Goal: Information Seeking & Learning: Learn about a topic

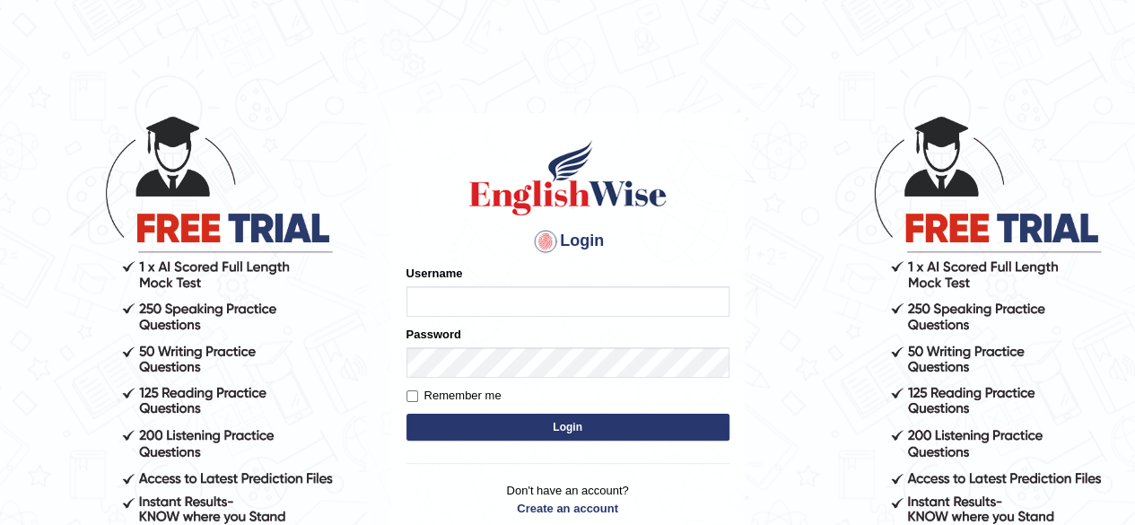
type input "Kavya"
click at [422, 394] on label "Remember me" at bounding box center [454, 396] width 95 height 18
click at [418, 394] on input "Remember me" at bounding box center [413, 396] width 12 height 12
checkbox input "true"
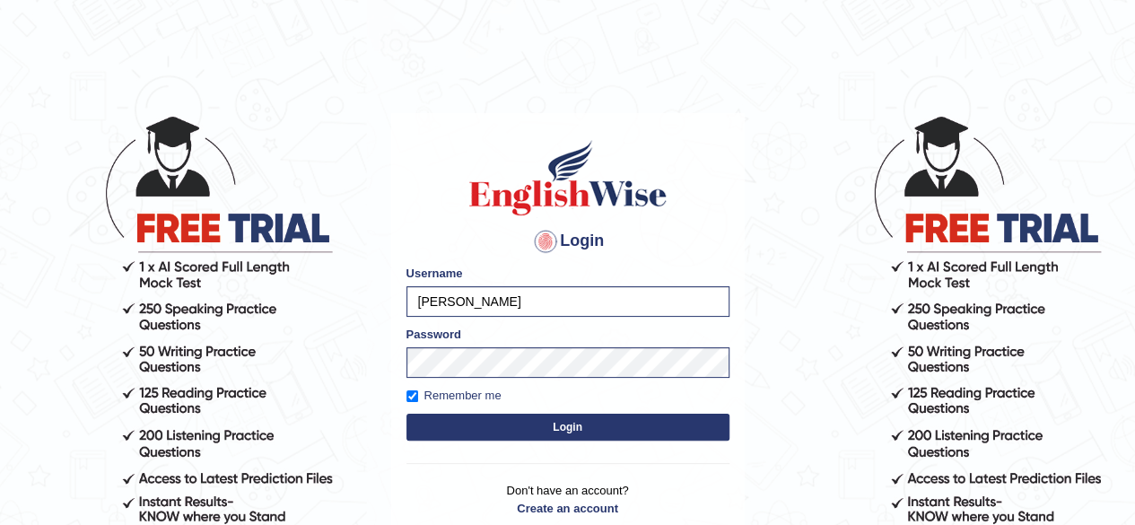
click at [472, 416] on button "Login" at bounding box center [568, 427] width 323 height 27
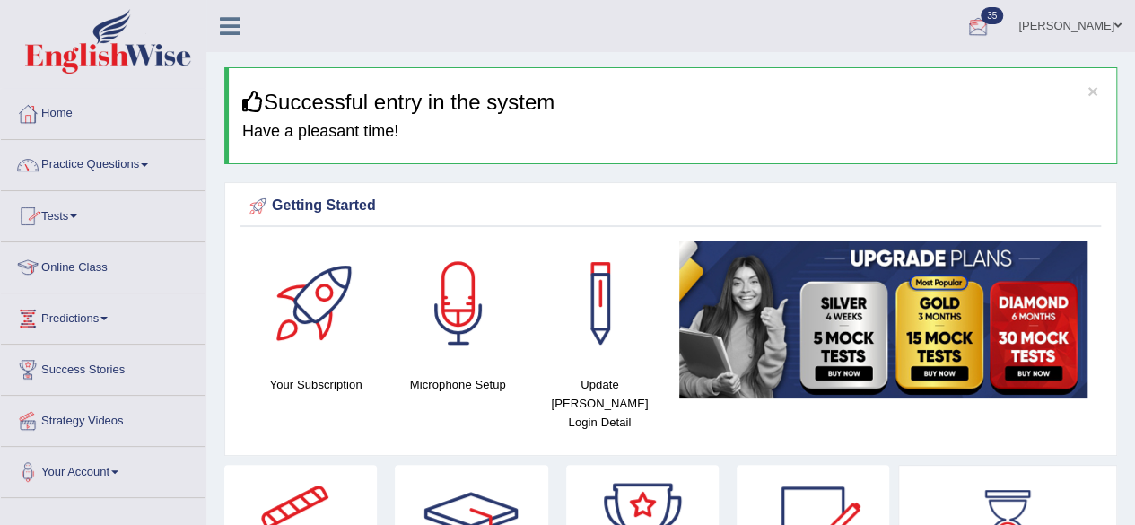
click at [992, 18] on div at bounding box center [978, 26] width 27 height 27
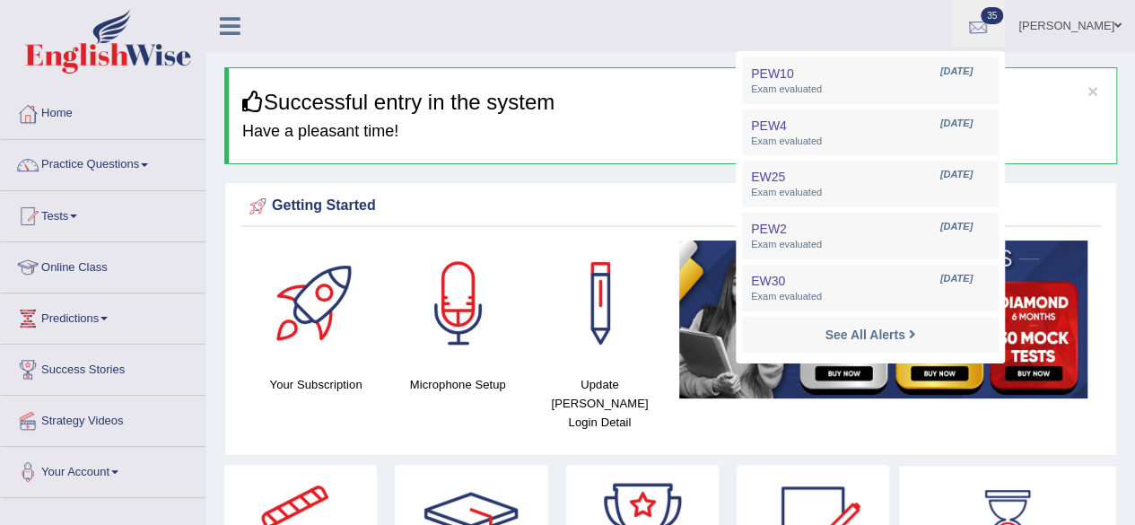
click at [992, 18] on div at bounding box center [978, 26] width 27 height 27
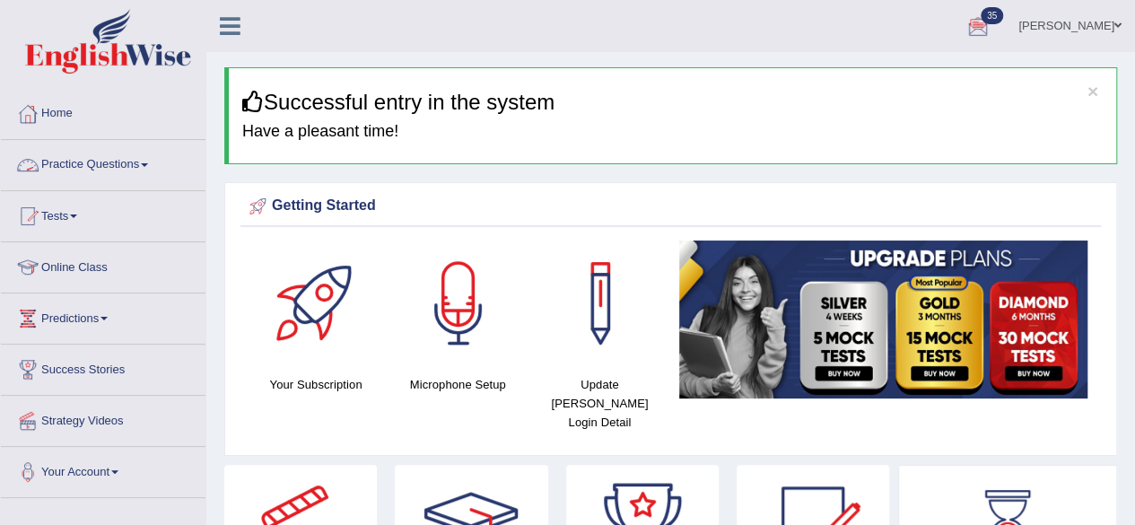
click at [72, 169] on link "Practice Questions" at bounding box center [103, 162] width 205 height 45
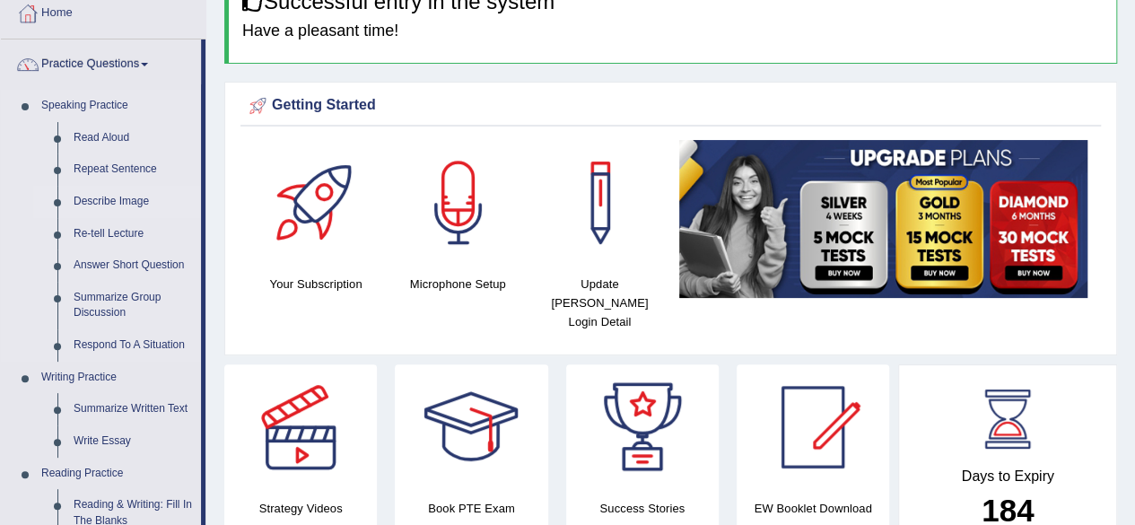
scroll to position [101, 0]
click at [122, 411] on link "Summarize Written Text" at bounding box center [134, 409] width 136 height 32
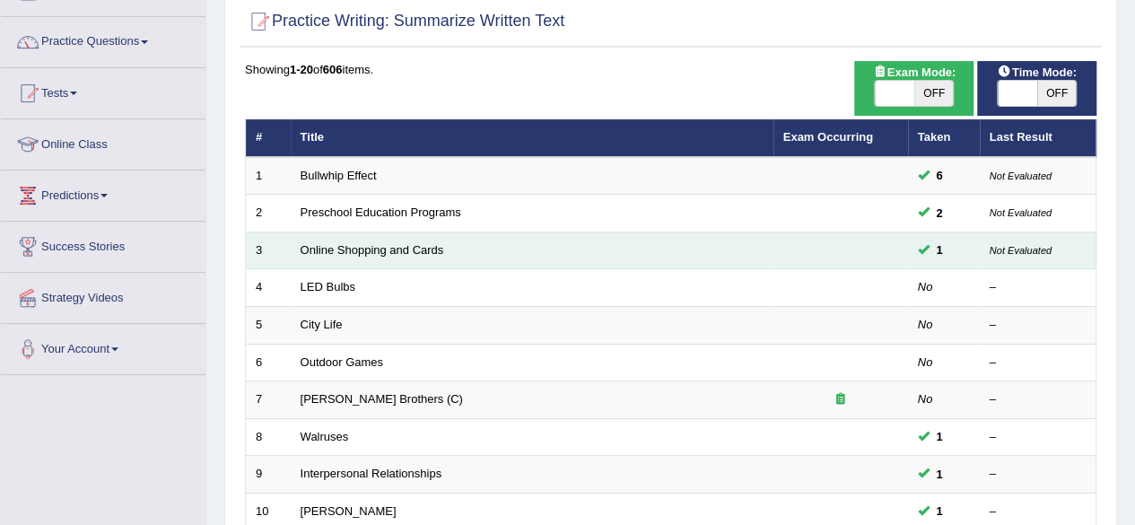
scroll to position [125, 0]
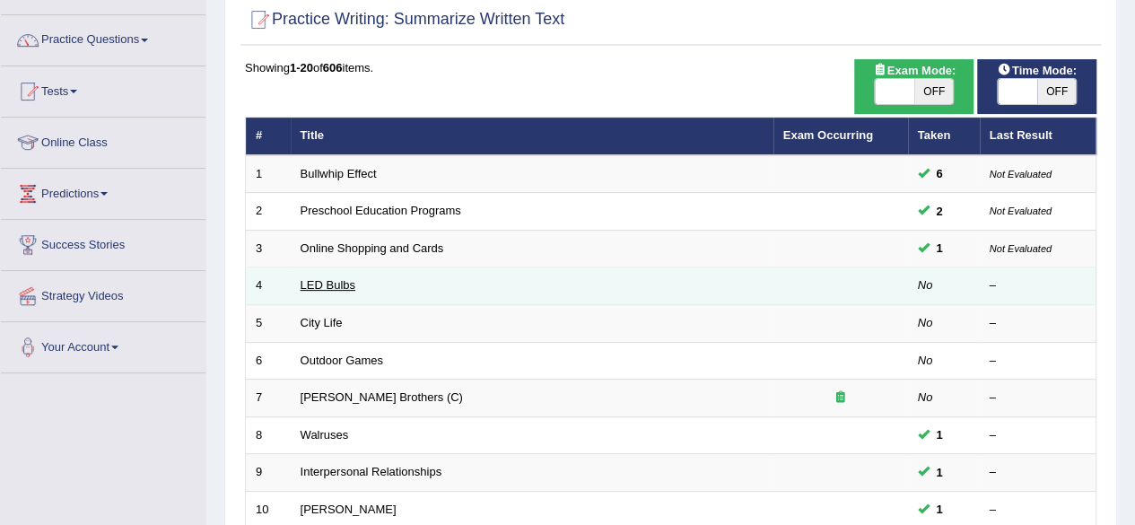
click at [347, 282] on link "LED Bulbs" at bounding box center [328, 284] width 55 height 13
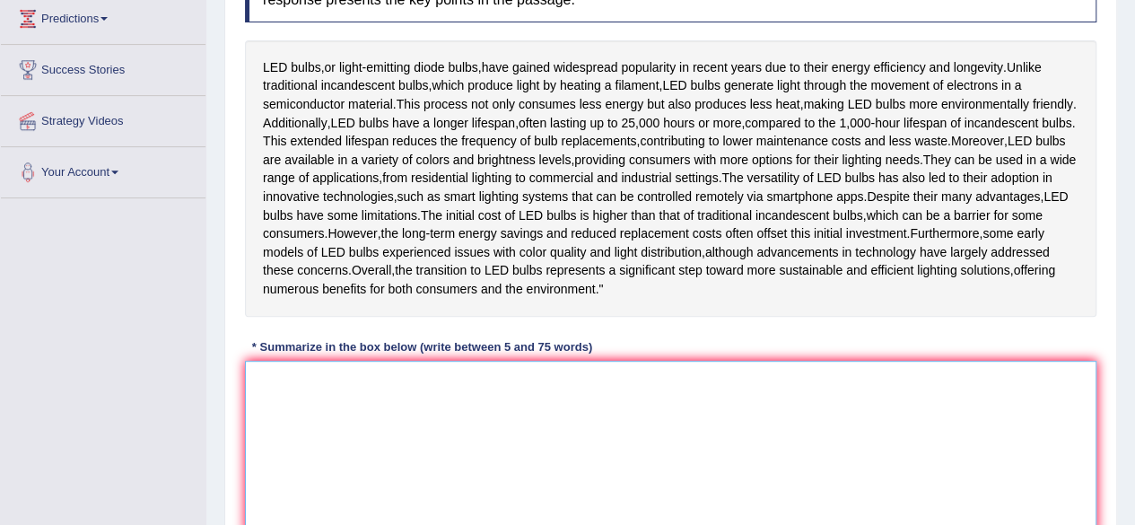
click at [508, 448] on textarea at bounding box center [671, 448] width 852 height 174
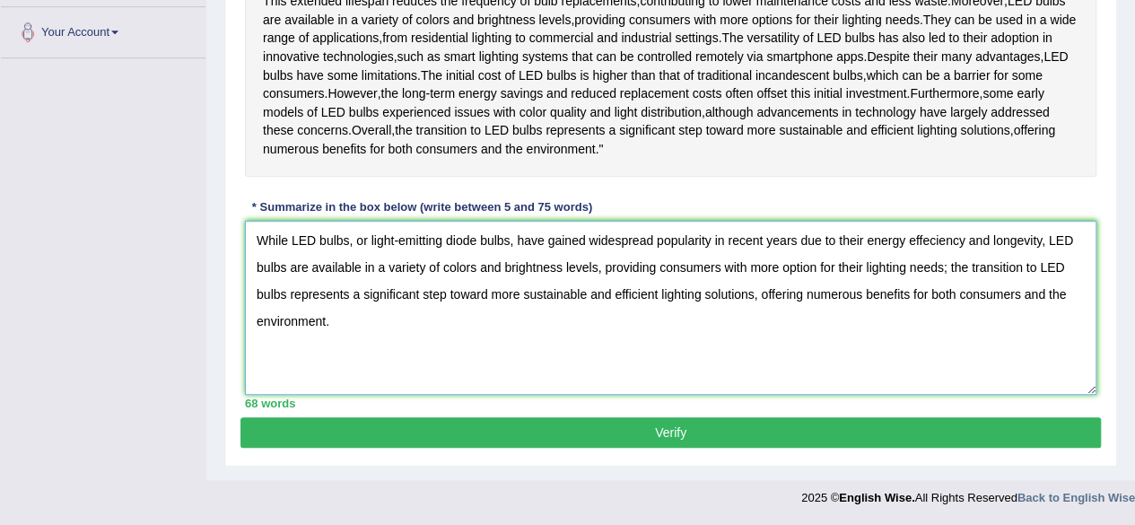
scroll to position [448, 0]
type textarea "While LED bulbs, or light-emitting diode bulbs, have gained widespread populari…"
click at [500, 448] on button "Verify" at bounding box center [671, 432] width 861 height 31
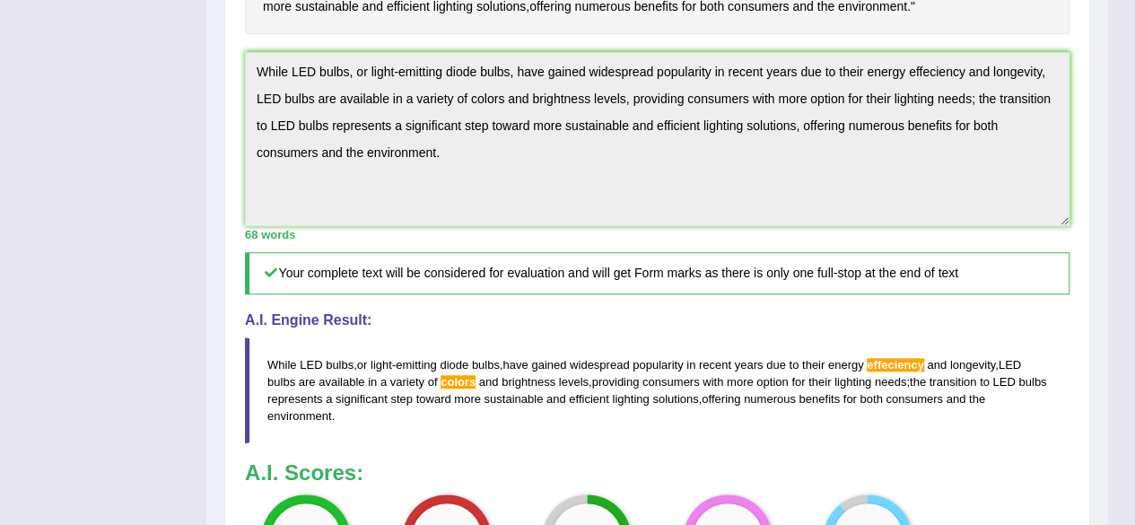
scroll to position [583, 0]
click at [229, 128] on div "Practice Writing: Summarize Written Text 4 LED Bulbs Instructions: Read the pas…" at bounding box center [657, 145] width 866 height 1157
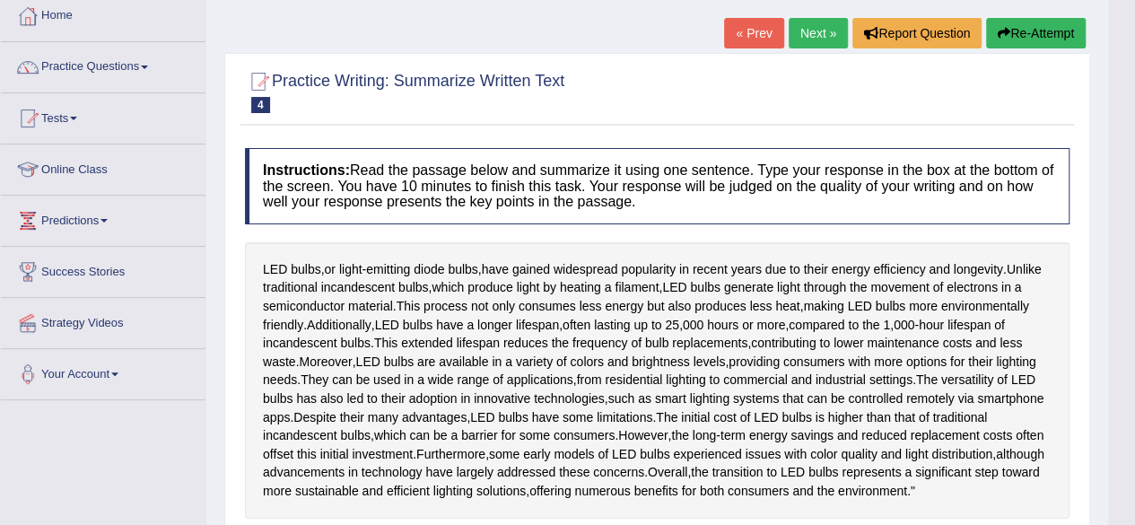
scroll to position [94, 0]
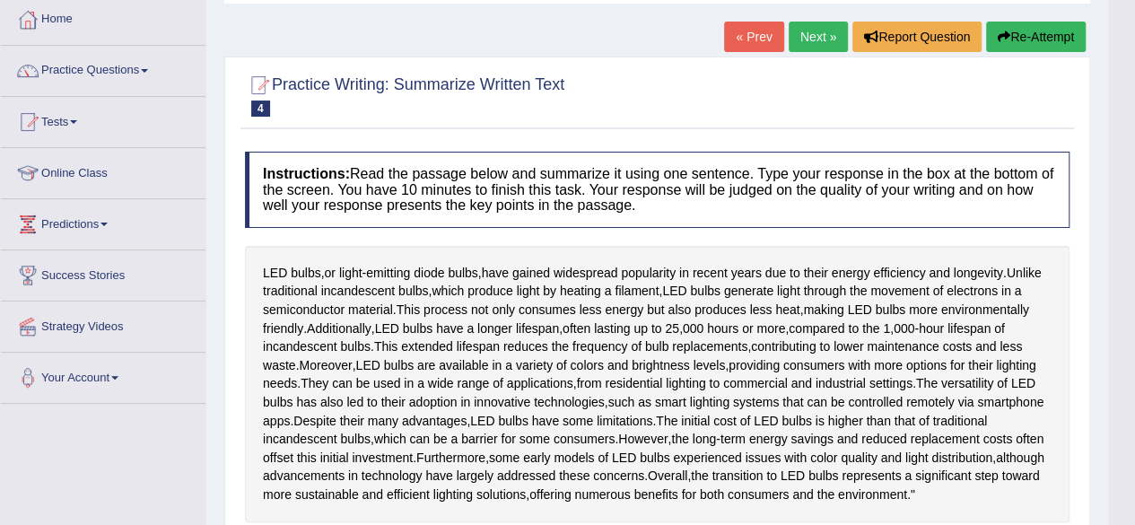
click at [1034, 31] on button "Re-Attempt" at bounding box center [1036, 37] width 100 height 31
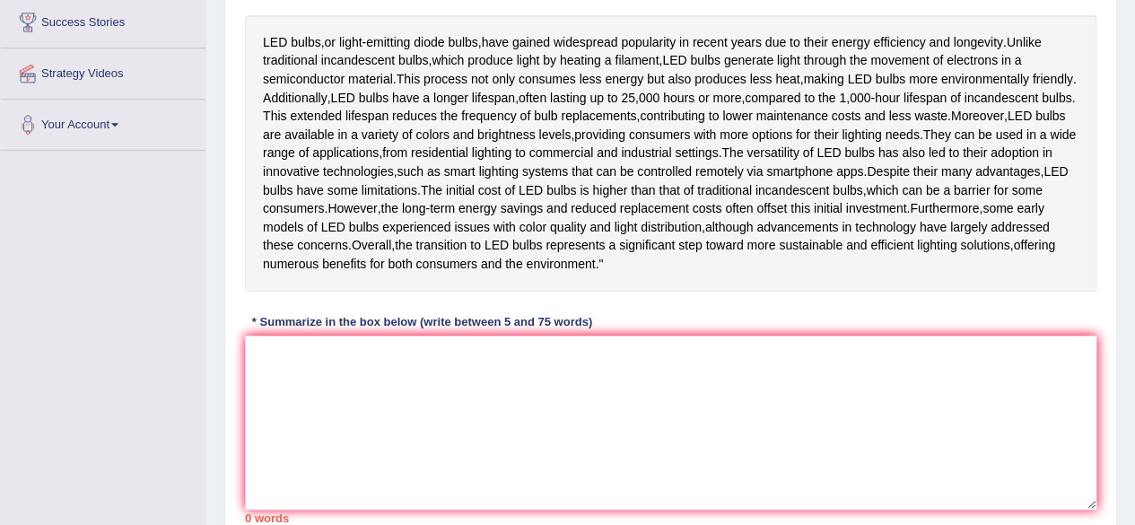
scroll to position [364, 0]
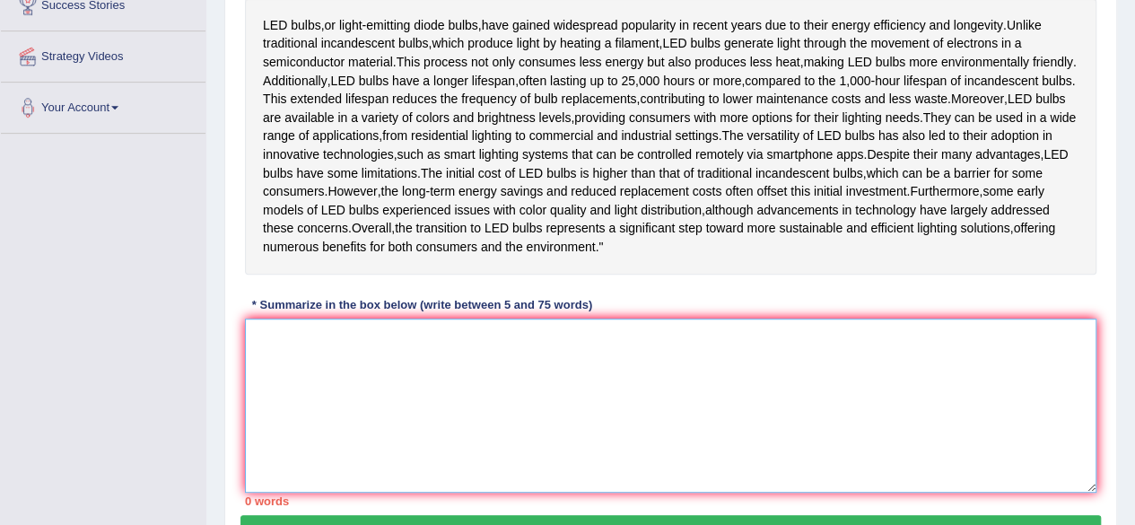
click at [499, 398] on textarea at bounding box center [671, 406] width 852 height 174
paste textarea "While LED bulbs, or light-emitting diode bulbs, have gained widespread populari…"
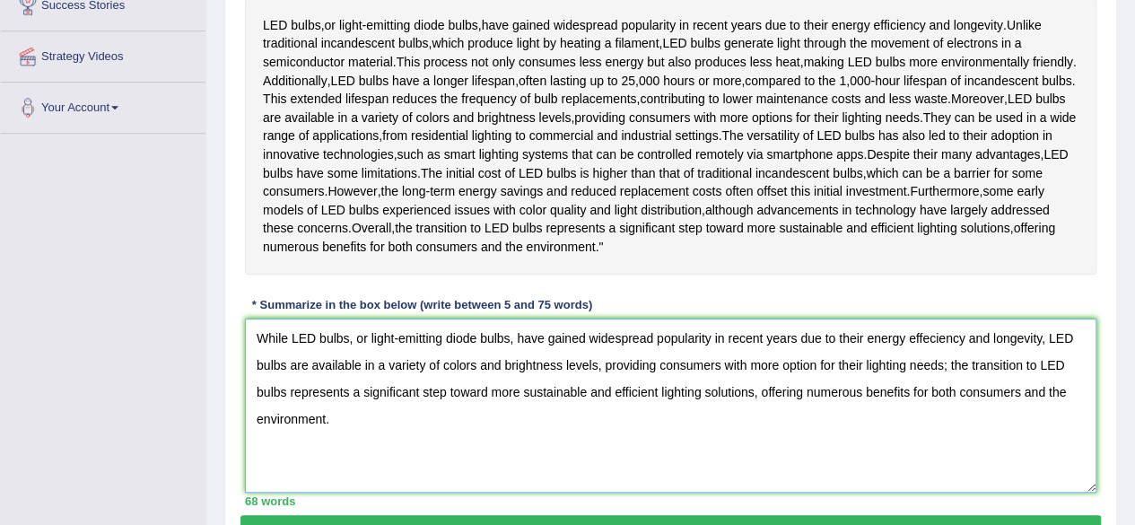
click at [928, 392] on textarea "While LED bulbs, or light-emitting diode bulbs, have gained widespread populari…" at bounding box center [671, 406] width 852 height 174
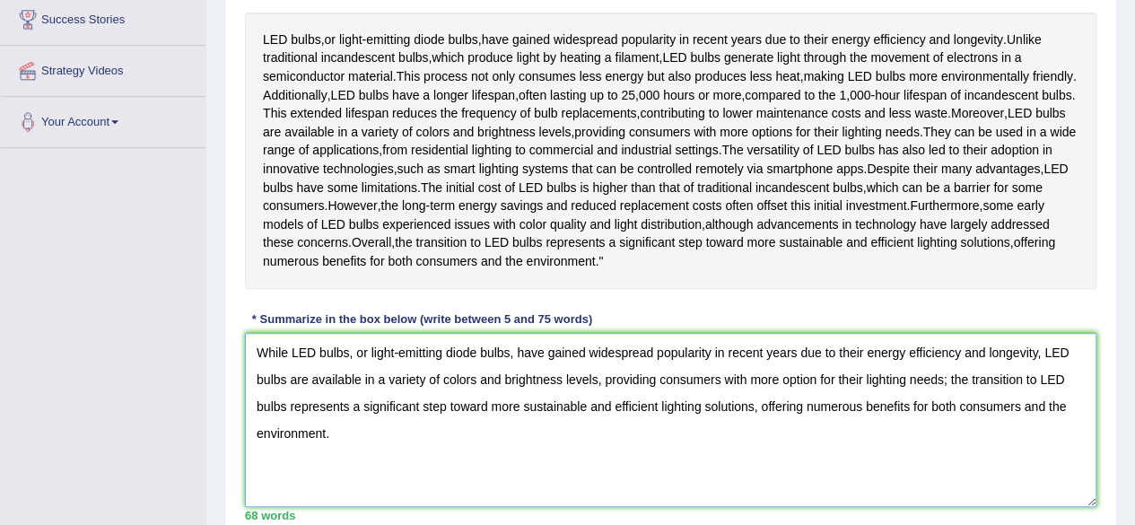
scroll to position [500, 0]
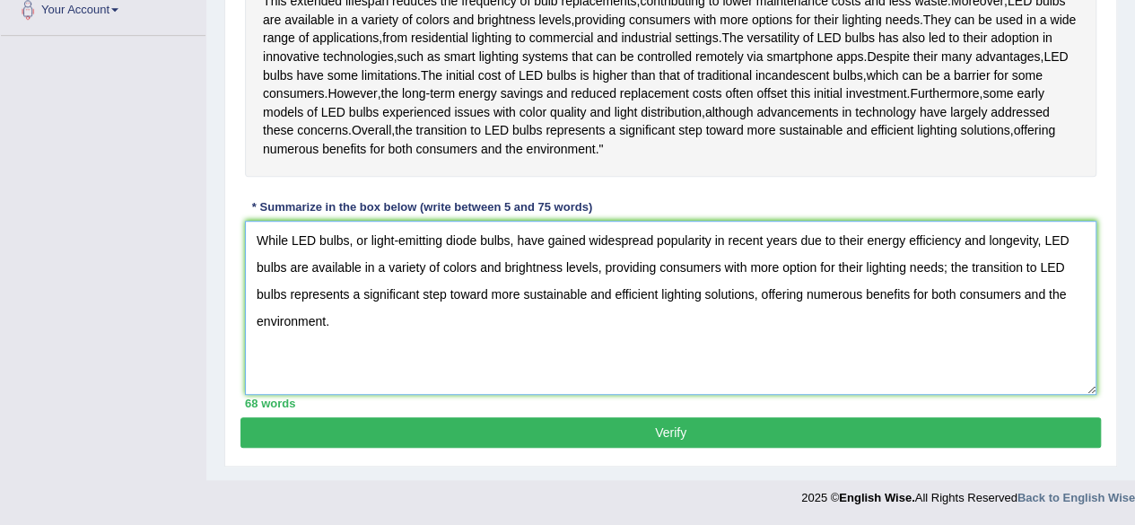
click at [1043, 258] on textarea "While LED bulbs, or light-emitting diode bulbs, have gained widespread populari…" at bounding box center [671, 308] width 852 height 174
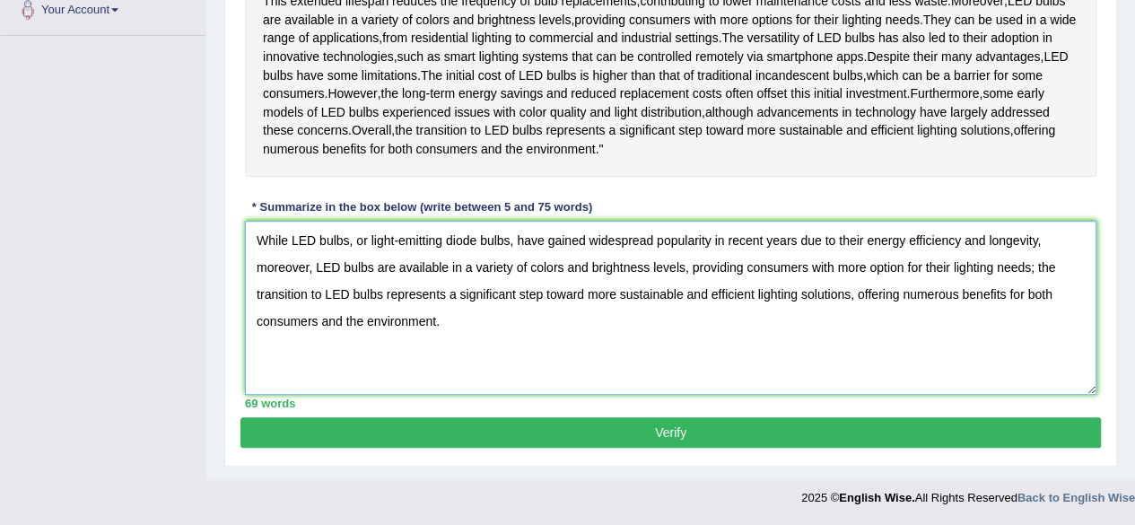
scroll to position [465, 0]
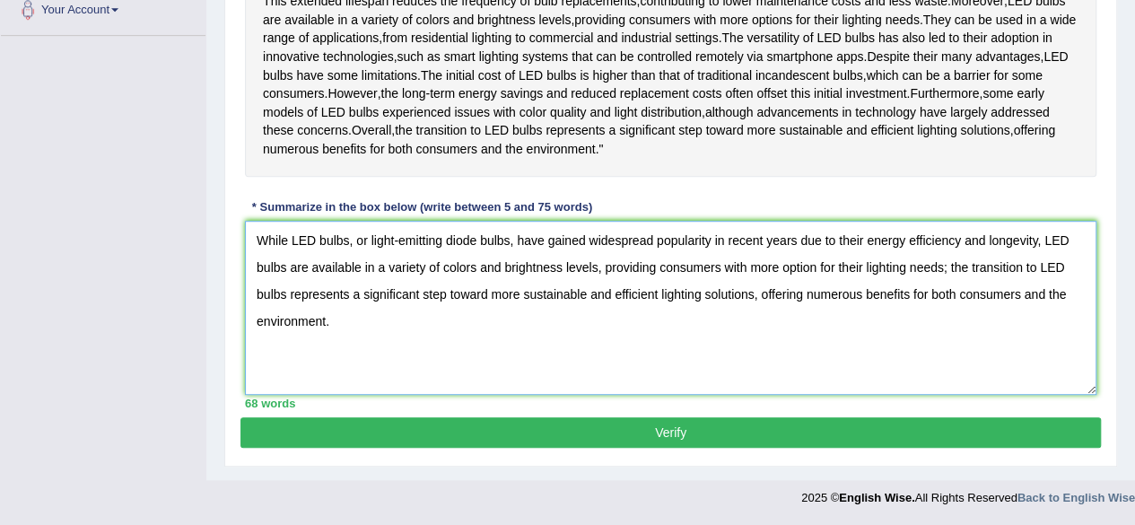
type textarea "While LED bulbs, or light-emitting diode bulbs, have gained widespread populari…"
click at [479, 448] on button "Verify" at bounding box center [671, 432] width 861 height 31
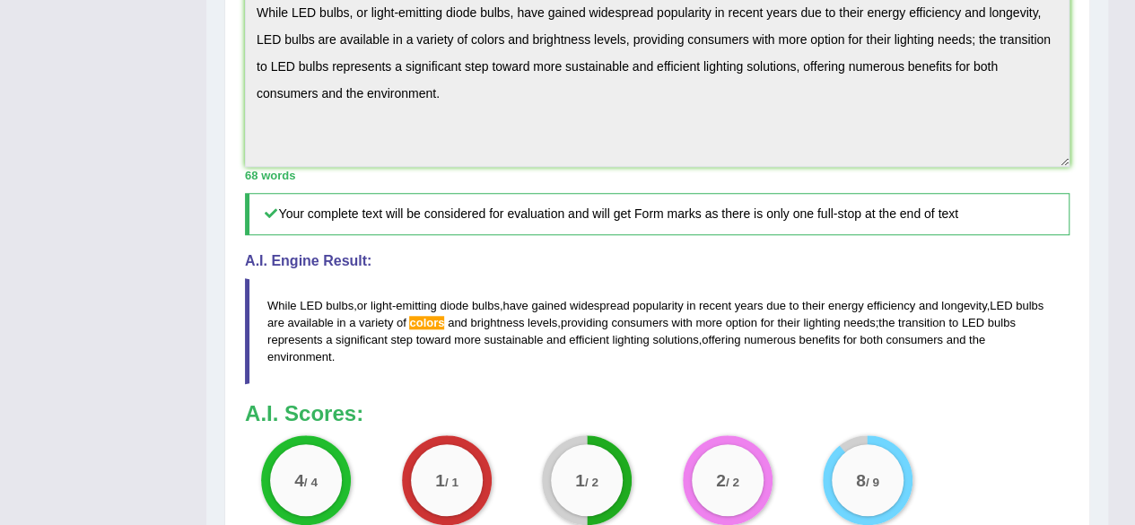
scroll to position [569, 0]
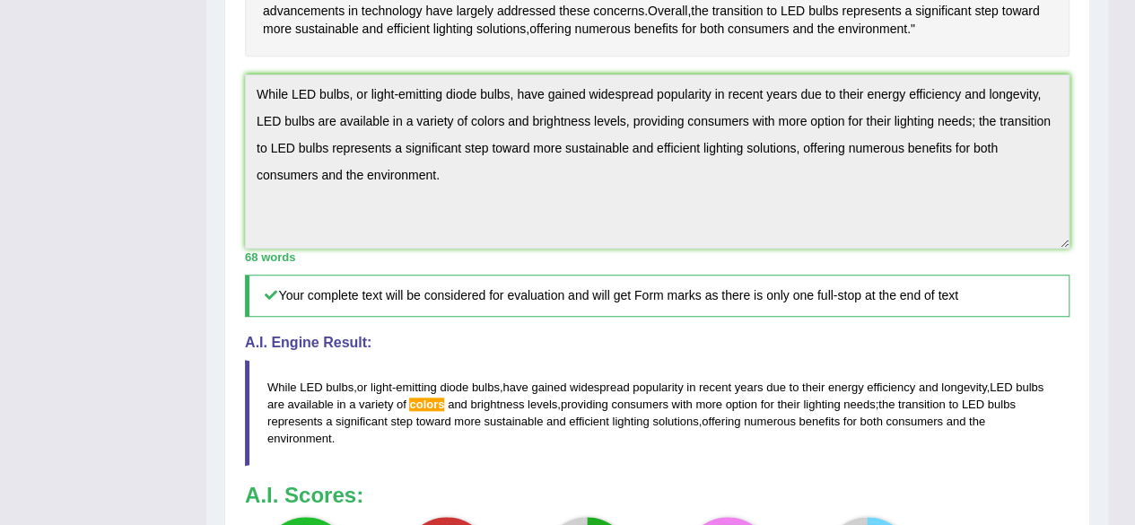
click at [215, 140] on div "Home Practice Writing: Summarize Written Text LED Bulbs You have already given …" at bounding box center [657, 96] width 902 height 1330
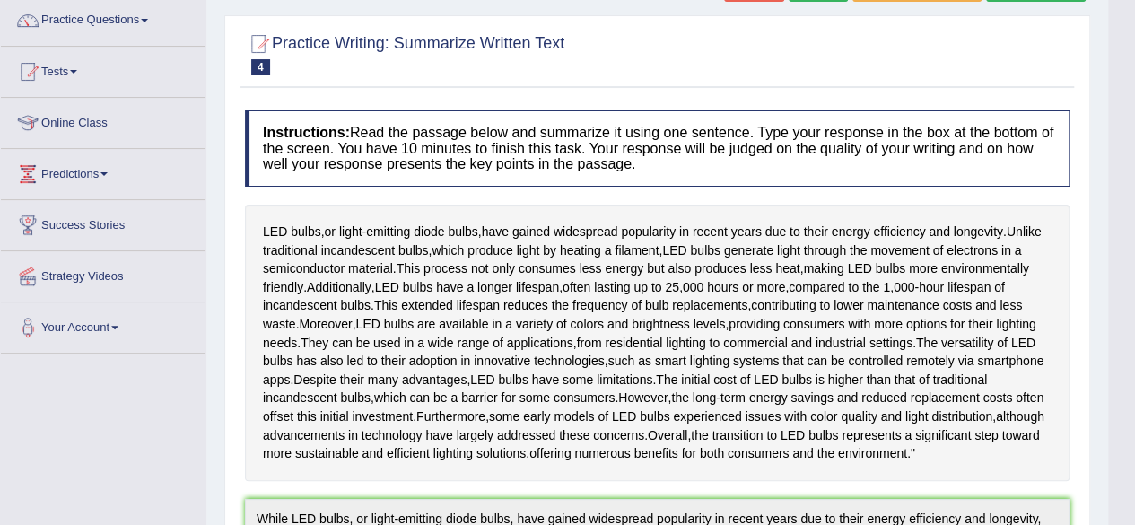
scroll to position [122, 0]
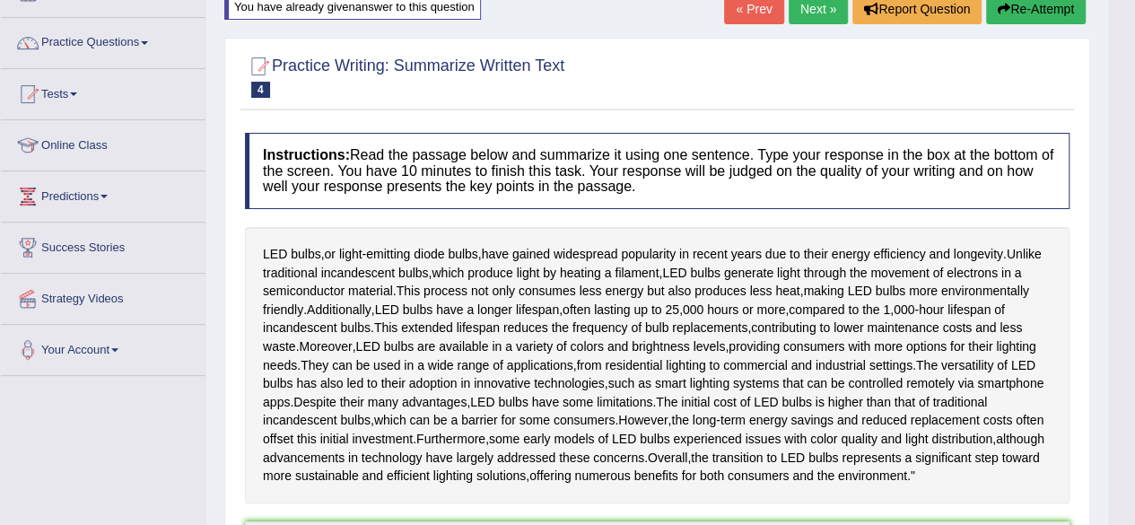
click at [1013, 7] on button "Re-Attempt" at bounding box center [1036, 9] width 100 height 31
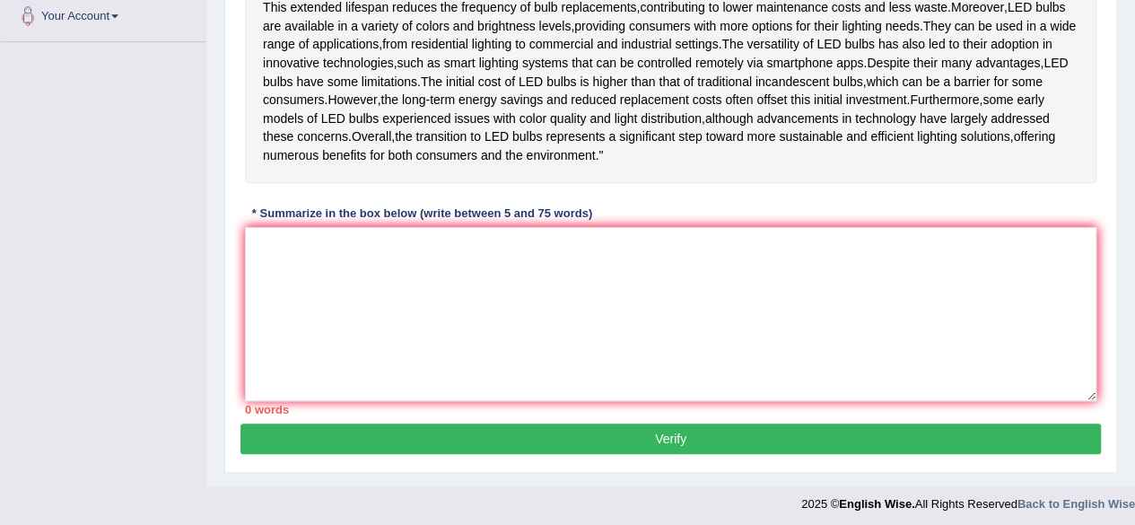
scroll to position [480, 0]
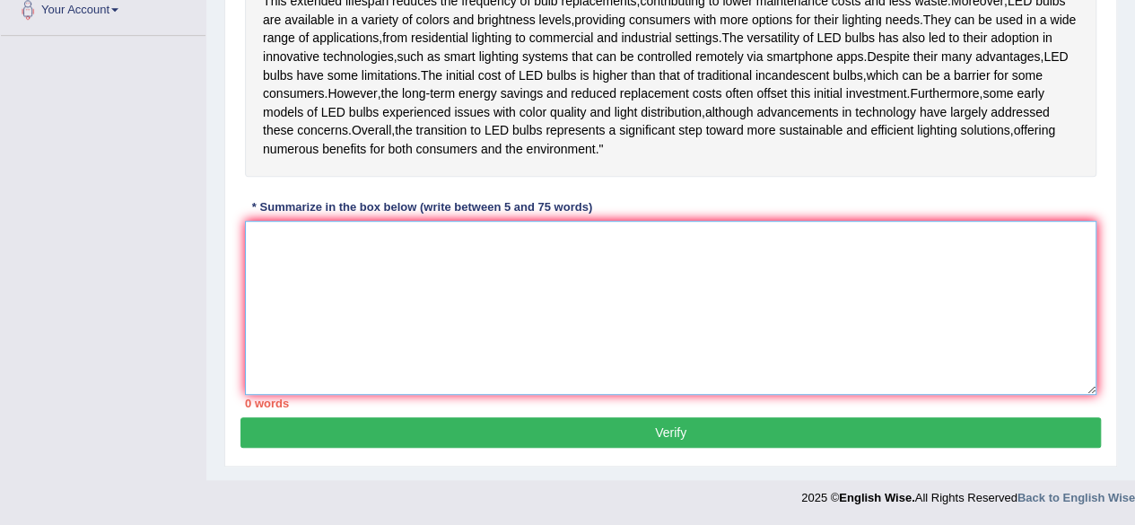
click at [426, 301] on textarea at bounding box center [671, 308] width 852 height 174
paste textarea "While LED bulbs, or light-emitting diode bulbs, have gained widespread populari…"
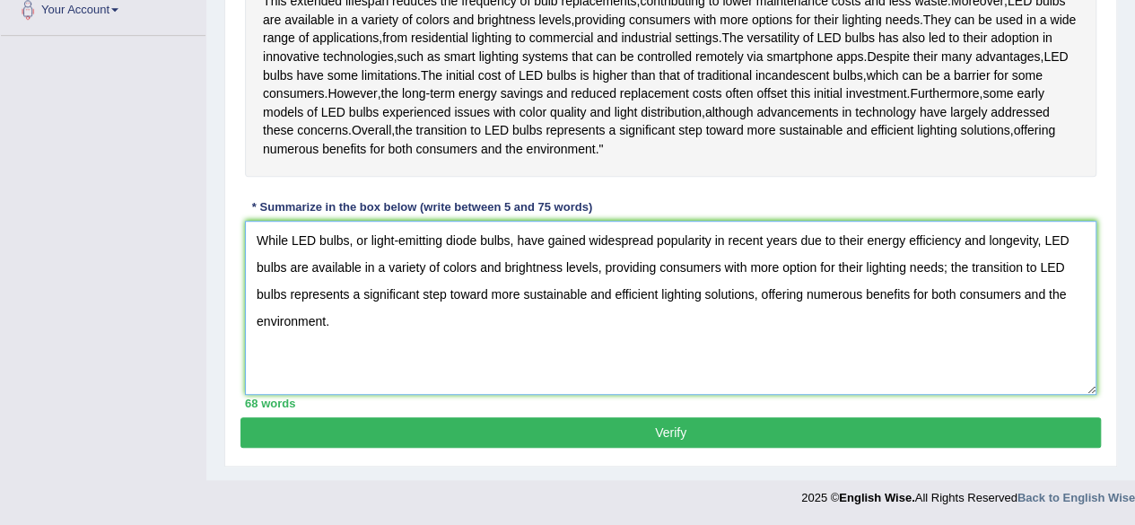
click at [465, 309] on textarea "While LED bulbs, or light-emitting diode bulbs, have gained widespread populari…" at bounding box center [671, 308] width 852 height 174
click at [475, 301] on textarea "While LED bulbs, or light-emitting diode bulbs, have gained widespread populari…" at bounding box center [671, 308] width 852 height 174
type textarea "While LED bulbs, or light-emitting diode bulbs, have gained widespread populari…"
click at [497, 448] on button "Verify" at bounding box center [671, 432] width 861 height 31
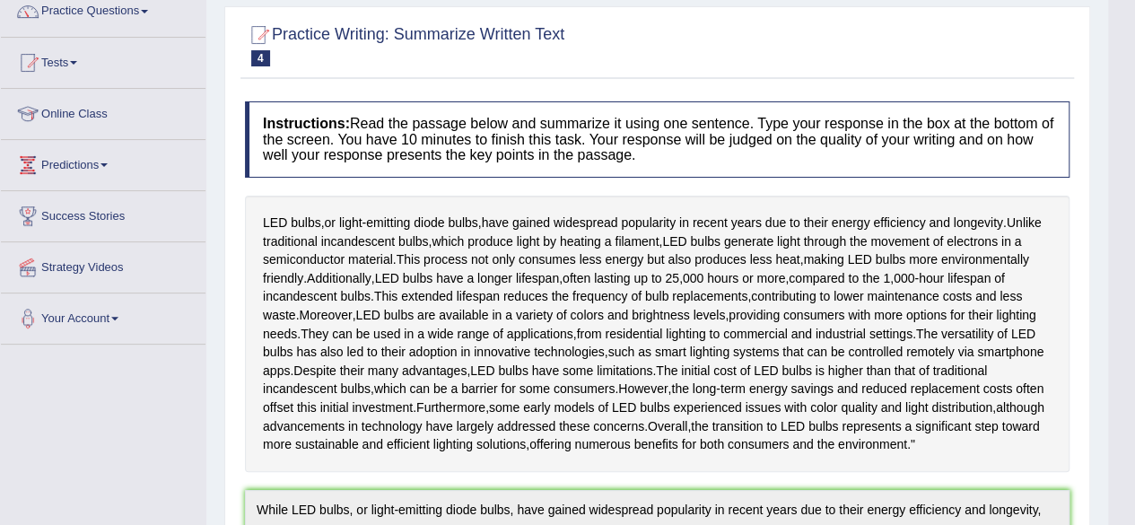
scroll to position [0, 0]
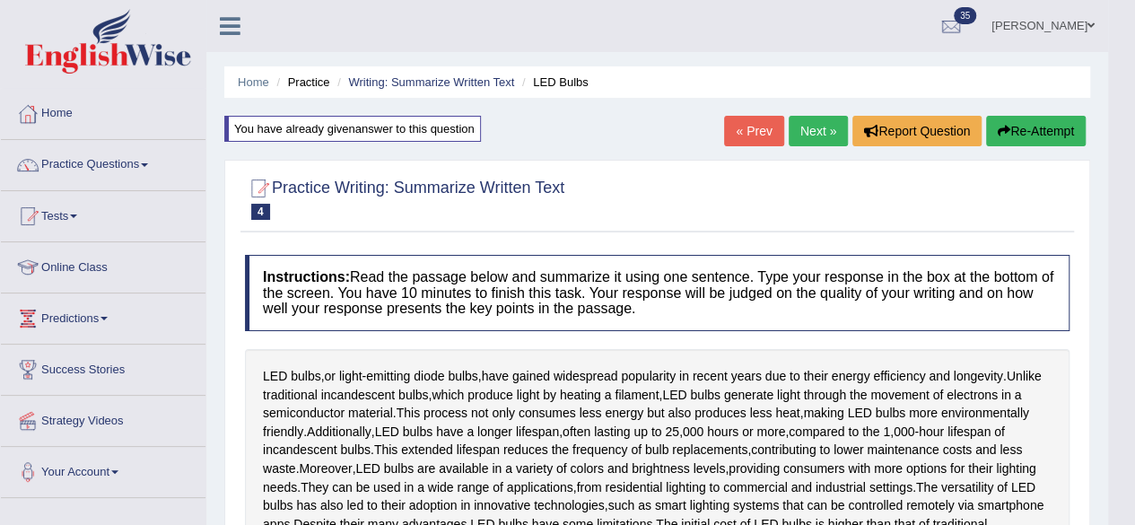
click at [800, 127] on link "Next »" at bounding box center [818, 131] width 59 height 31
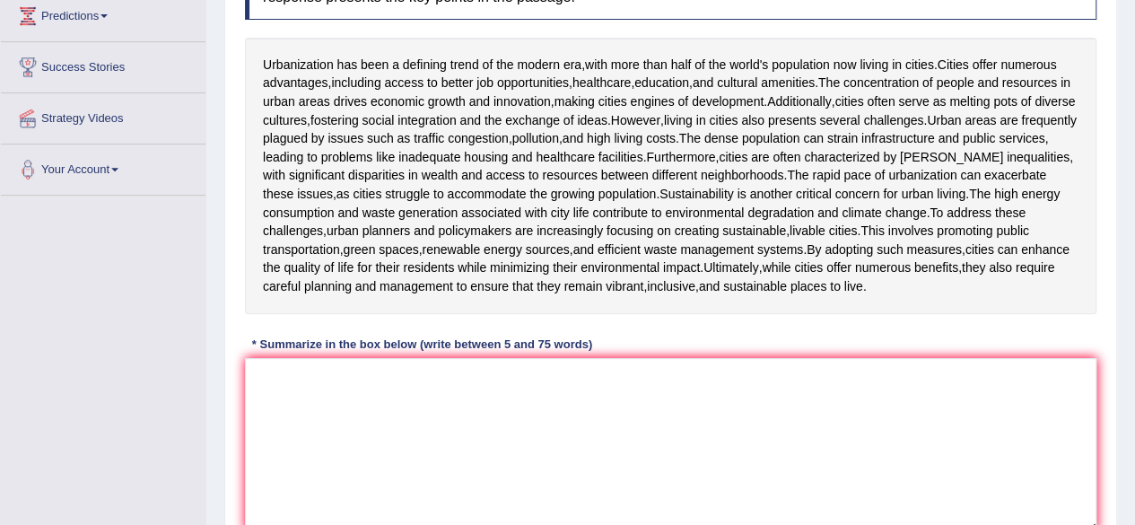
scroll to position [302, 0]
click at [499, 440] on textarea at bounding box center [671, 446] width 852 height 174
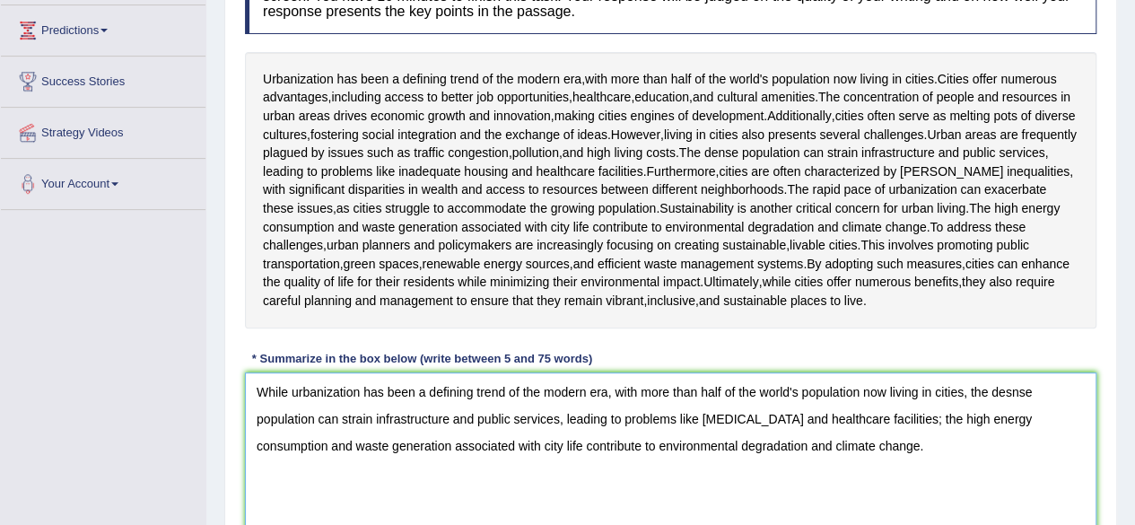
scroll to position [436, 0]
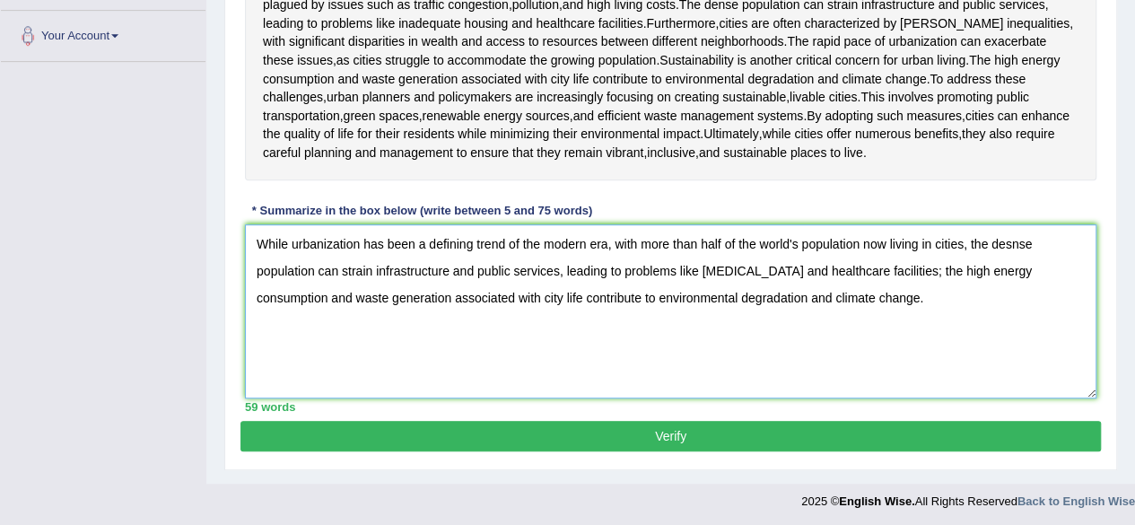
type textarea "While urbanization has been a defining trend of the modern era, with more than …"
click at [636, 432] on button "Verify" at bounding box center [671, 436] width 861 height 31
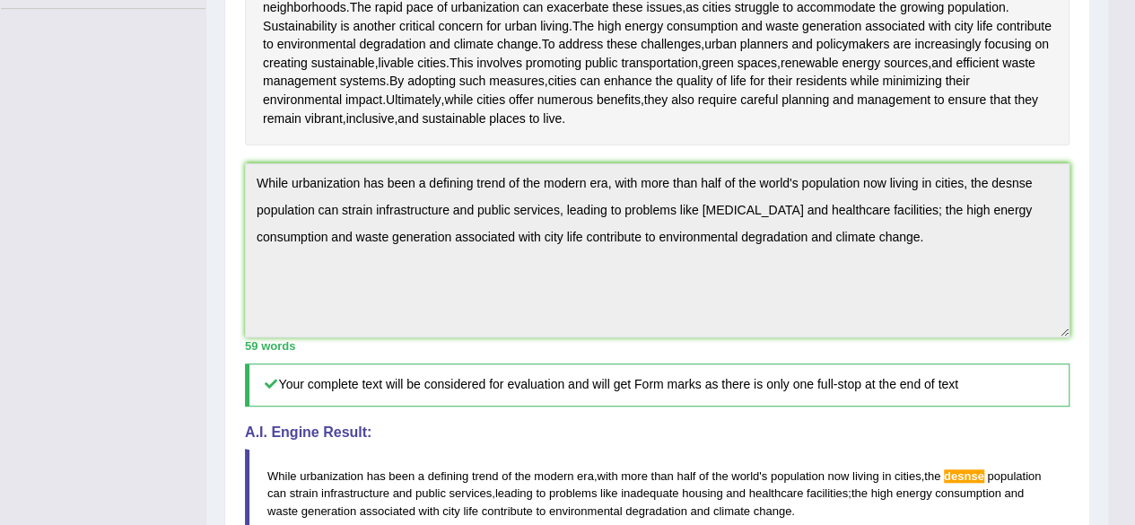
scroll to position [482, 0]
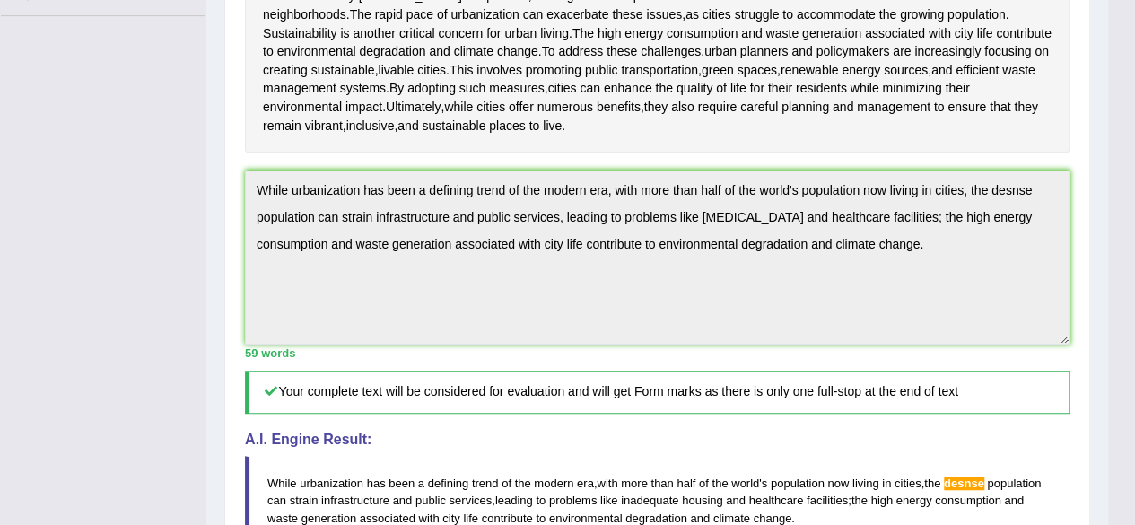
click at [211, 139] on div "Home Practice Writing: Summarize Written Text City Life « Prev Next » Report Qu…" at bounding box center [657, 179] width 902 height 1322
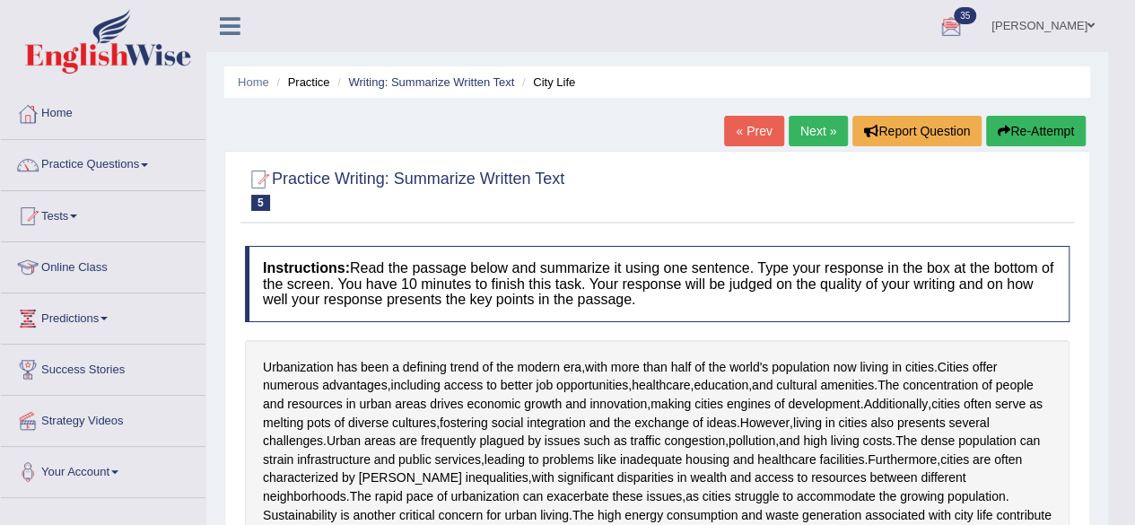
click at [1065, 116] on button "Re-Attempt" at bounding box center [1036, 131] width 100 height 31
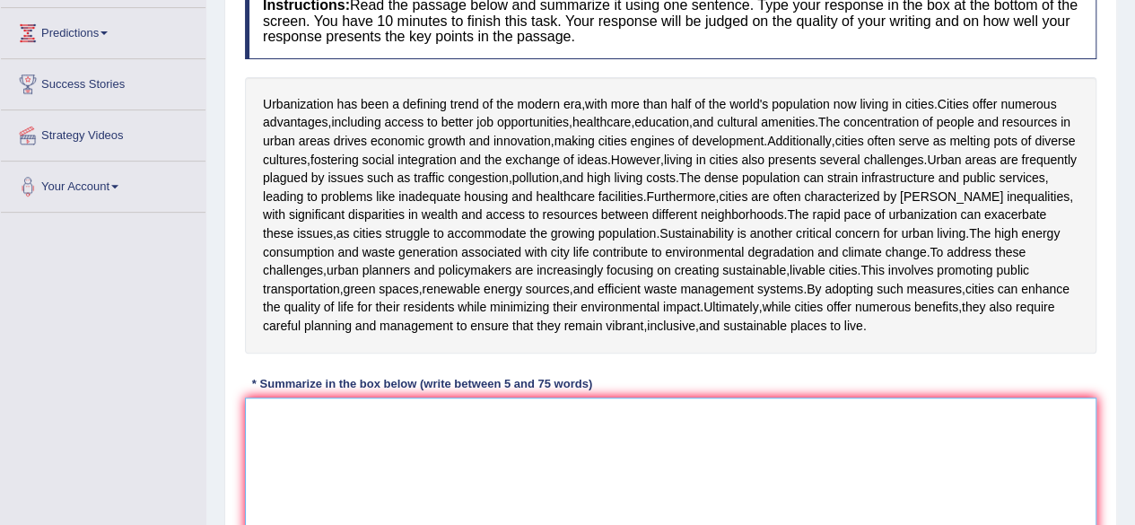
click at [537, 475] on textarea at bounding box center [671, 485] width 852 height 174
paste textarea "While urbanization has been a defining trend of the modern era, with more than …"
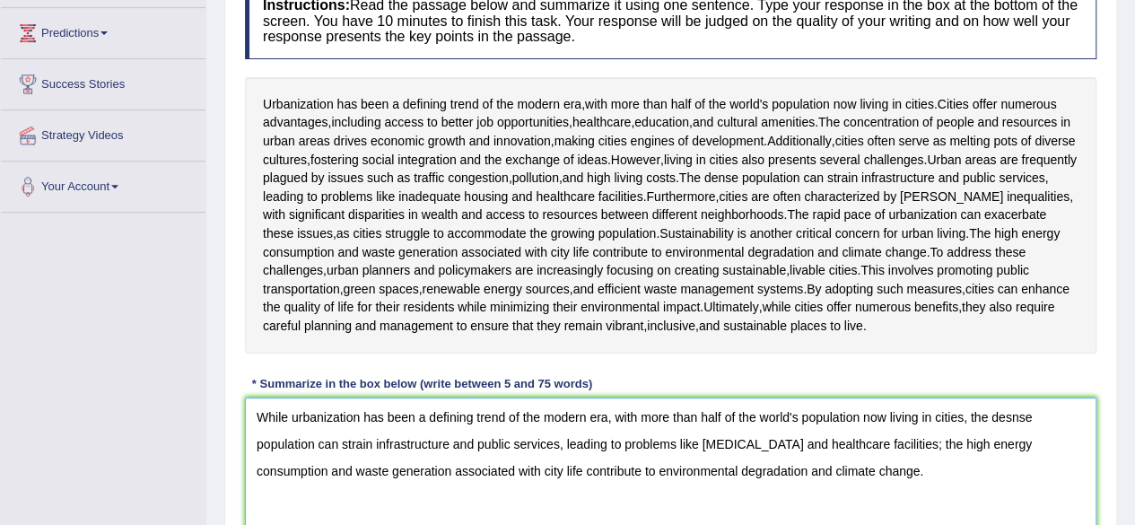
click at [1011, 414] on textarea "While urbanization has been a defining trend of the modern era, with more than …" at bounding box center [671, 485] width 852 height 174
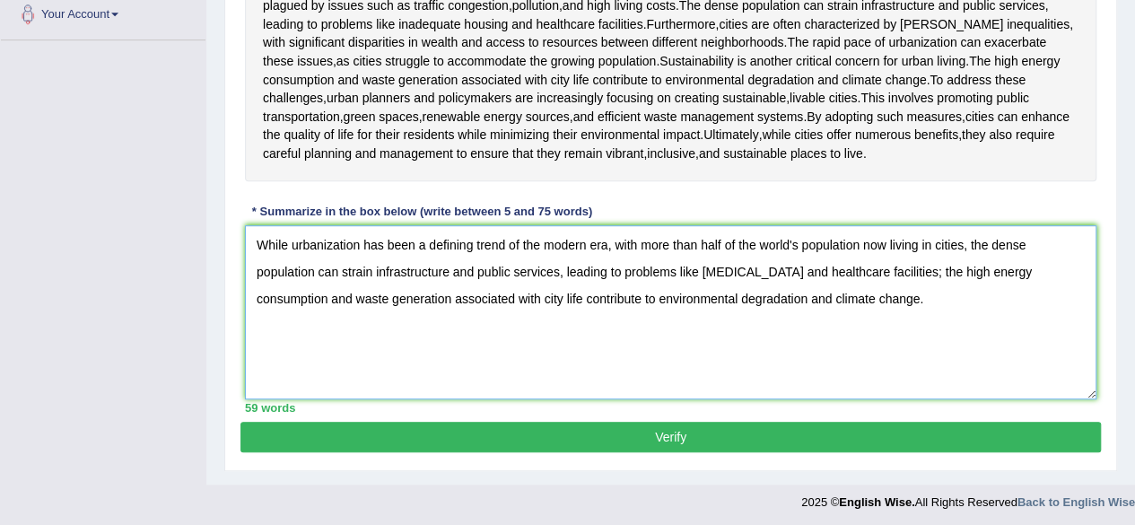
type textarea "While urbanization has been a defining trend of the modern era, with more than …"
click at [745, 425] on button "Verify" at bounding box center [671, 437] width 861 height 31
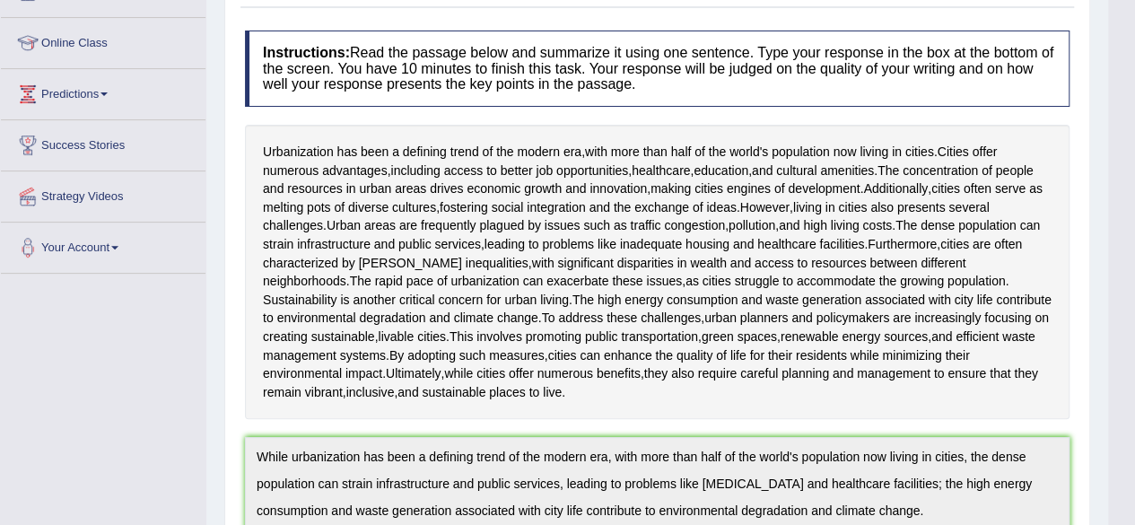
scroll to position [0, 0]
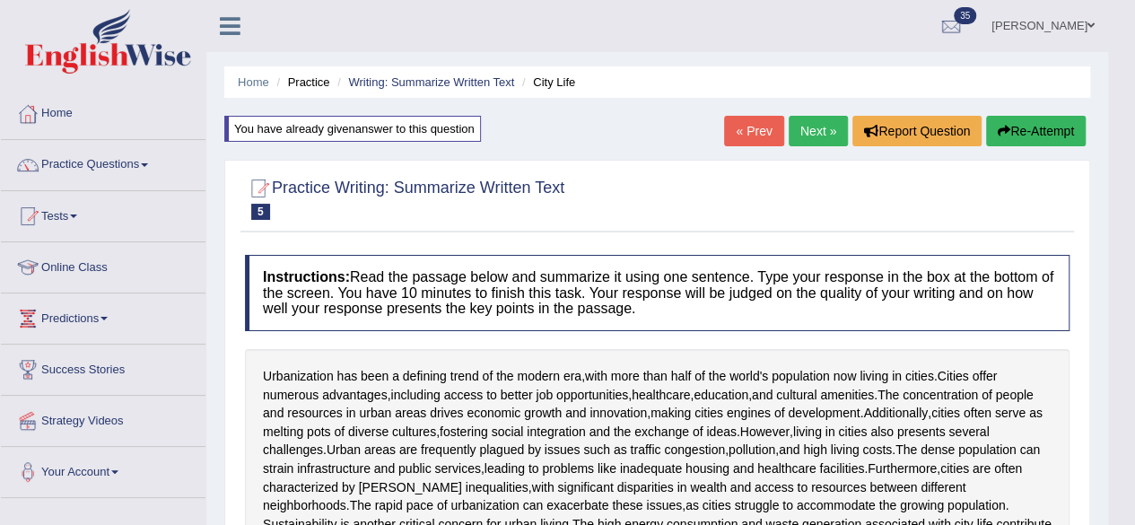
click at [811, 127] on link "Next »" at bounding box center [818, 131] width 59 height 31
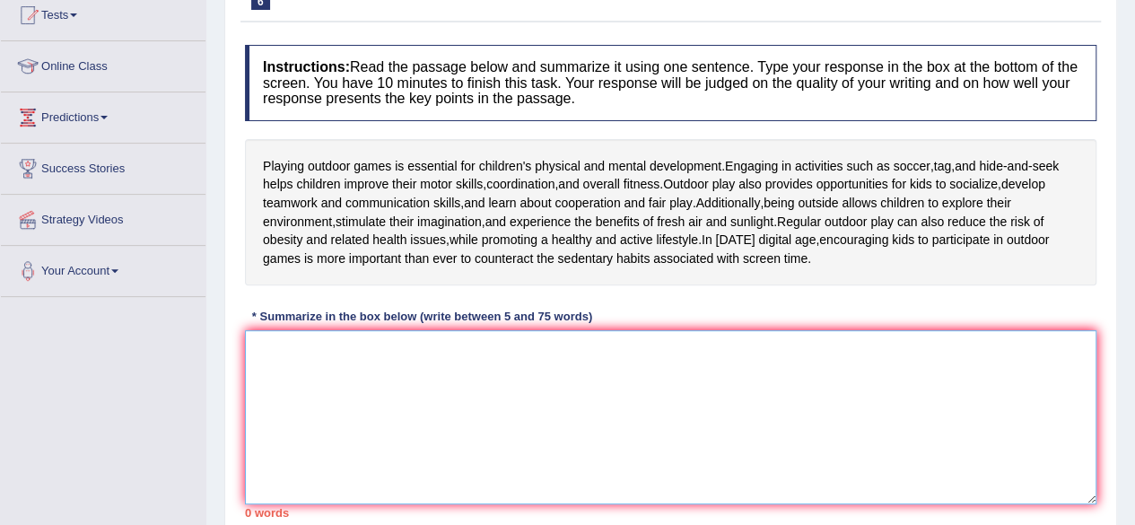
click at [507, 362] on textarea at bounding box center [671, 417] width 852 height 174
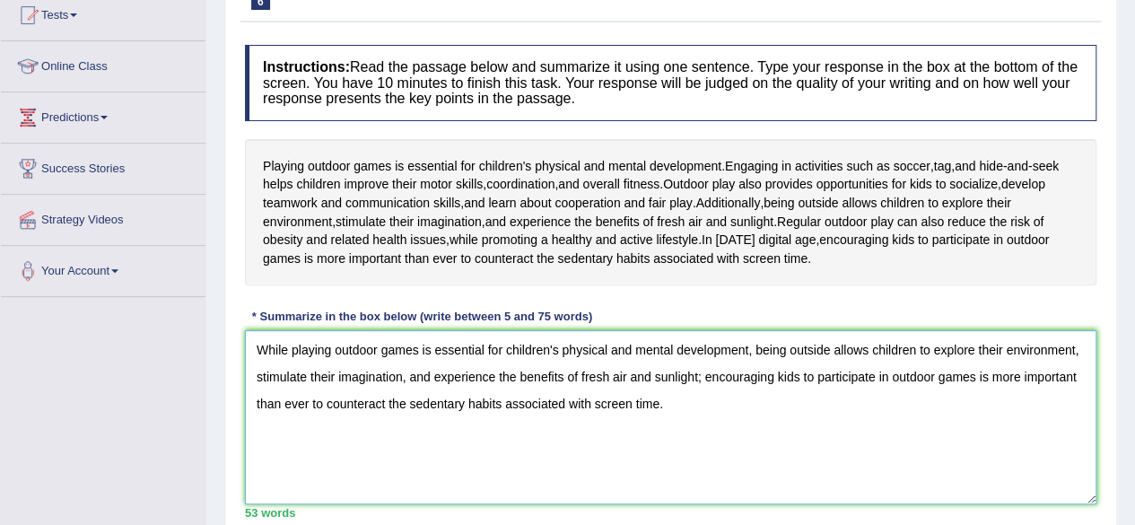
scroll to position [329, 0]
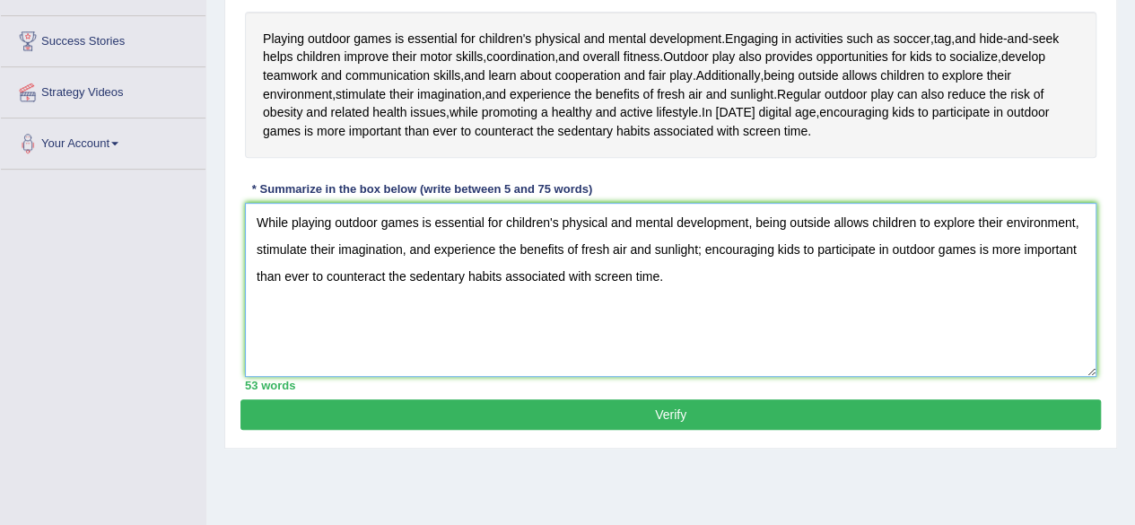
type textarea "While playing outdoor games is essential for children's physical and mental dev…"
click at [530, 410] on button "Verify" at bounding box center [671, 414] width 861 height 31
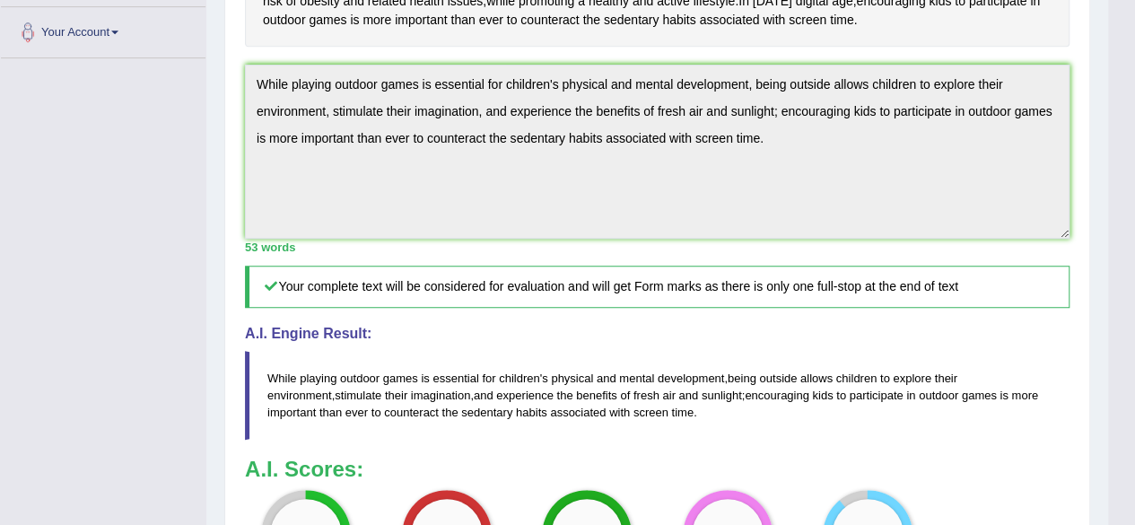
scroll to position [241, 0]
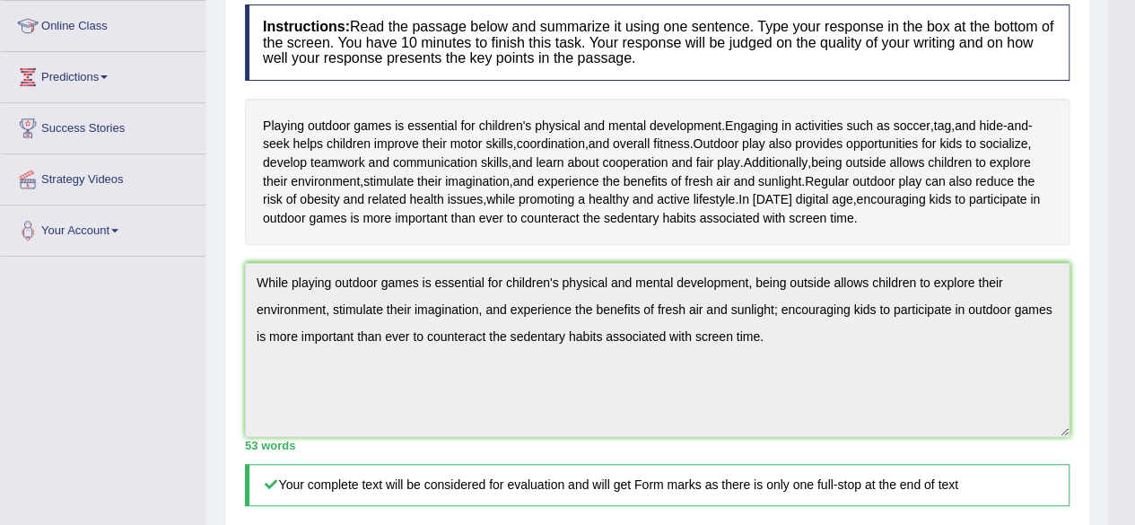
click at [245, 256] on div "Instructions: Read the passage below and summarize it using one sentence. Type …" at bounding box center [658, 403] width 834 height 814
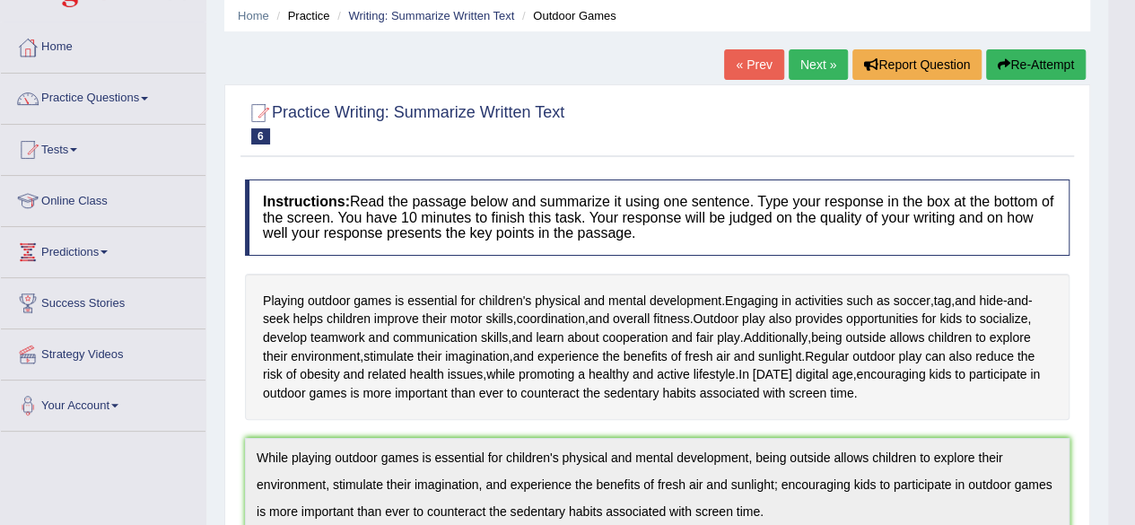
scroll to position [0, 0]
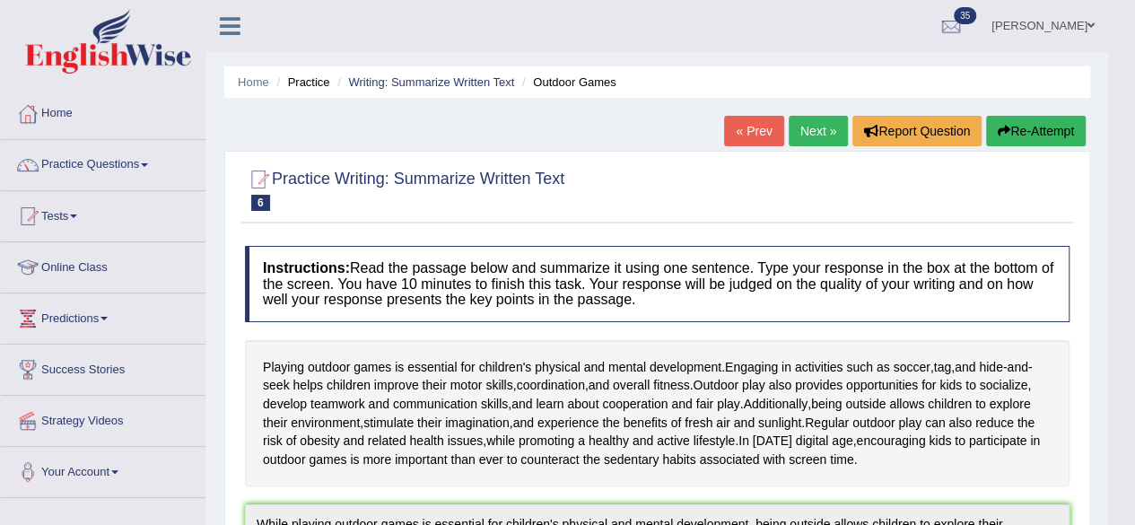
click at [1038, 124] on button "Re-Attempt" at bounding box center [1036, 131] width 100 height 31
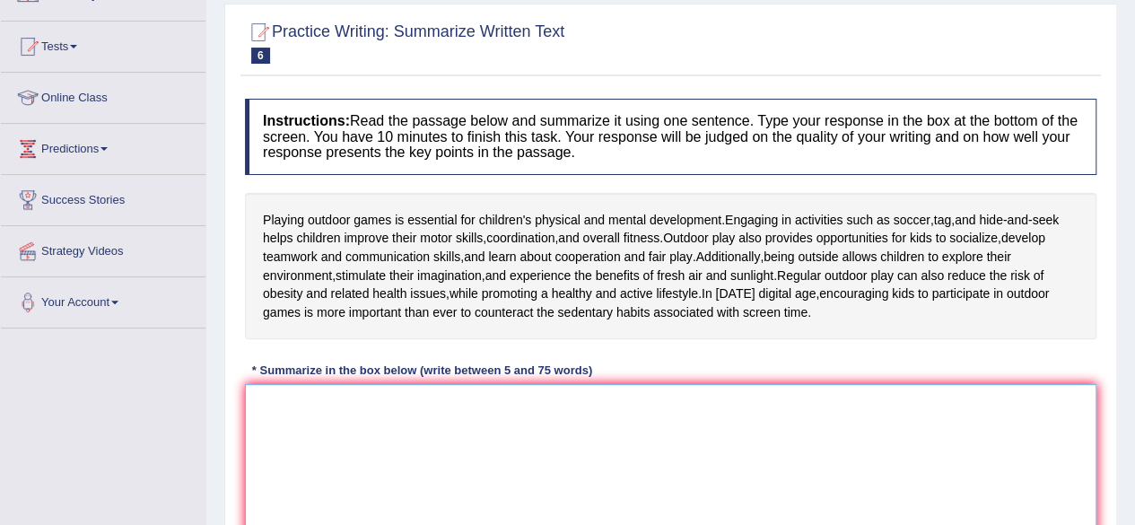
click at [483, 435] on textarea at bounding box center [671, 471] width 852 height 174
paste textarea "While playing outdoor games is essential for children's physical and mental dev…"
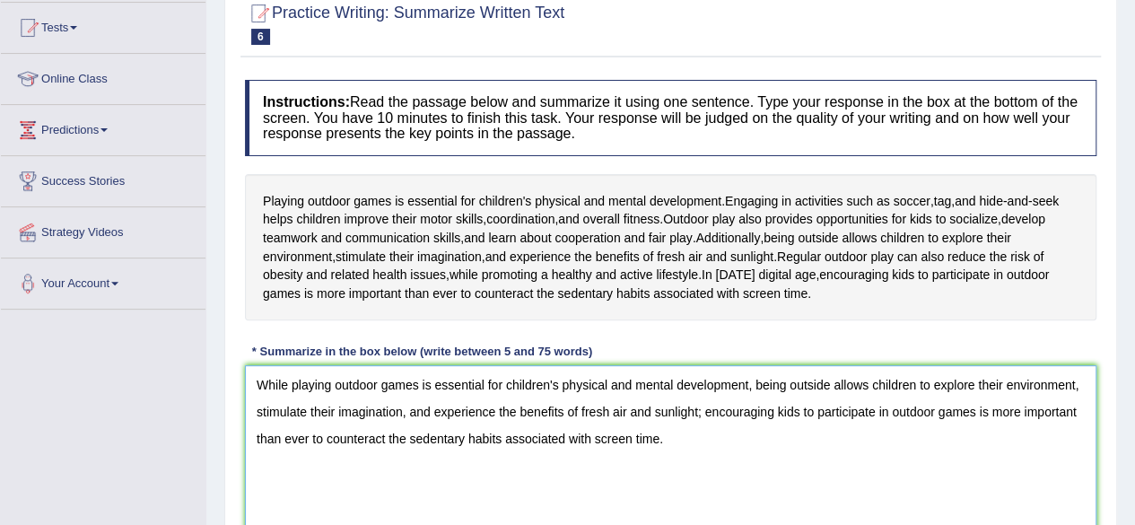
scroll to position [189, 0]
drag, startPoint x: 703, startPoint y: 403, endPoint x: 904, endPoint y: 489, distance: 218.8
click at [904, 489] on textarea "While playing outdoor games is essential for children's physical and mental dev…" at bounding box center [671, 451] width 852 height 174
click at [807, 464] on textarea "While playing outdoor games is essential for children's physical and mental dev…" at bounding box center [671, 451] width 852 height 174
drag, startPoint x: 701, startPoint y: 405, endPoint x: 837, endPoint y: 513, distance: 173.8
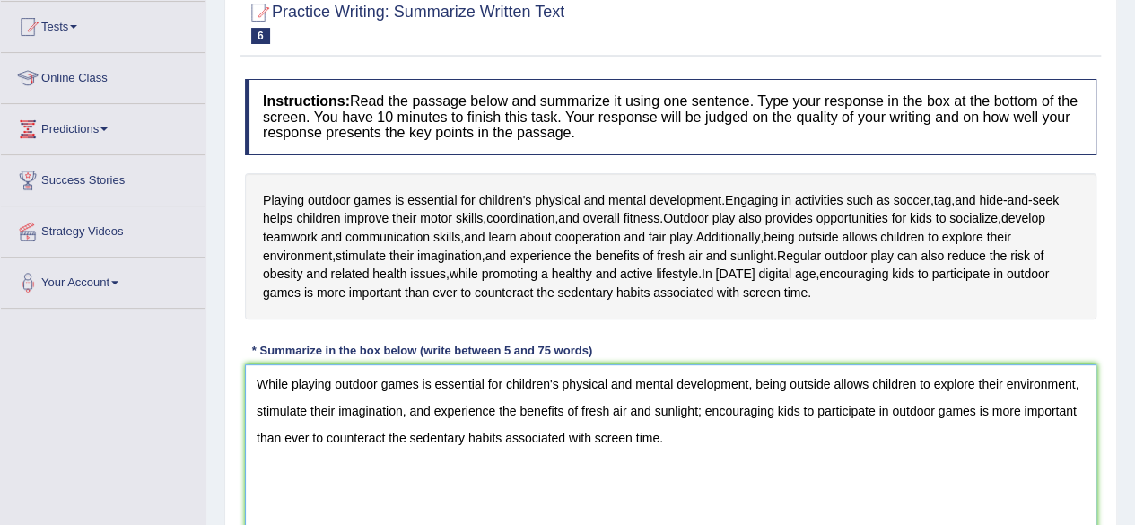
click at [837, 513] on textarea "While playing outdoor games is essential for children's physical and mental dev…" at bounding box center [671, 451] width 852 height 174
paste textarea "encouraging kids to participate in outdoor games is more important than ever to…"
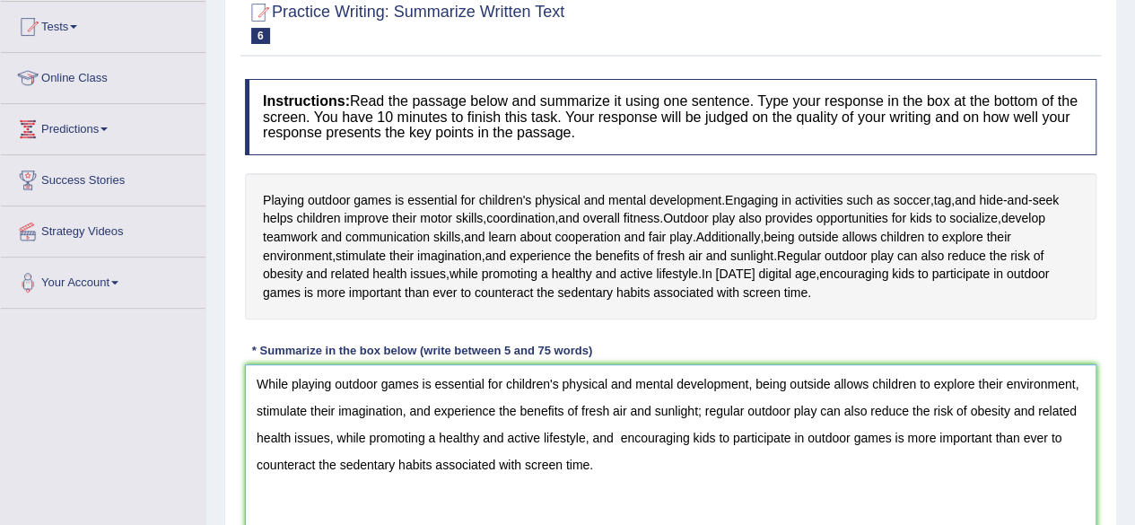
click at [619, 443] on textarea "While playing outdoor games is essential for children's physical and mental dev…" at bounding box center [671, 451] width 852 height 174
type textarea "While playing outdoor games is essential for children's physical and mental dev…"
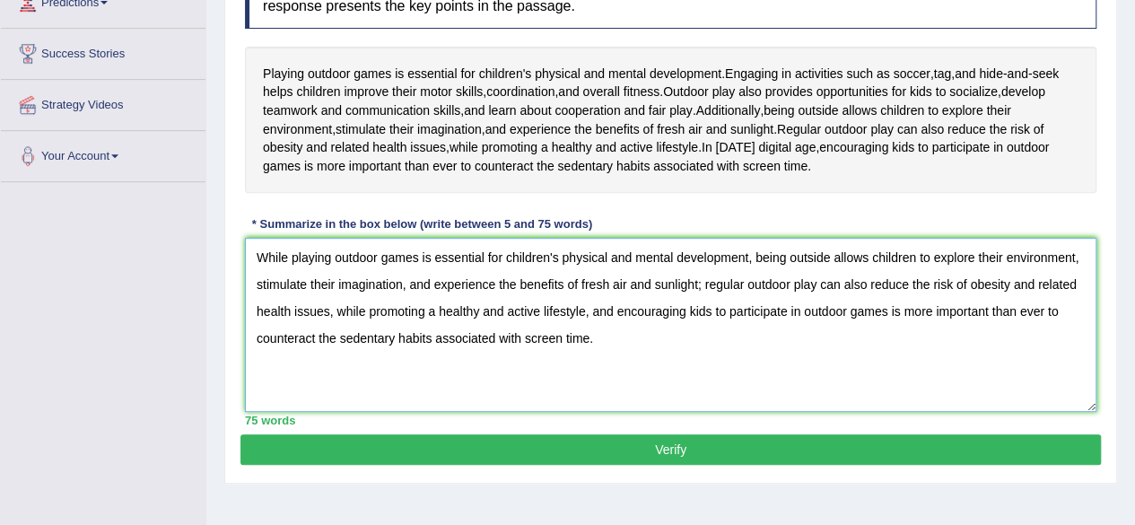
scroll to position [317, 0]
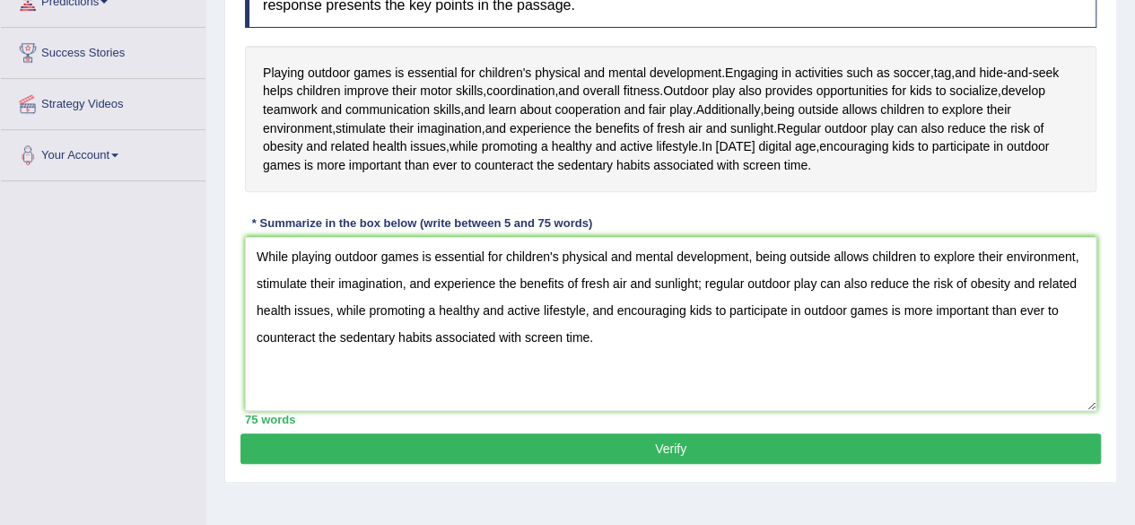
click at [562, 435] on button "Verify" at bounding box center [671, 449] width 861 height 31
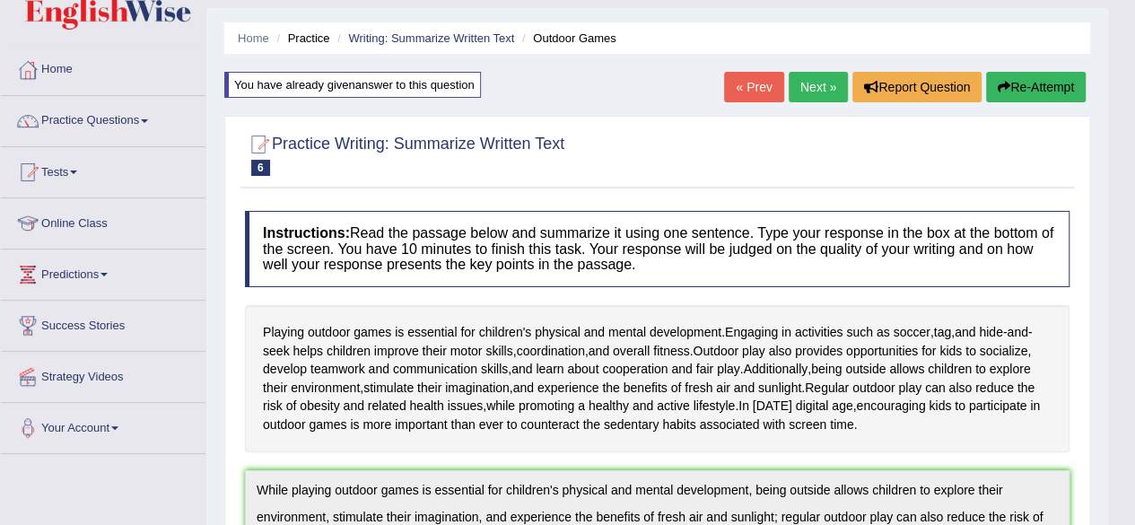
scroll to position [43, 0]
click at [811, 80] on link "Next »" at bounding box center [818, 88] width 59 height 31
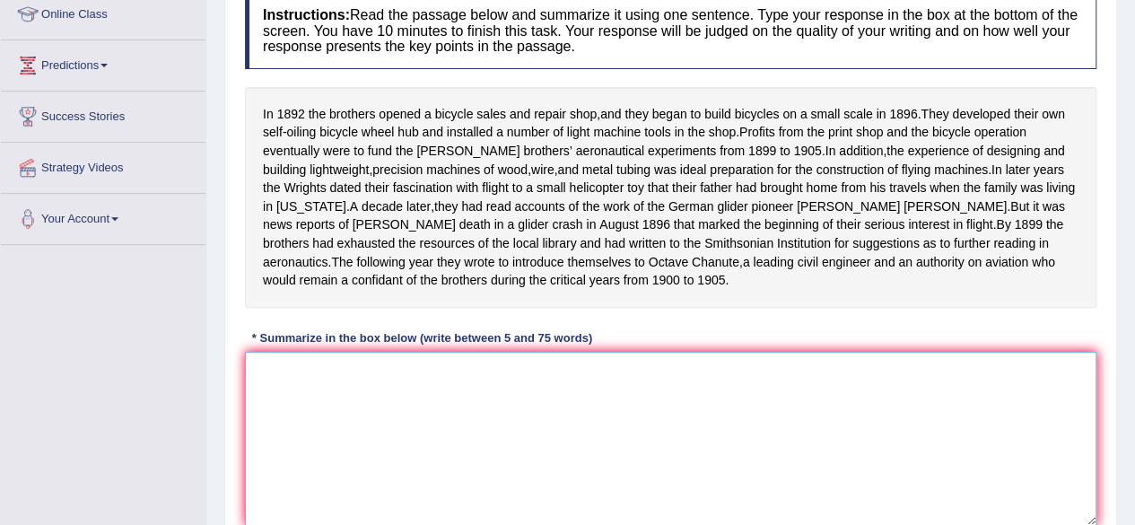
click at [415, 405] on textarea at bounding box center [671, 439] width 852 height 174
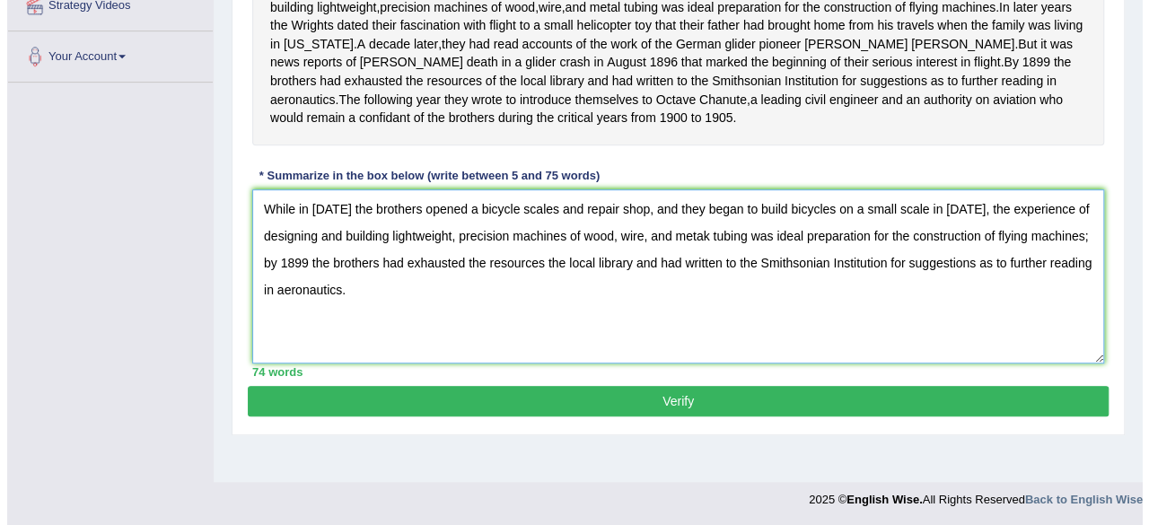
scroll to position [414, 0]
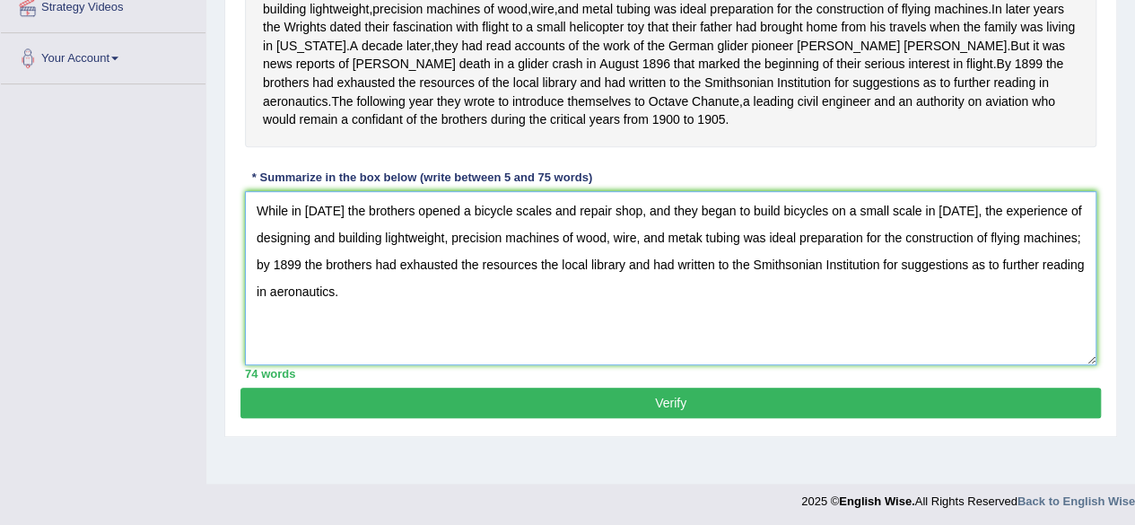
type textarea "While in [DATE] the brothers opened a bicycle scales and repair shop, and they …"
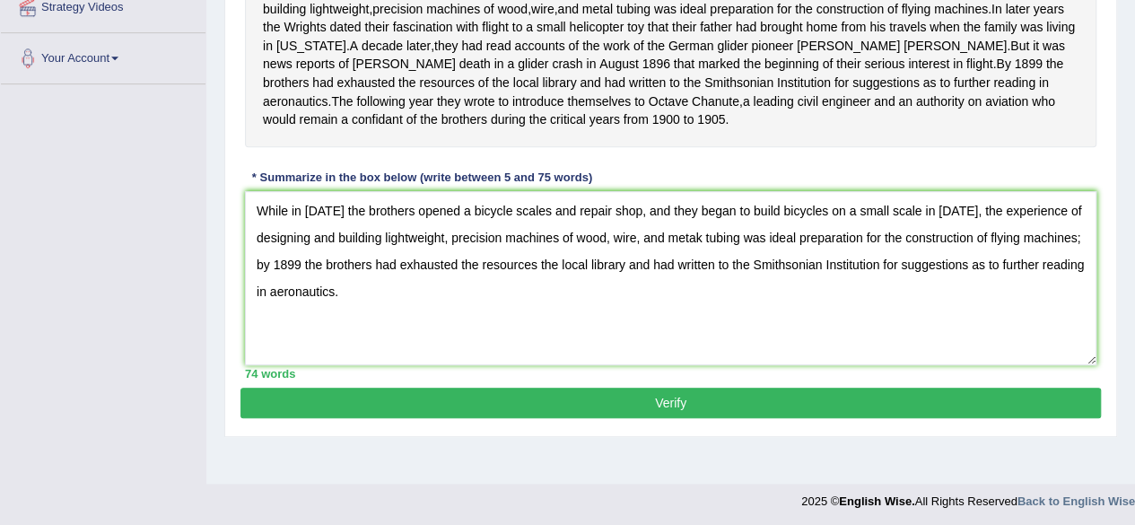
click at [415, 416] on button "Verify" at bounding box center [671, 403] width 861 height 31
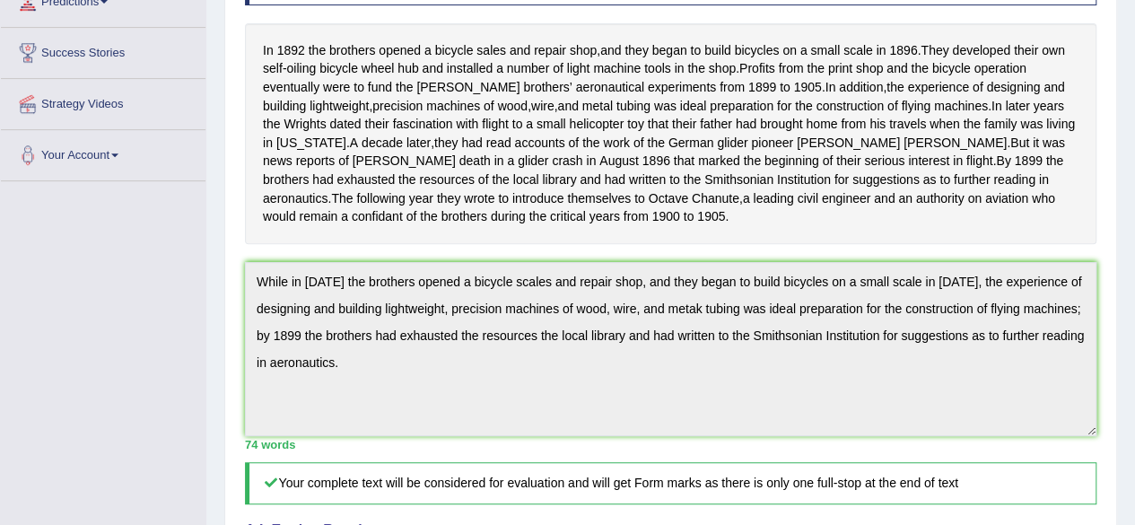
scroll to position [311, 0]
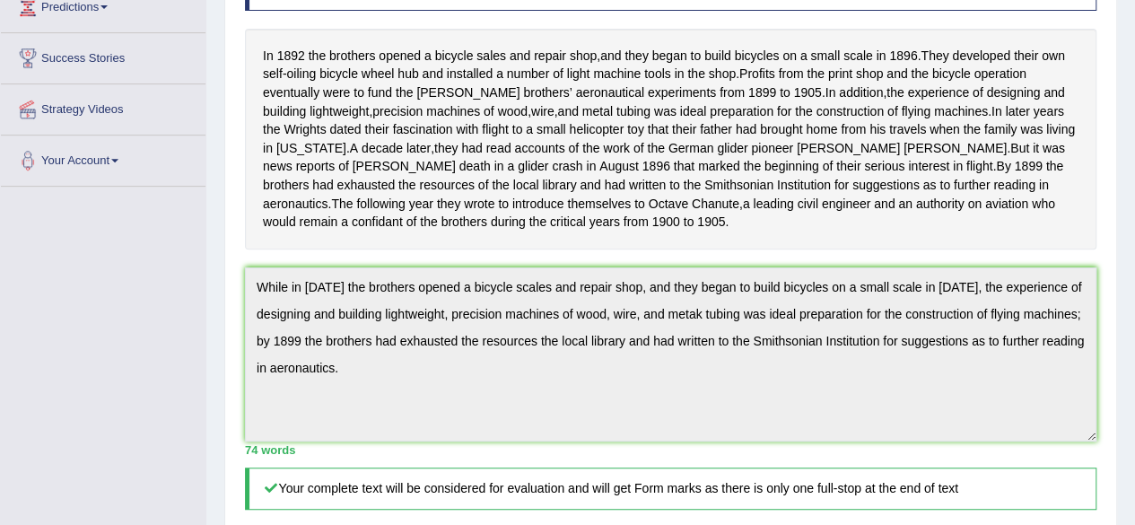
click at [359, 392] on div "Instructions: Read the passage below and summarize it using one sentence. Type …" at bounding box center [671, 369] width 861 height 889
drag, startPoint x: 660, startPoint y: 236, endPoint x: 241, endPoint y: 260, distance: 419.0
click at [241, 260] on div "Instructions: Read the passage below and summarize it using one sentence. Type …" at bounding box center [671, 369] width 861 height 889
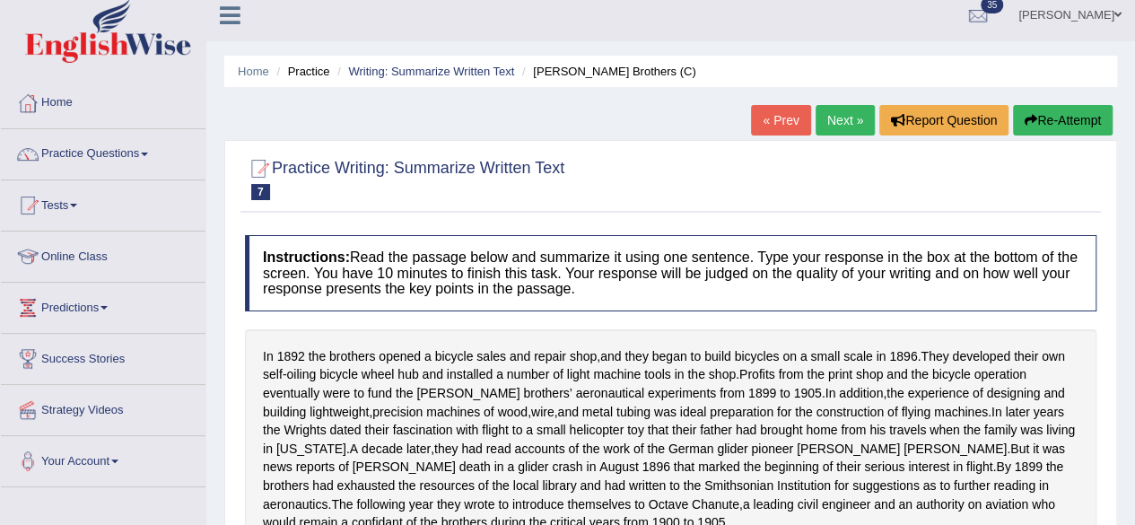
scroll to position [0, 0]
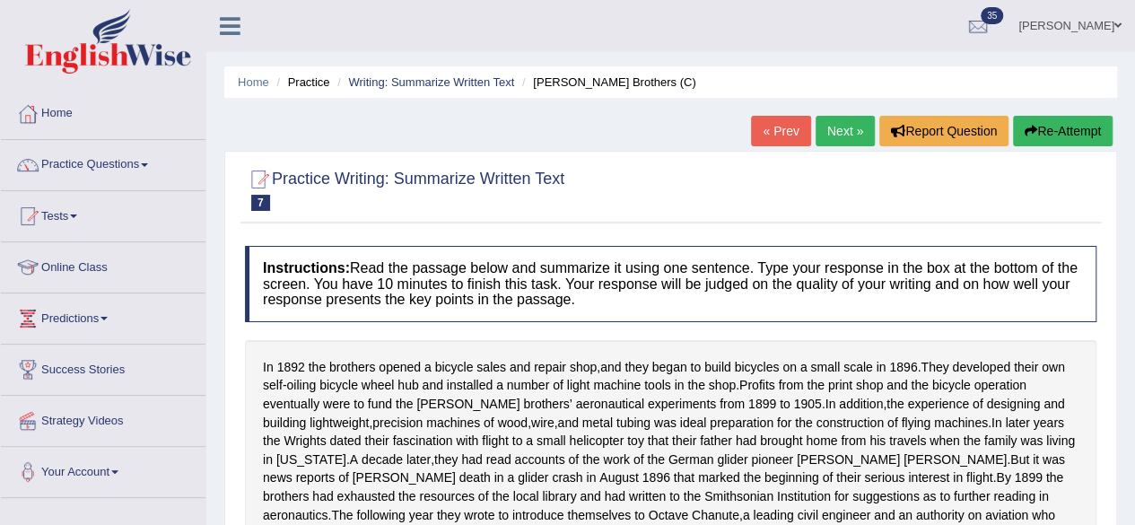
click at [1048, 128] on button "Re-Attempt" at bounding box center [1063, 131] width 100 height 31
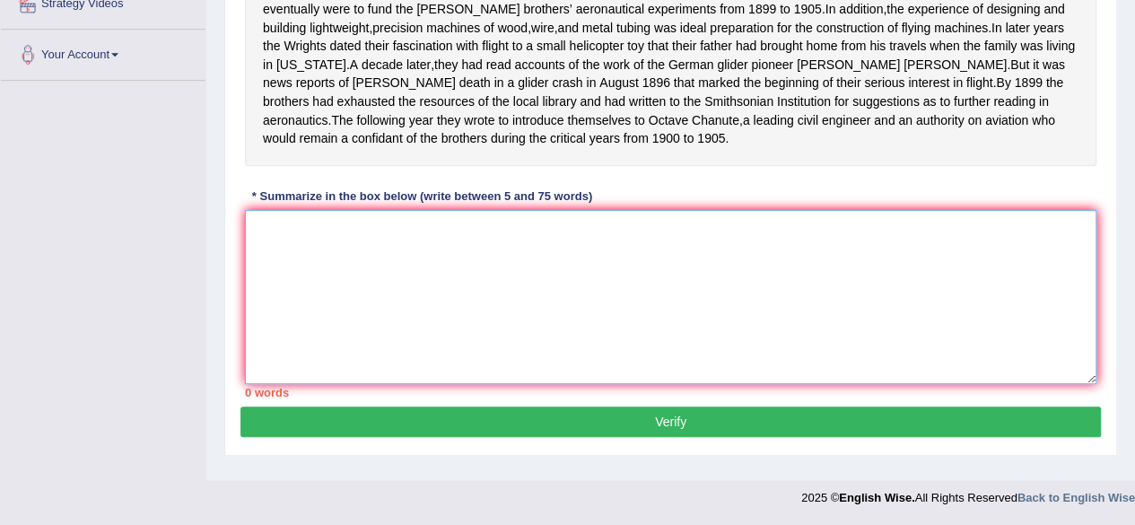
click at [558, 283] on textarea at bounding box center [671, 297] width 852 height 174
paste textarea "While in [DATE] the brothers opened a bicycle scales and repair shop, and they …"
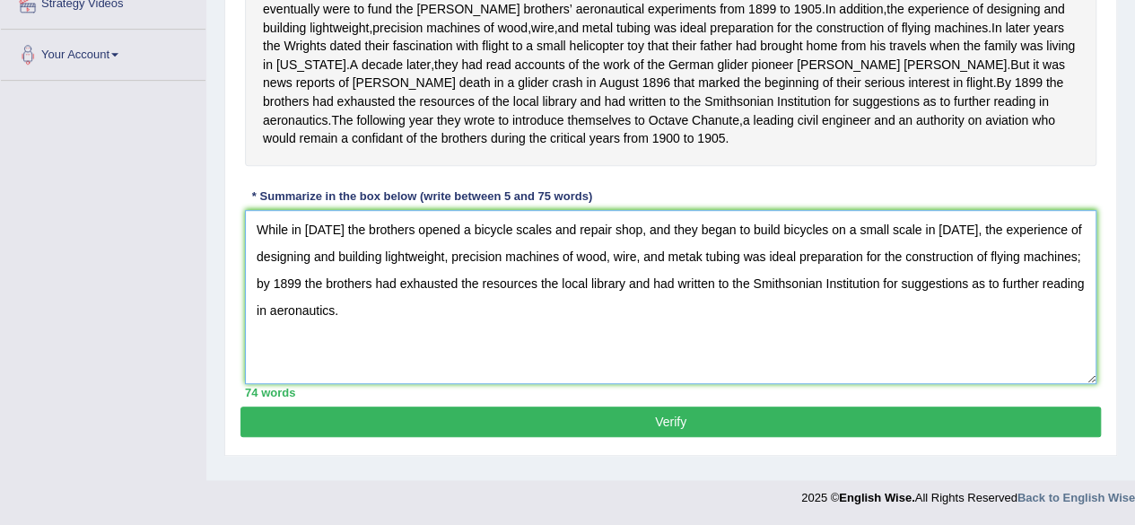
click at [702, 267] on textarea "While in [DATE] the brothers opened a bicycle scales and repair shop, and they …" at bounding box center [671, 297] width 852 height 174
type textarea "While in [DATE] the brothers opened a bicycle scales and repair shop, and they …"
click at [678, 437] on button "Verify" at bounding box center [671, 422] width 861 height 31
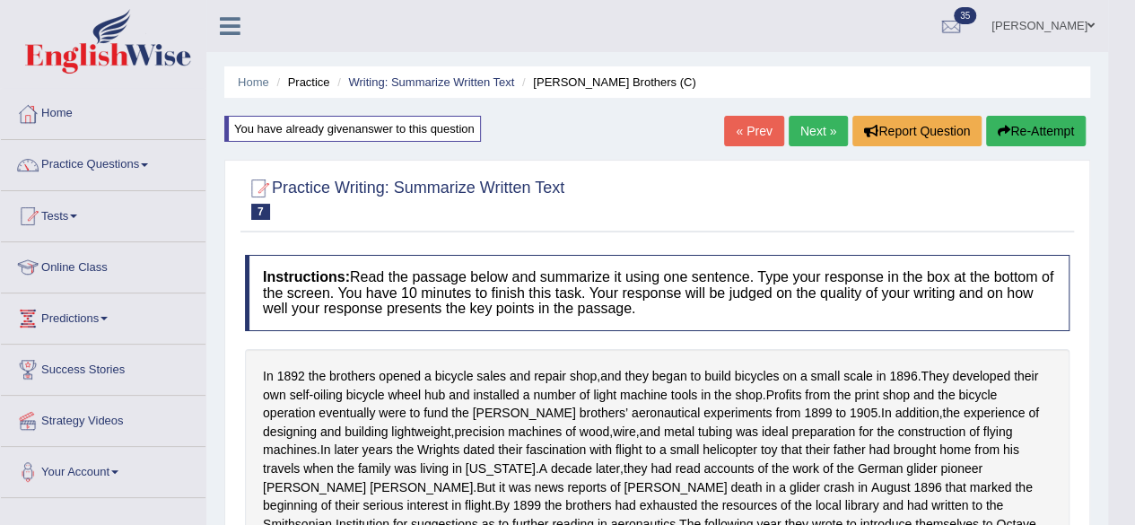
click at [802, 123] on link "Next »" at bounding box center [818, 131] width 59 height 31
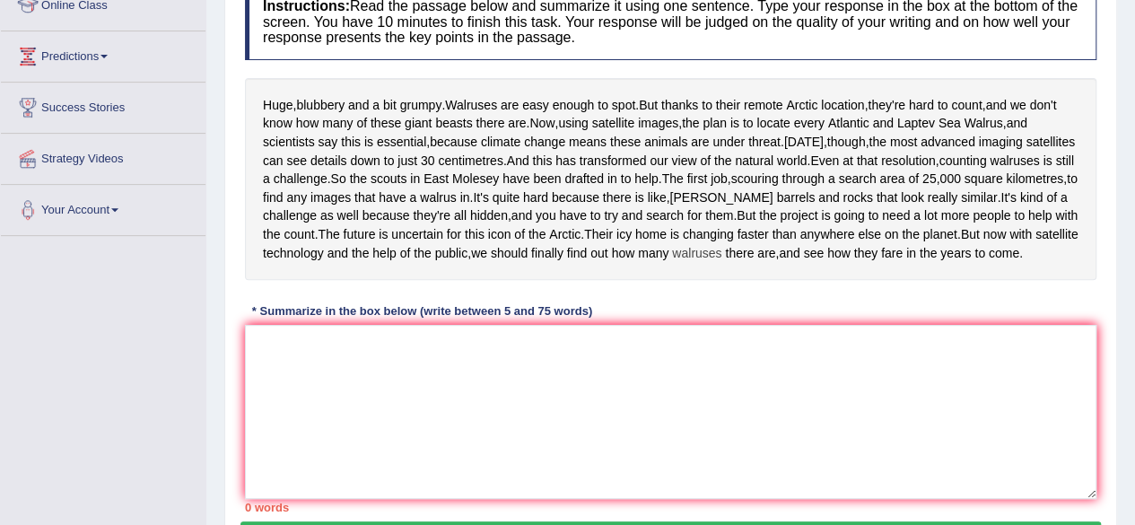
scroll to position [280, 0]
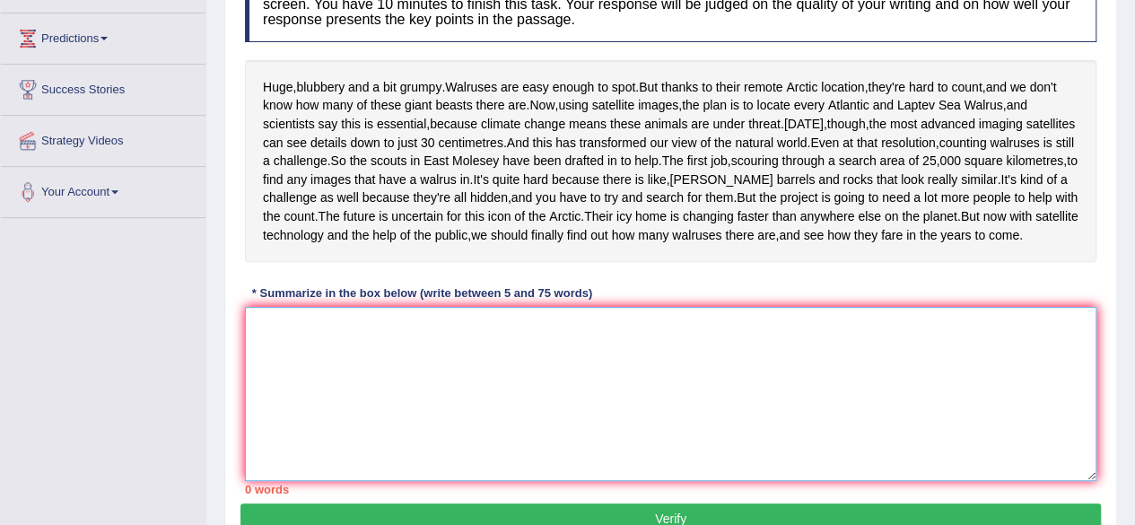
click at [424, 425] on textarea at bounding box center [671, 394] width 852 height 174
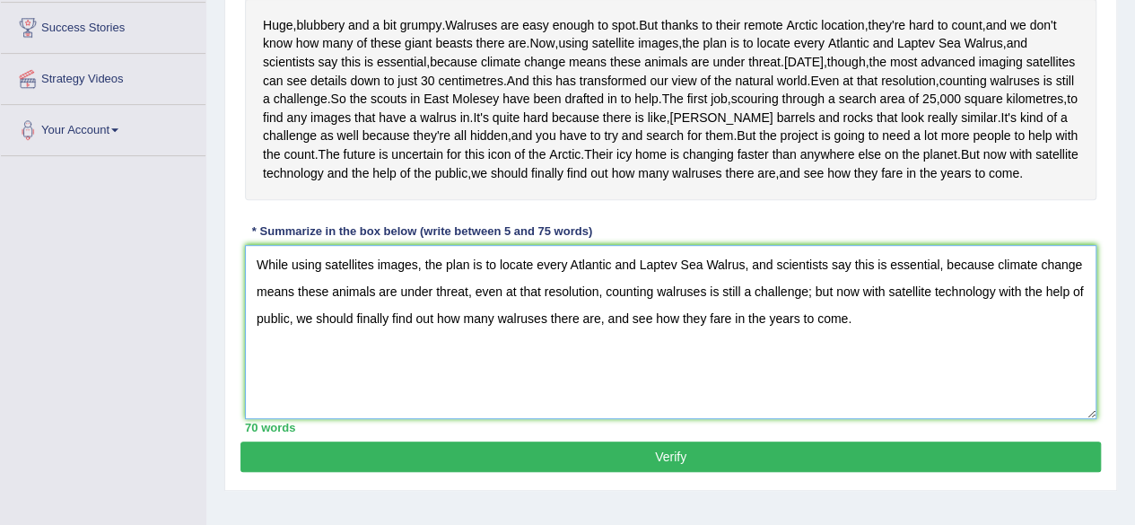
scroll to position [454, 0]
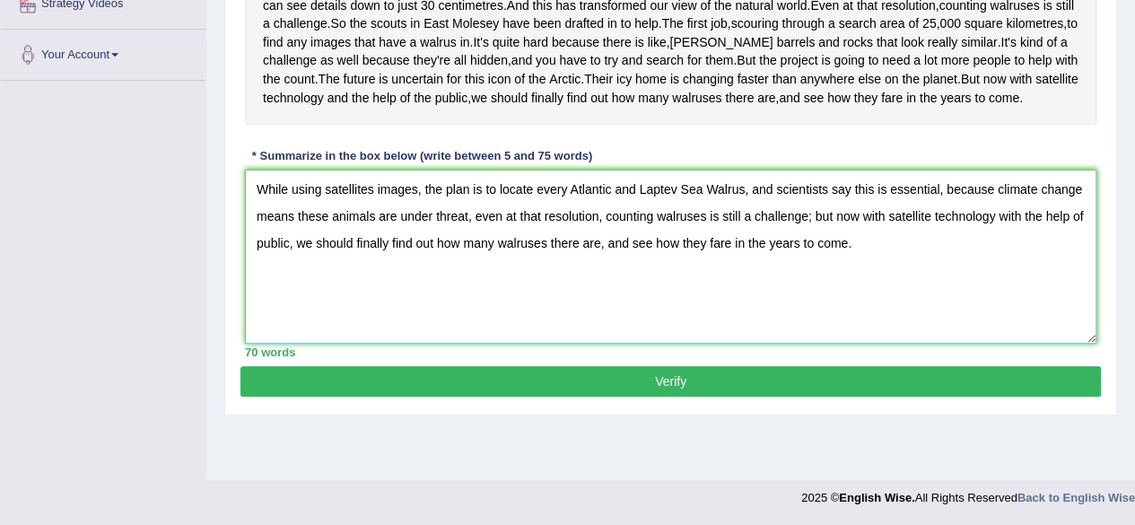
type textarea "While using satellites images, the plan is to locate every Atlantic and Laptev …"
click at [617, 397] on button "Verify" at bounding box center [671, 381] width 861 height 31
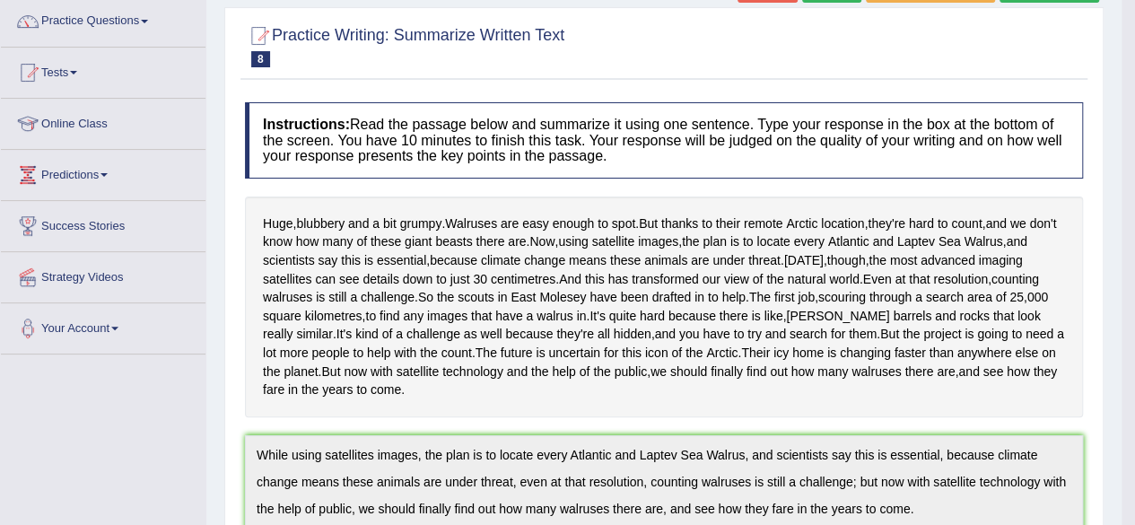
scroll to position [0, 0]
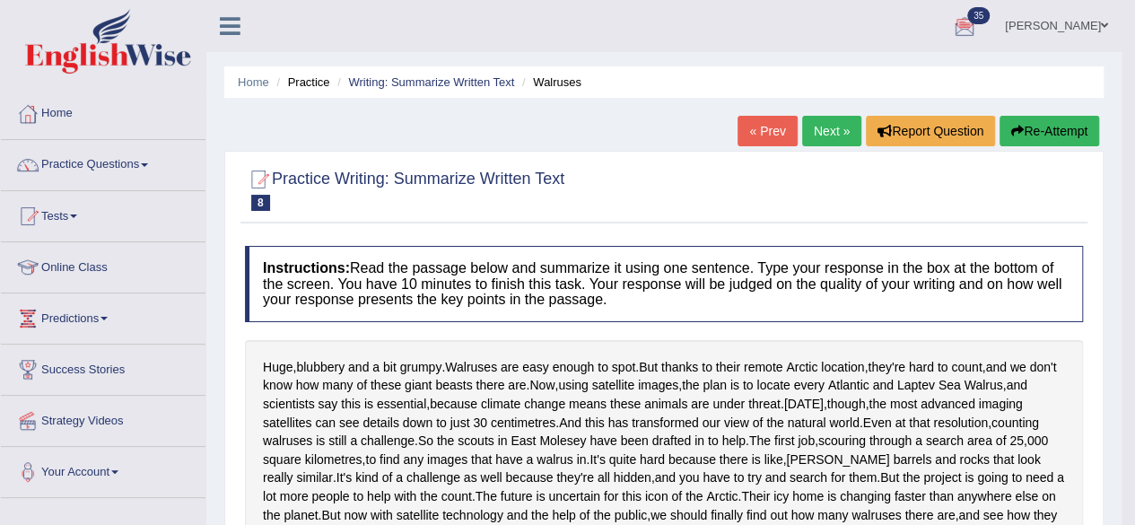
click at [820, 136] on link "Next »" at bounding box center [831, 131] width 59 height 31
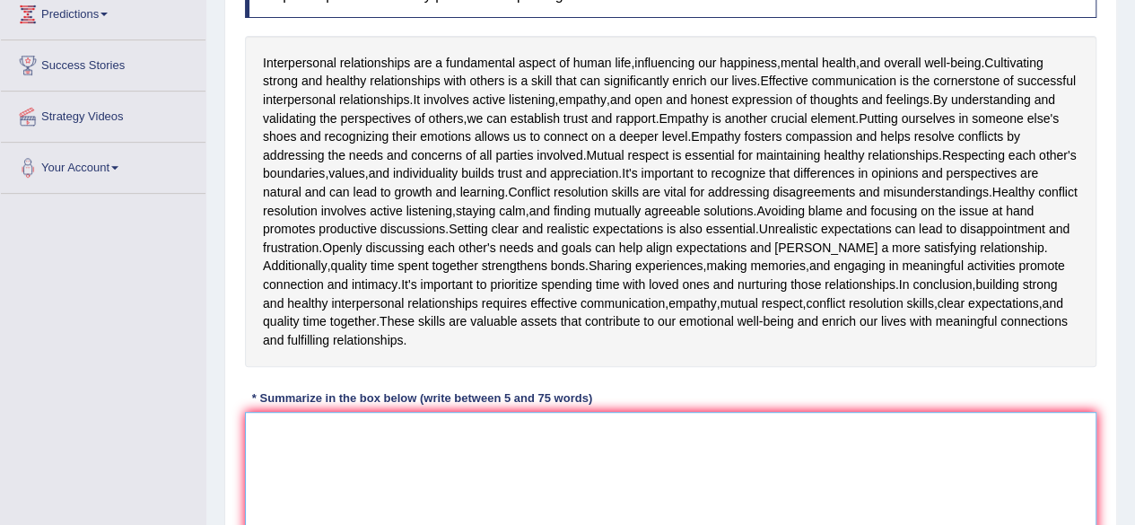
click at [451, 455] on textarea at bounding box center [671, 499] width 852 height 174
type textarea "W"
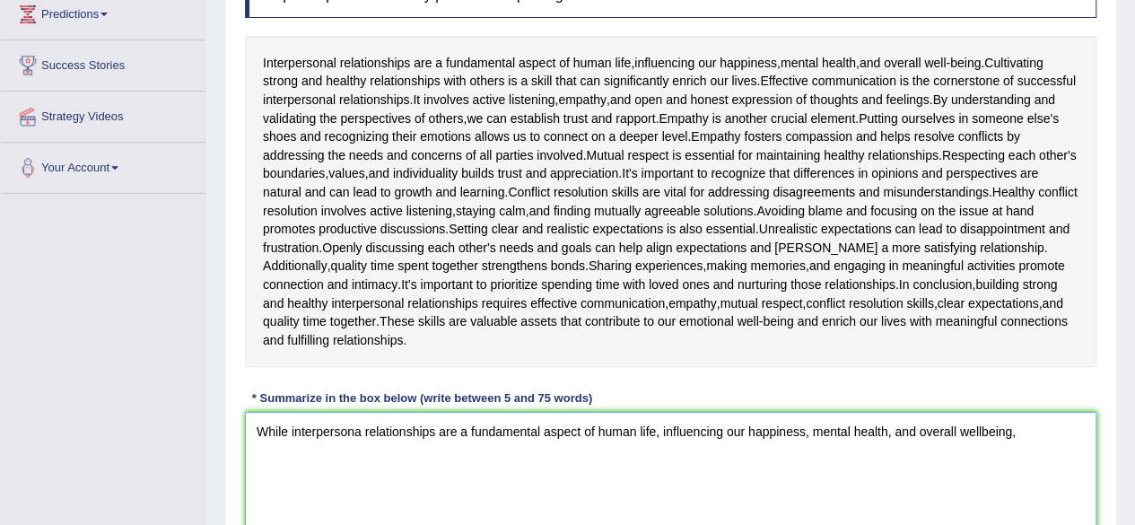
click at [361, 432] on textarea "While interpersona relationships are a fundamental aspect of human life, influe…" at bounding box center [671, 499] width 852 height 174
click at [1035, 425] on textarea "While interpersonal relationships are a fundamental aspect of human life, influ…" at bounding box center [671, 499] width 852 height 174
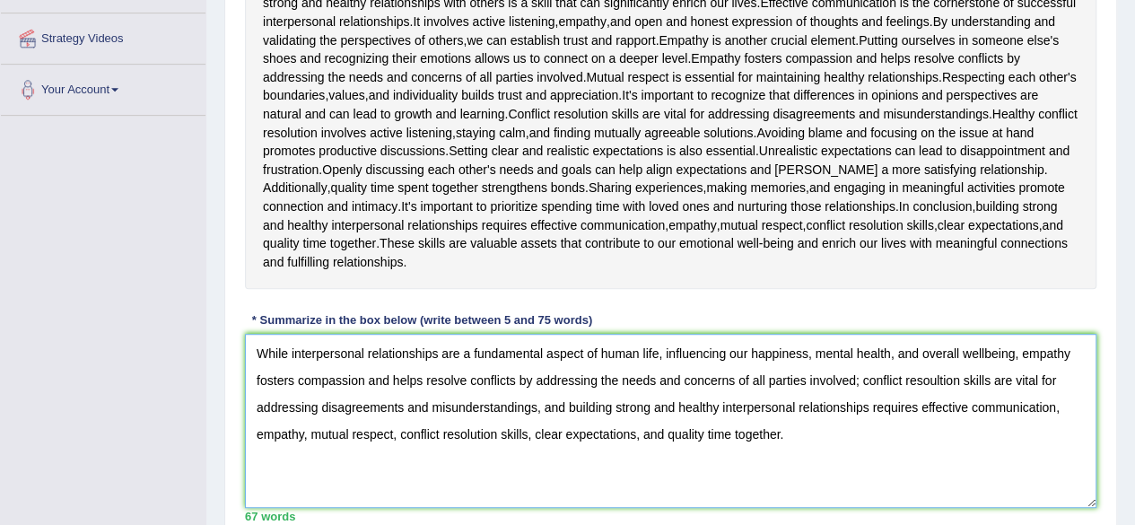
scroll to position [390, 0]
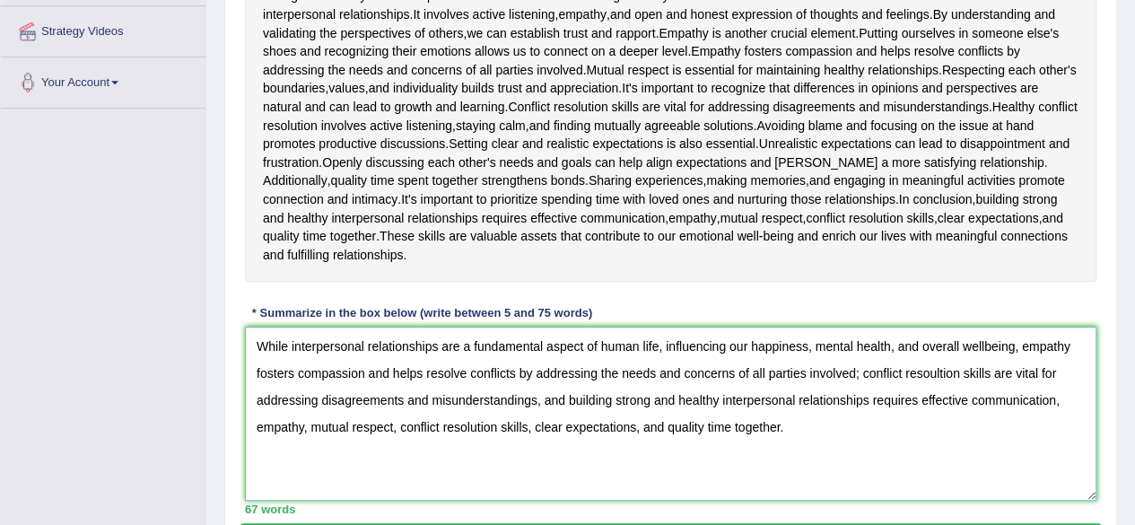
click at [984, 346] on textarea "While interpersonal relationships are a fundamental aspect of human life, influ…" at bounding box center [671, 414] width 852 height 174
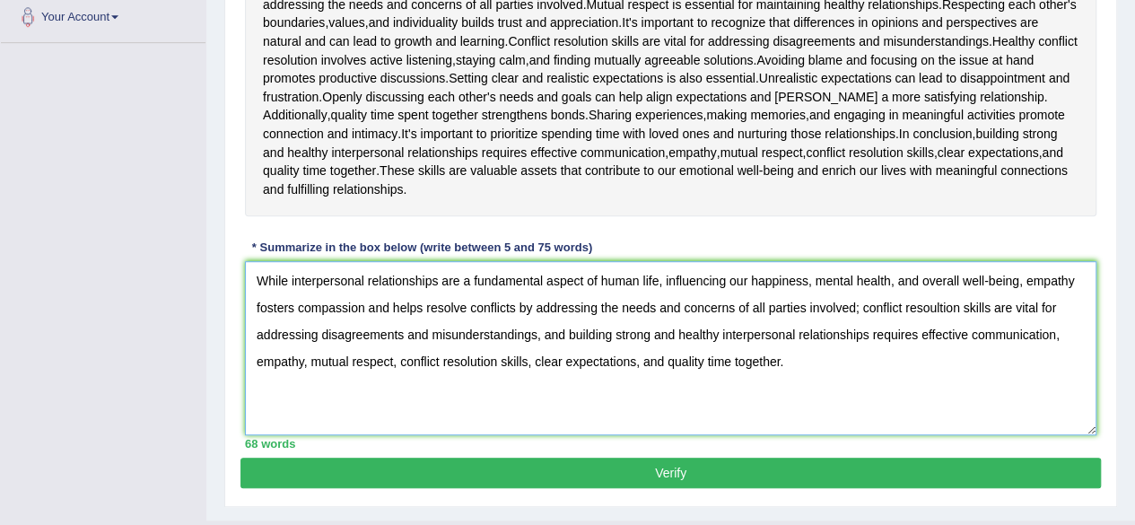
scroll to position [492, 0]
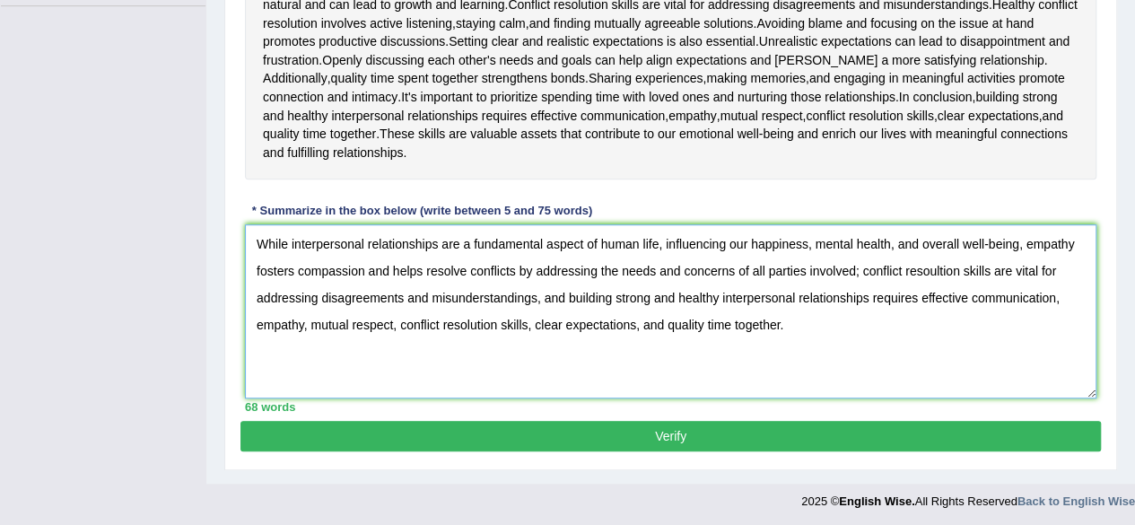
type textarea "While interpersonal relationships are a fundamental aspect of human life, influ…"
click at [666, 430] on button "Verify" at bounding box center [671, 436] width 861 height 31
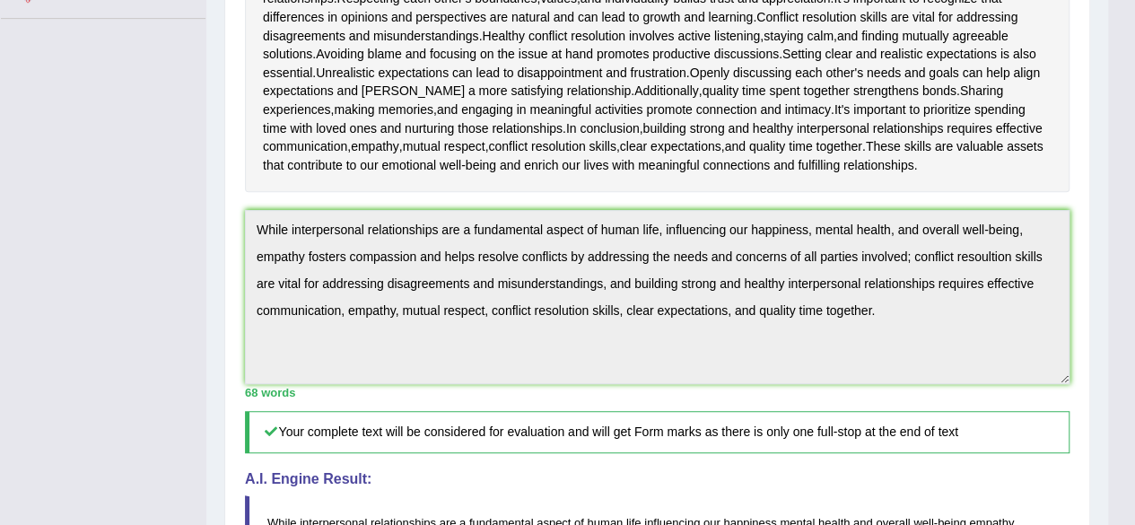
scroll to position [478, 0]
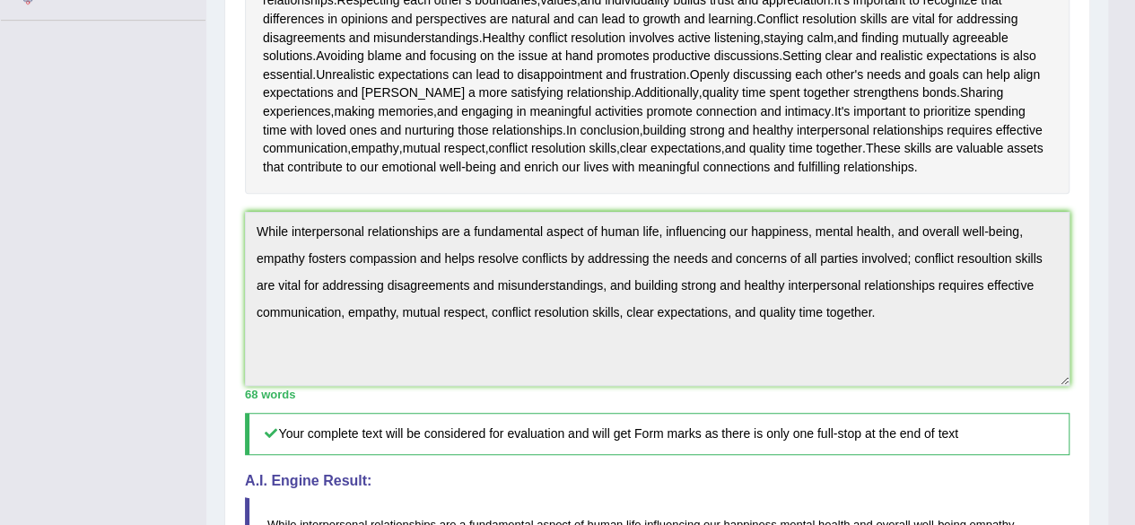
click at [241, 199] on div "Instructions: Read the passage below and summarize it using one sentence. Type …" at bounding box center [658, 267] width 834 height 1016
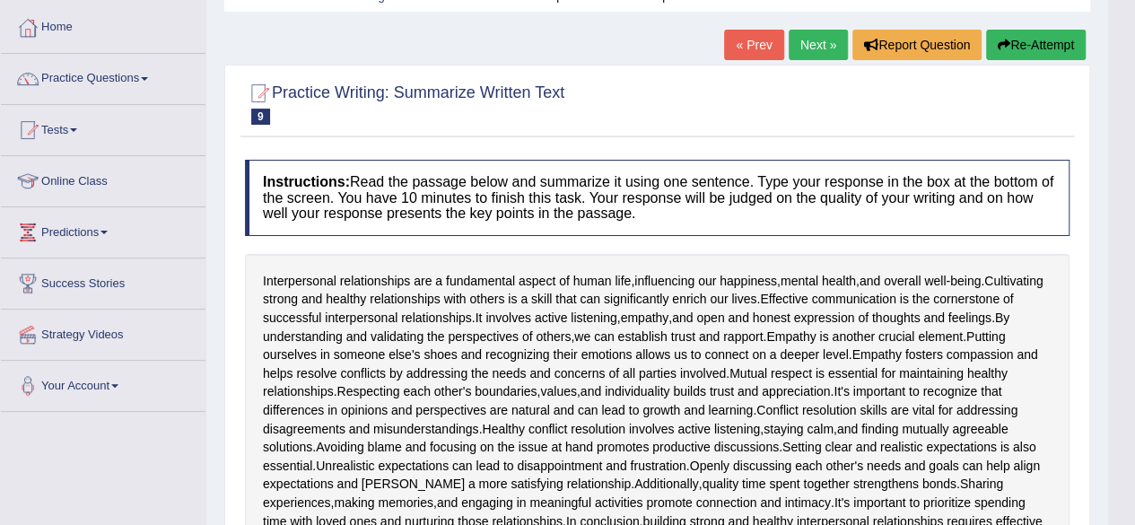
scroll to position [79, 0]
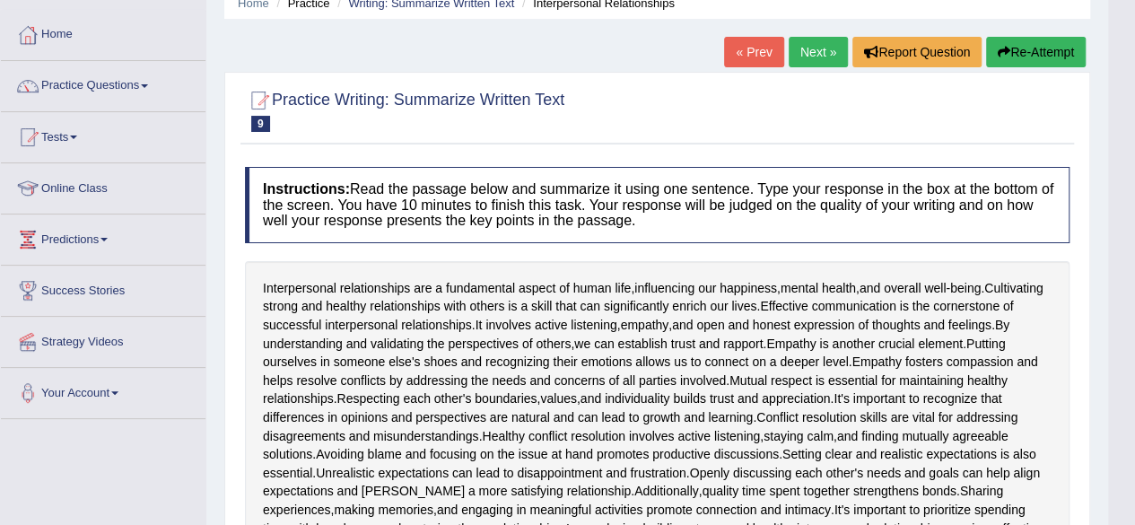
click at [1035, 52] on button "Re-Attempt" at bounding box center [1036, 52] width 100 height 31
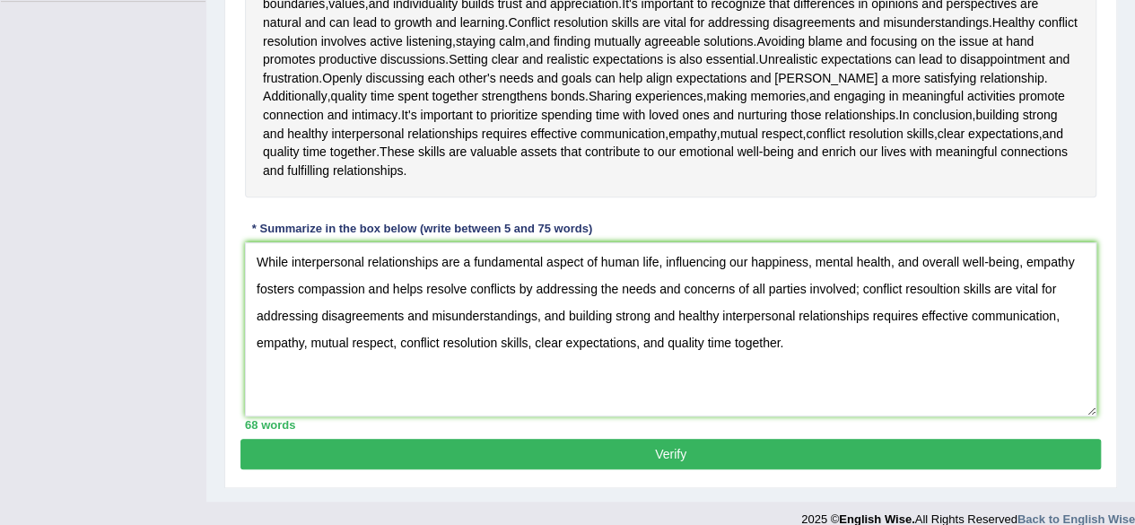
click at [941, 292] on textarea "While interpersonal relationships are a fundamental aspect of human life, influ…" at bounding box center [671, 329] width 852 height 174
type textarea "While interpersonal relationships are a fundamental aspect of human life, influ…"
click at [881, 457] on button "Verify" at bounding box center [671, 454] width 861 height 31
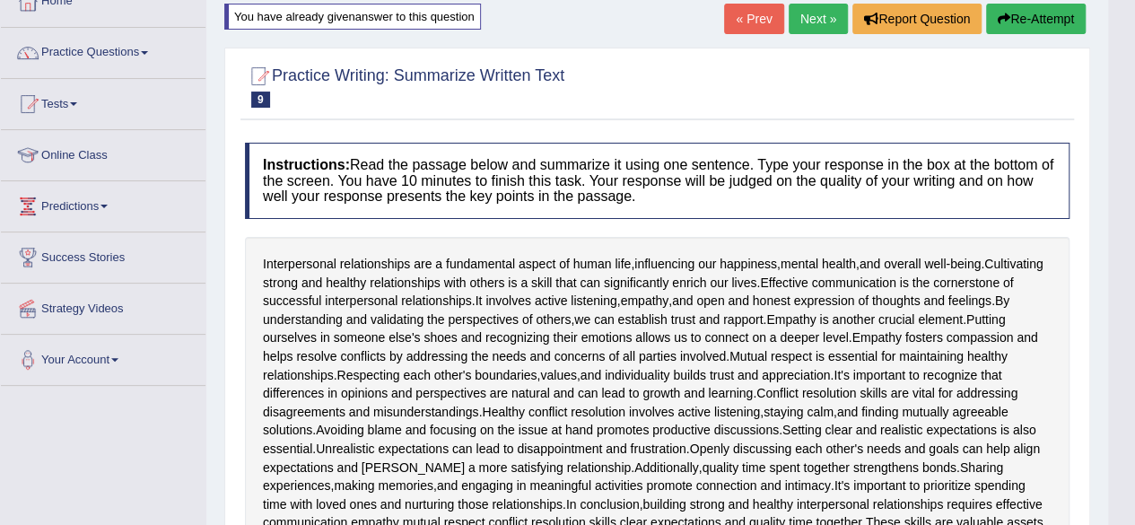
scroll to position [94, 0]
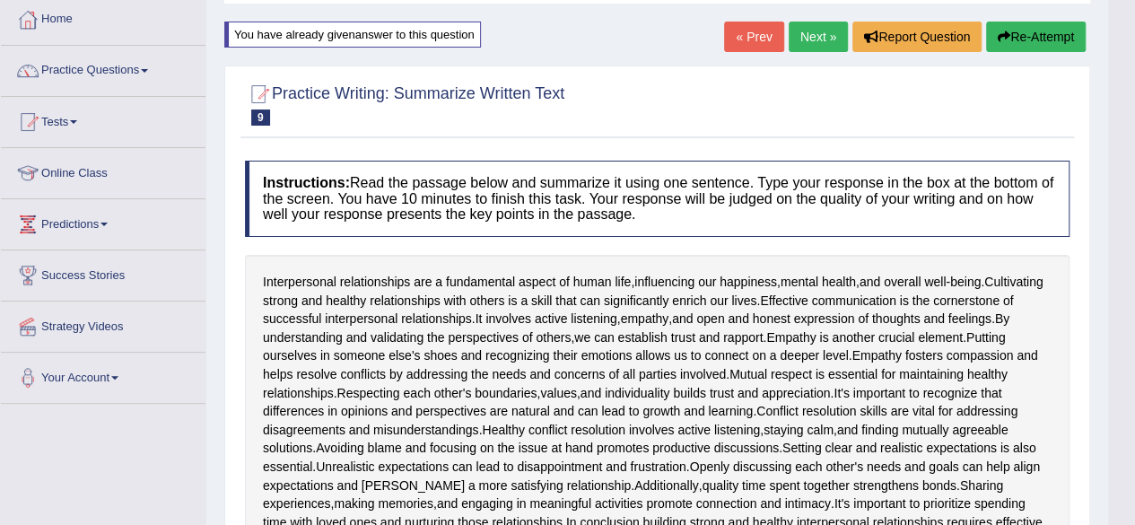
click at [817, 34] on link "Next »" at bounding box center [818, 37] width 59 height 31
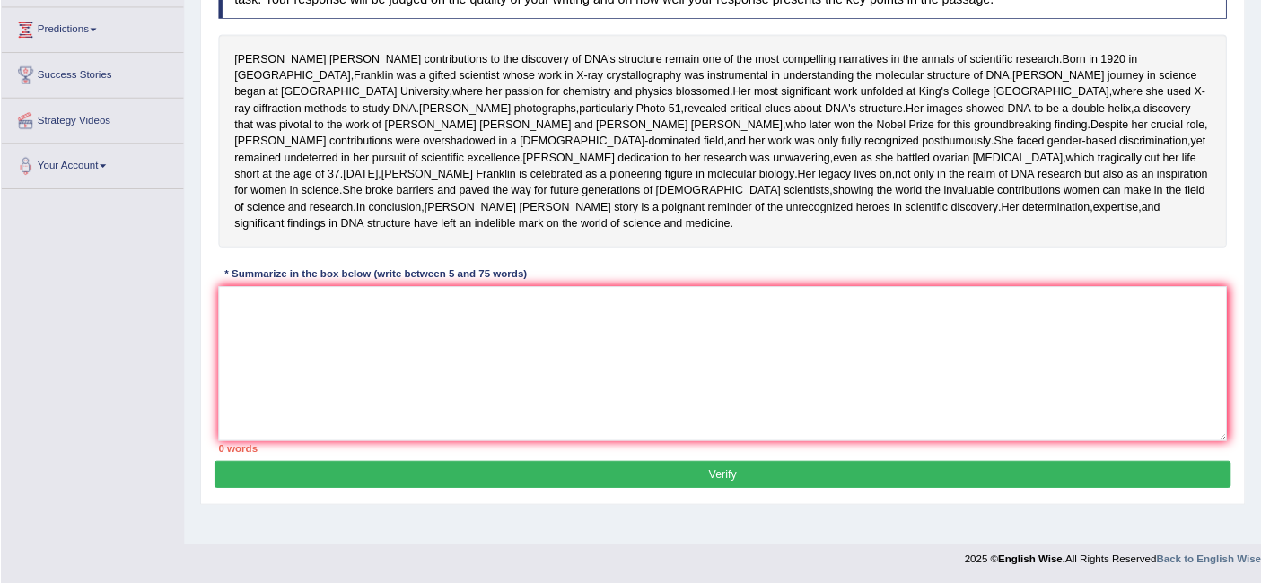
scroll to position [338, 0]
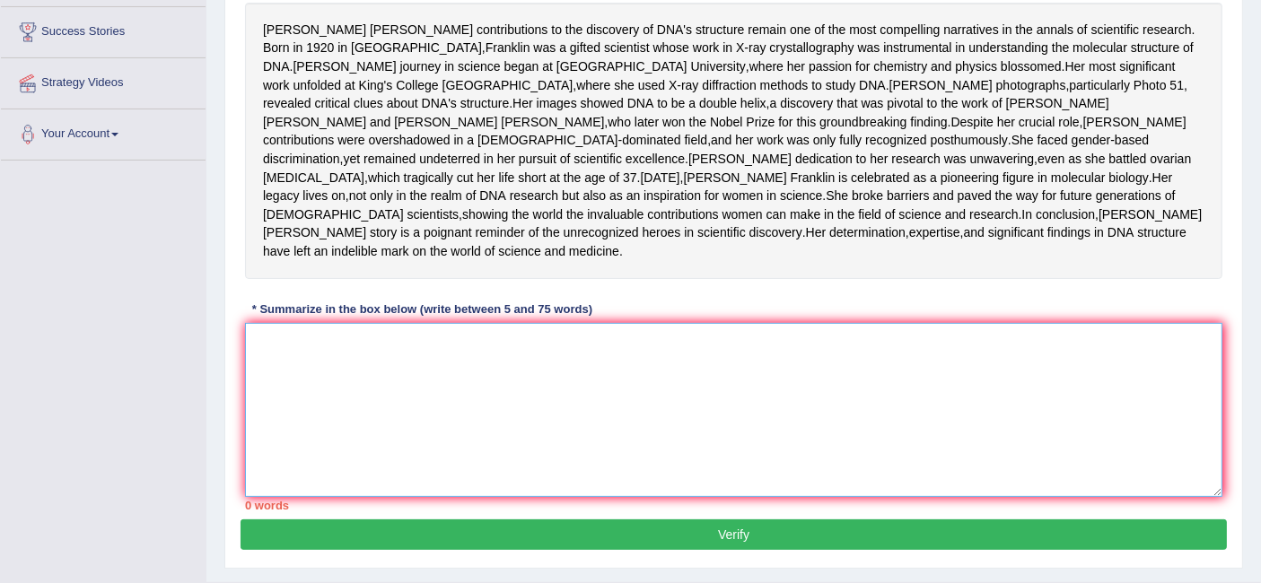
click at [542, 426] on textarea at bounding box center [734, 410] width 978 height 174
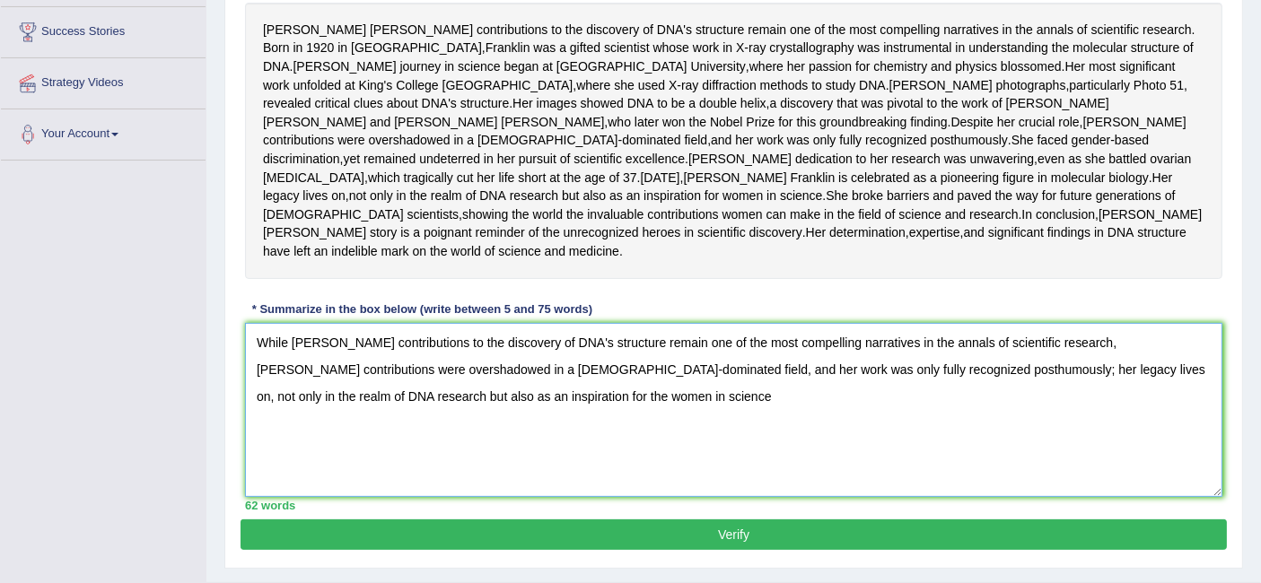
scroll to position [455, 0]
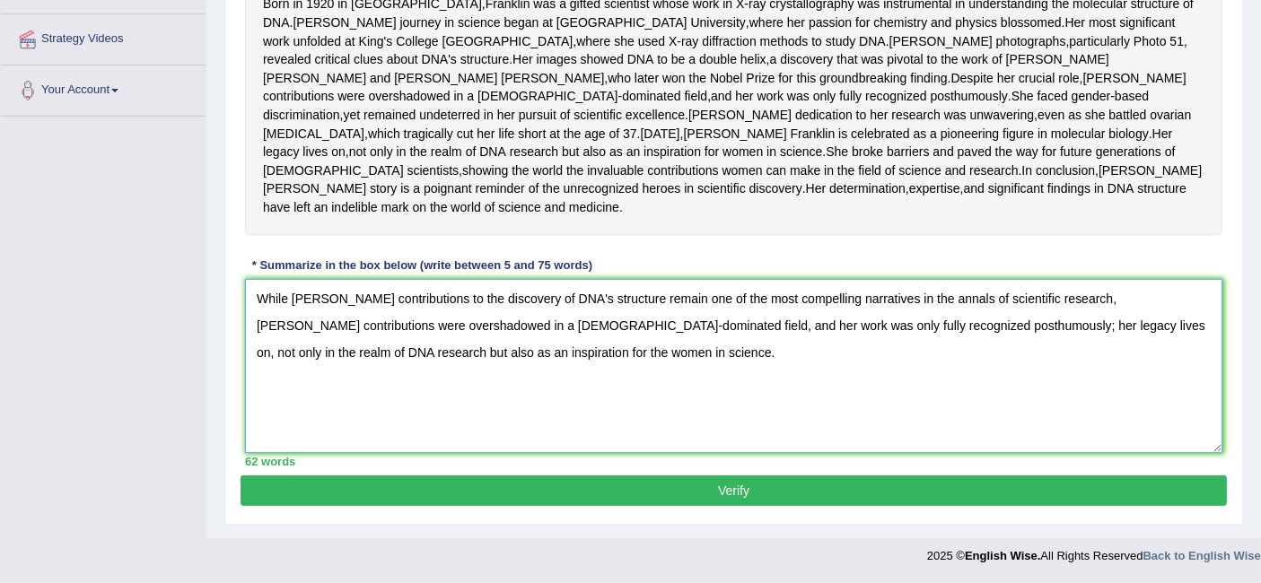
type textarea "While [PERSON_NAME] contributions to the discovery of DNA's structure remain on…"
click at [711, 504] on button "Verify" at bounding box center [734, 491] width 986 height 31
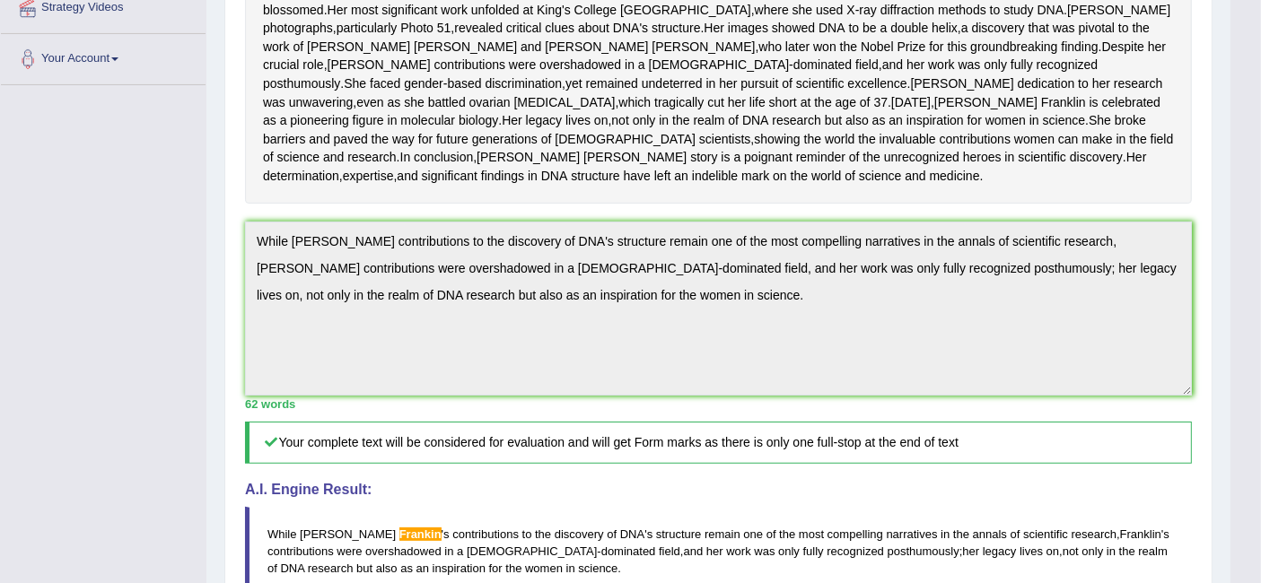
scroll to position [413, 0]
click at [145, 198] on div "Toggle navigation Home Practice Questions Speaking Practice Read Aloud Repeat S…" at bounding box center [615, 257] width 1231 height 1340
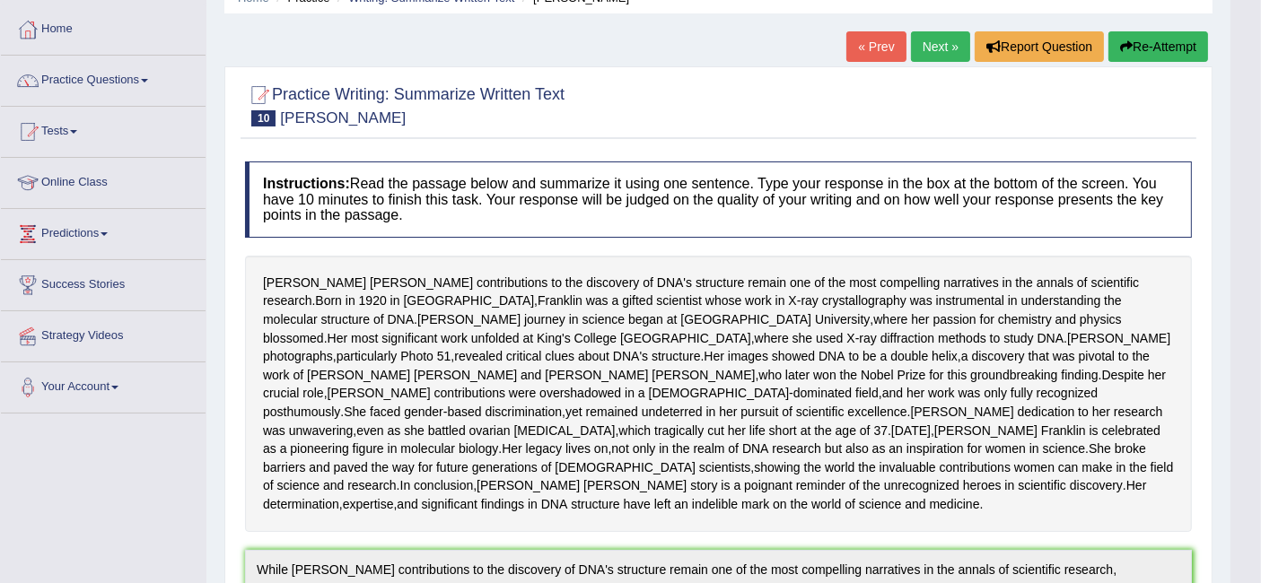
scroll to position [75, 0]
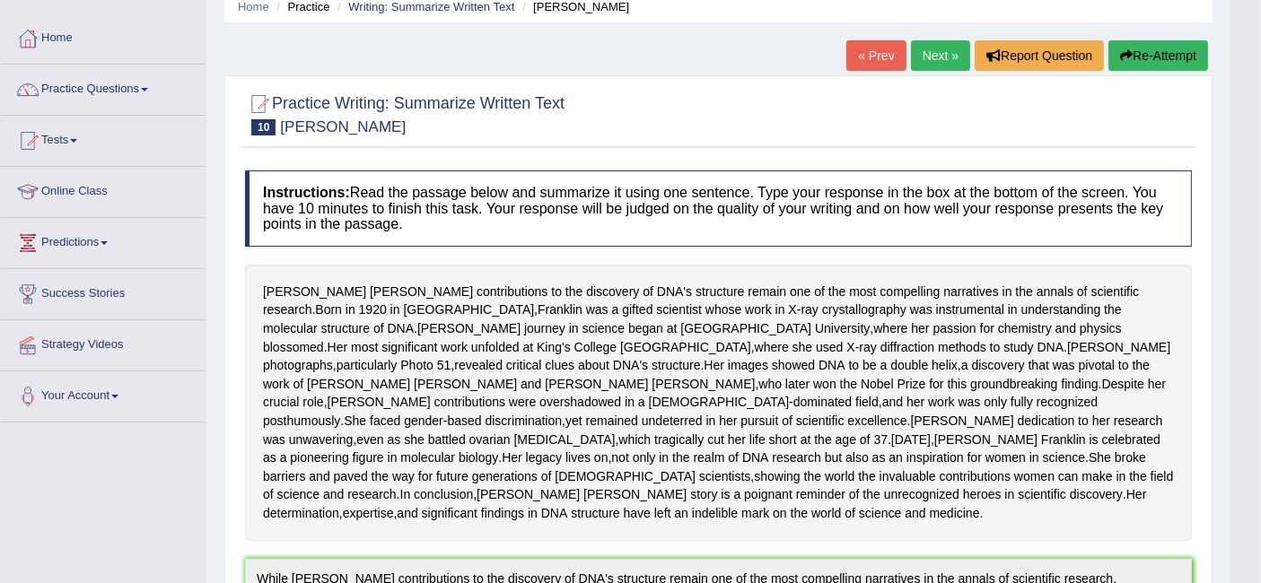
click at [1135, 64] on button "Re-Attempt" at bounding box center [1159, 55] width 100 height 31
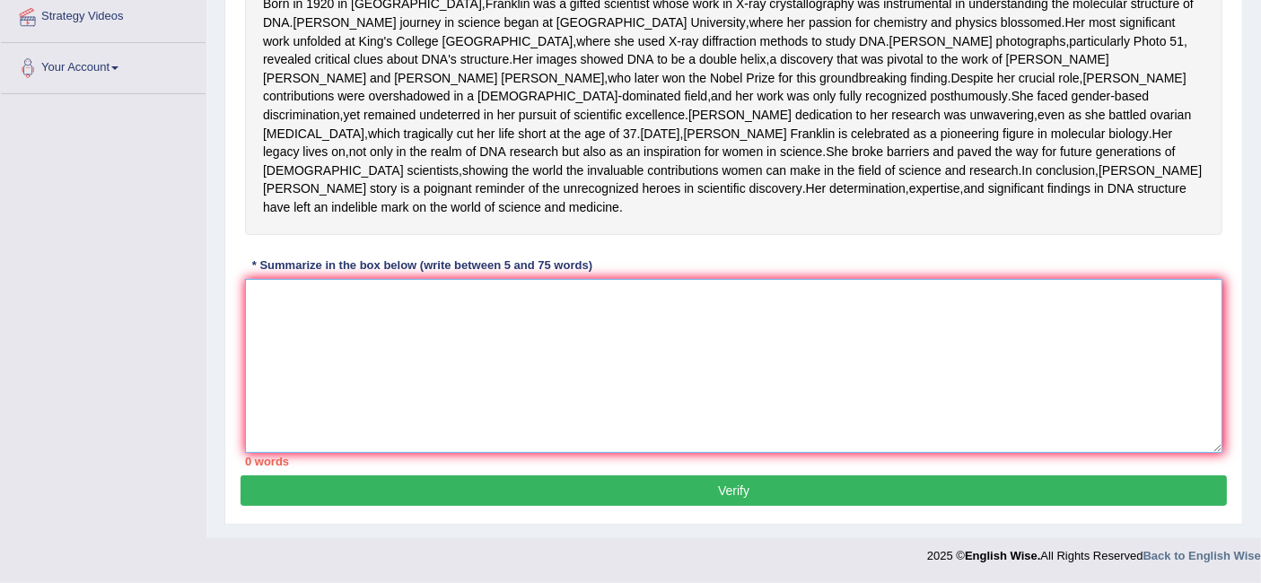
click at [592, 359] on textarea at bounding box center [734, 366] width 978 height 174
paste textarea "While [PERSON_NAME] contributions to the discovery of DNA's structure remain on…"
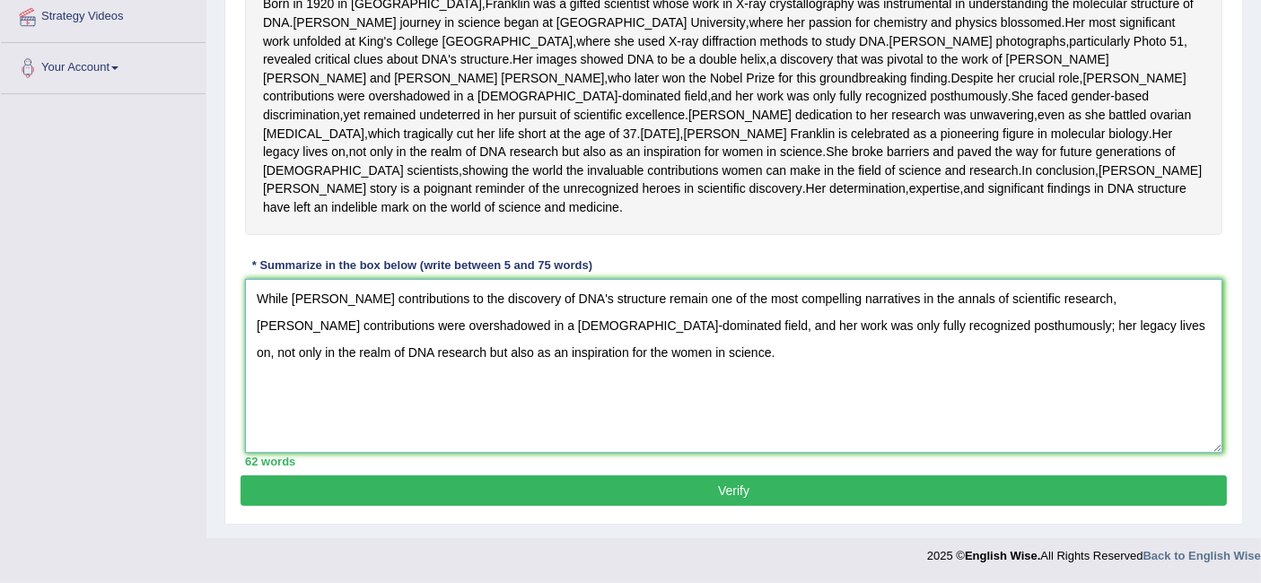
click at [373, 301] on textarea "While [PERSON_NAME] contributions to the discovery of DNA's structure remain on…" at bounding box center [734, 366] width 978 height 174
click at [649, 379] on textarea "While [PERSON_NAME] contributions to the discovery of DNA's structure remain on…" at bounding box center [734, 366] width 978 height 174
type textarea "While [PERSON_NAME] contributions to the discovery of DNA's structure remain on…"
click at [664, 495] on button "Verify" at bounding box center [734, 491] width 986 height 31
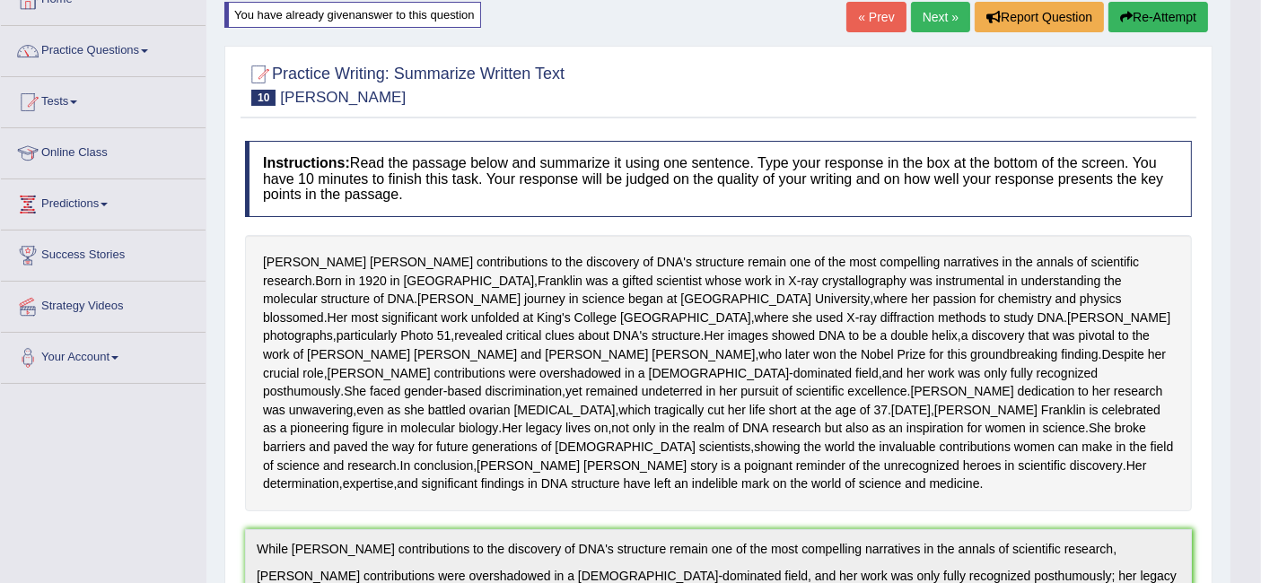
scroll to position [109, 0]
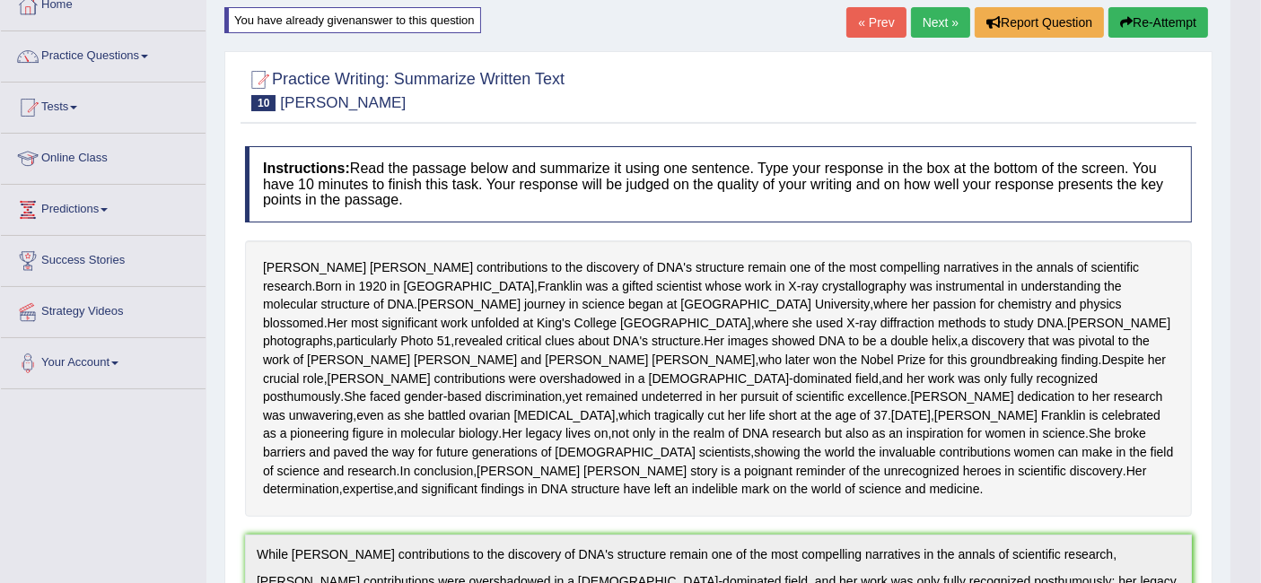
click at [1170, 16] on button "Re-Attempt" at bounding box center [1159, 22] width 100 height 31
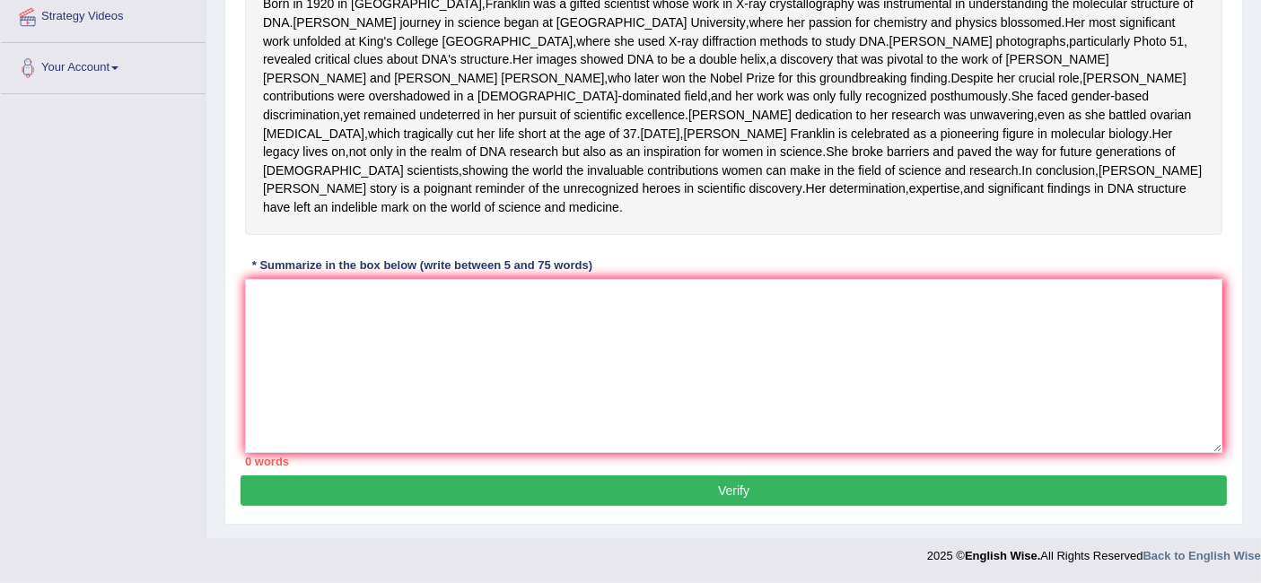
scroll to position [438, 0]
click at [948, 388] on textarea at bounding box center [734, 366] width 978 height 174
paste textarea "While [PERSON_NAME] contributions to the discovery of DNA's structure remain on…"
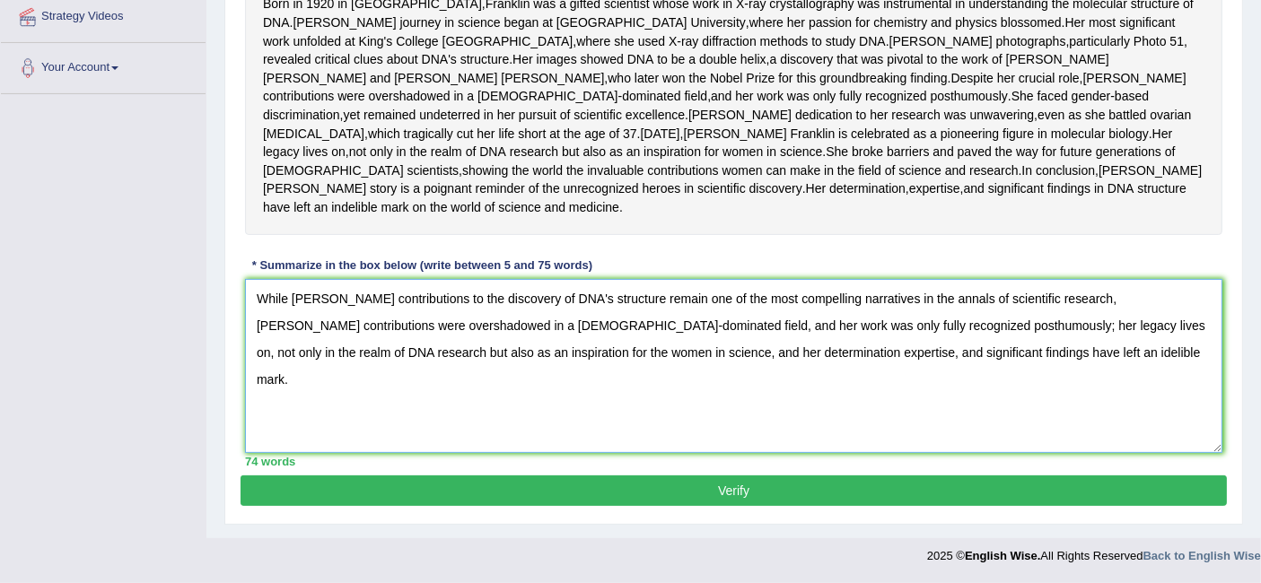
click at [985, 412] on textarea "While [PERSON_NAME] contributions to the discovery of DNA's structure remain on…" at bounding box center [734, 366] width 978 height 174
type textarea "While [PERSON_NAME] contributions to the discovery of DNA's structure remain on…"
click at [893, 506] on button "Verify" at bounding box center [734, 491] width 986 height 31
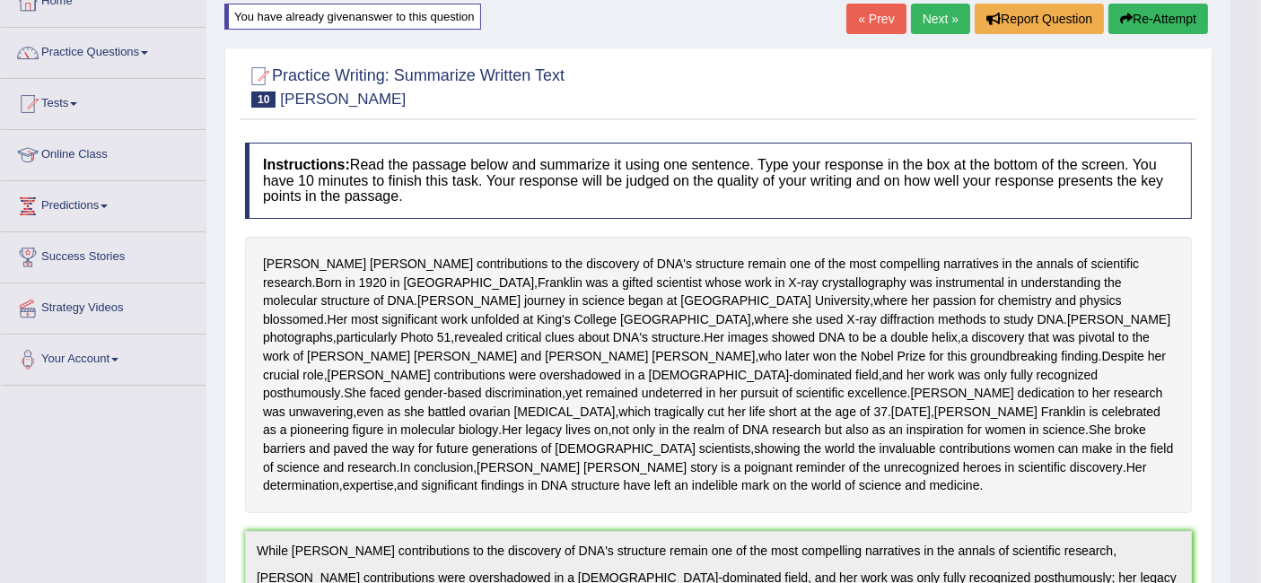
scroll to position [0, 0]
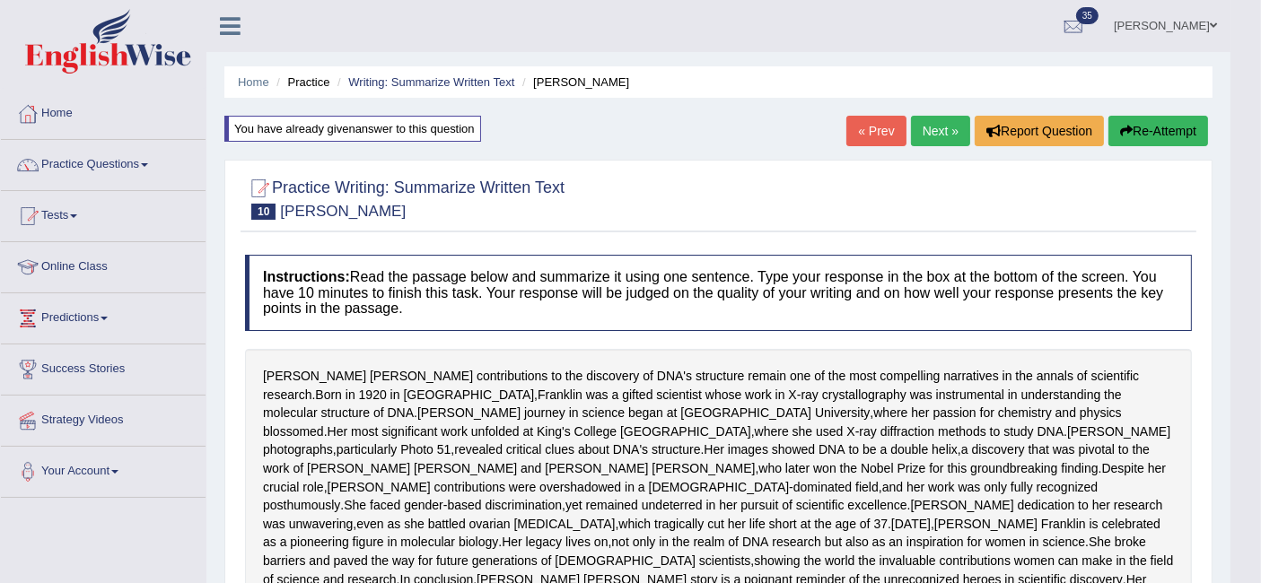
click at [948, 135] on link "Next »" at bounding box center [940, 131] width 59 height 31
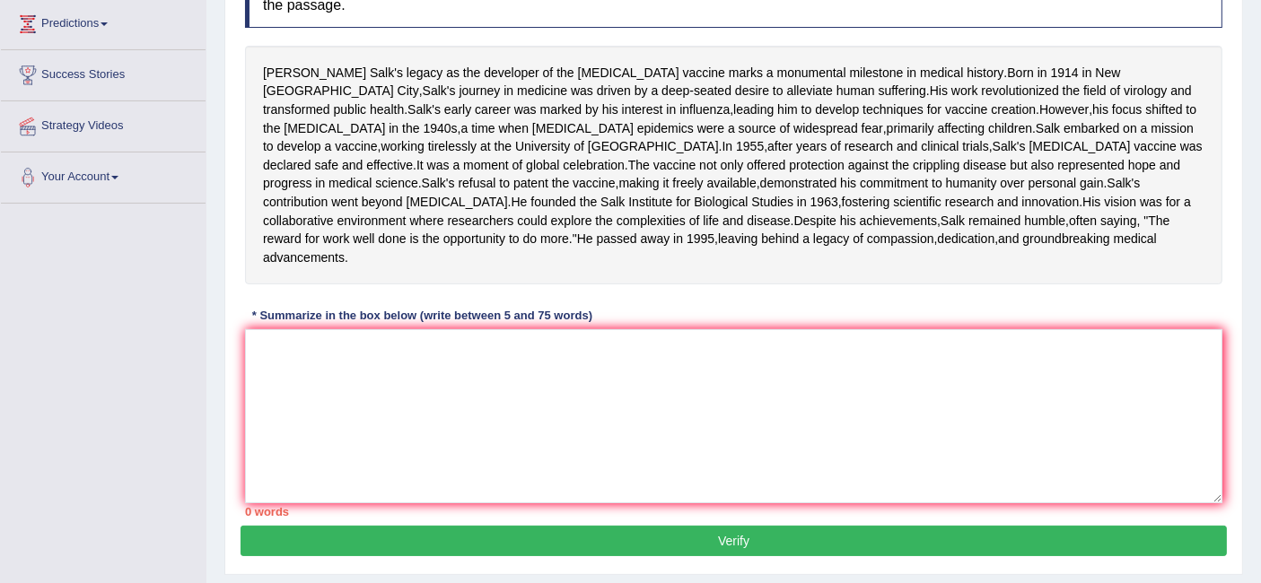
scroll to position [294, 0]
click at [532, 475] on textarea at bounding box center [734, 416] width 978 height 174
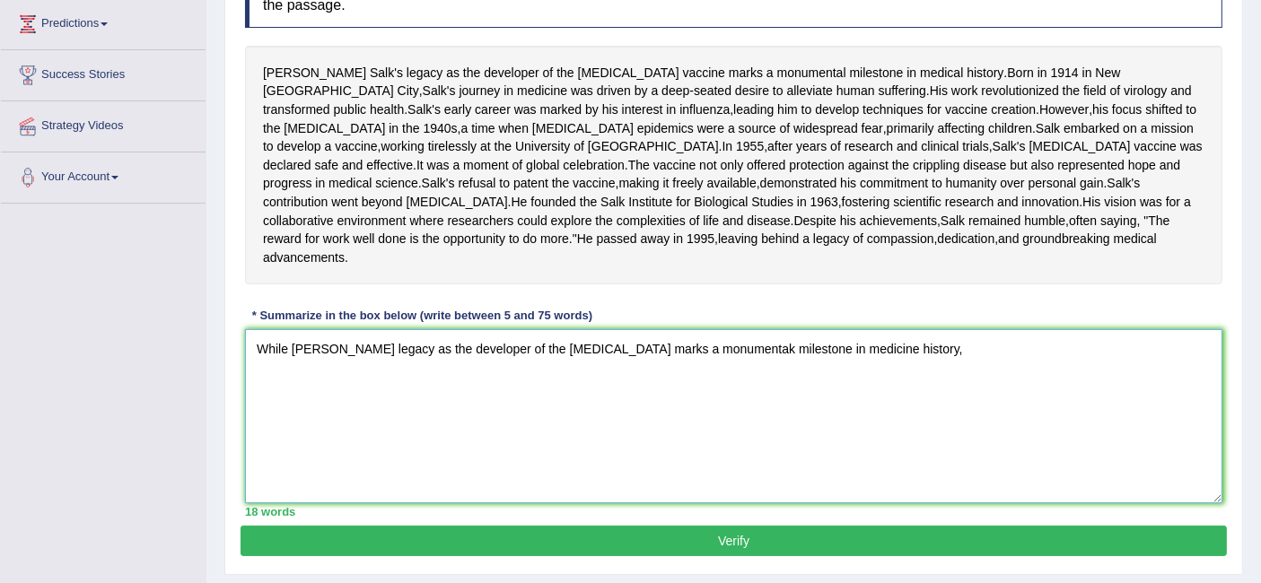
click at [735, 432] on textarea "While Jonas Salk's legacy as the developer of the polio vaccine marks a monumen…" at bounding box center [734, 416] width 978 height 174
click at [928, 453] on textarea "While Jonas Salk's legacy as the developer of the polio vaccine marks a monumen…" at bounding box center [734, 416] width 978 height 174
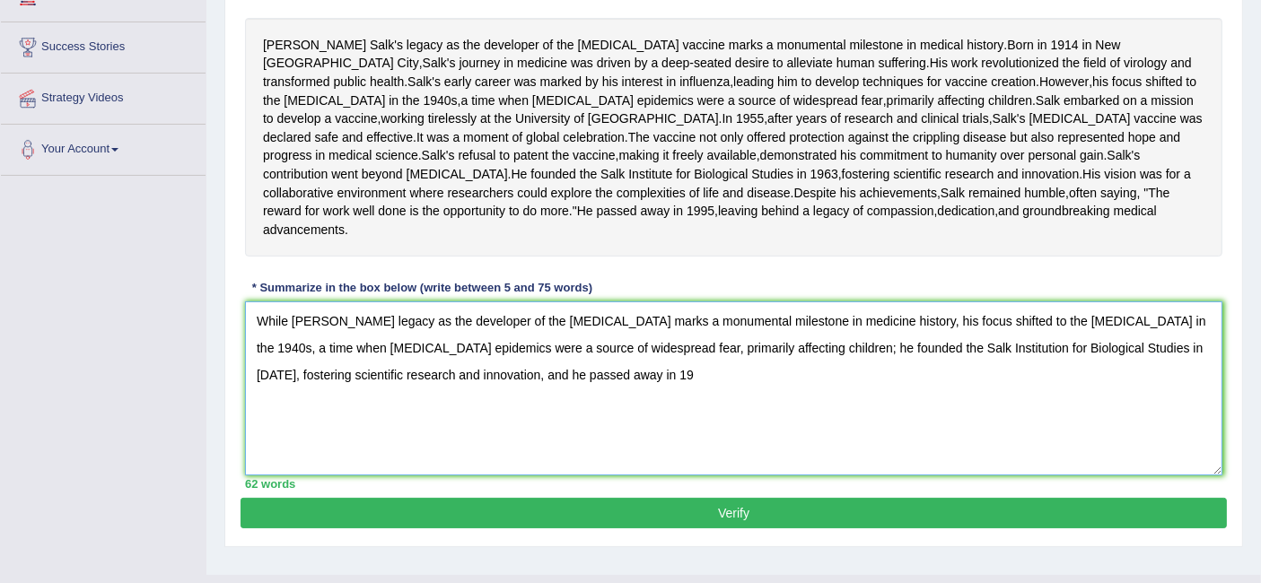
scroll to position [321, 0]
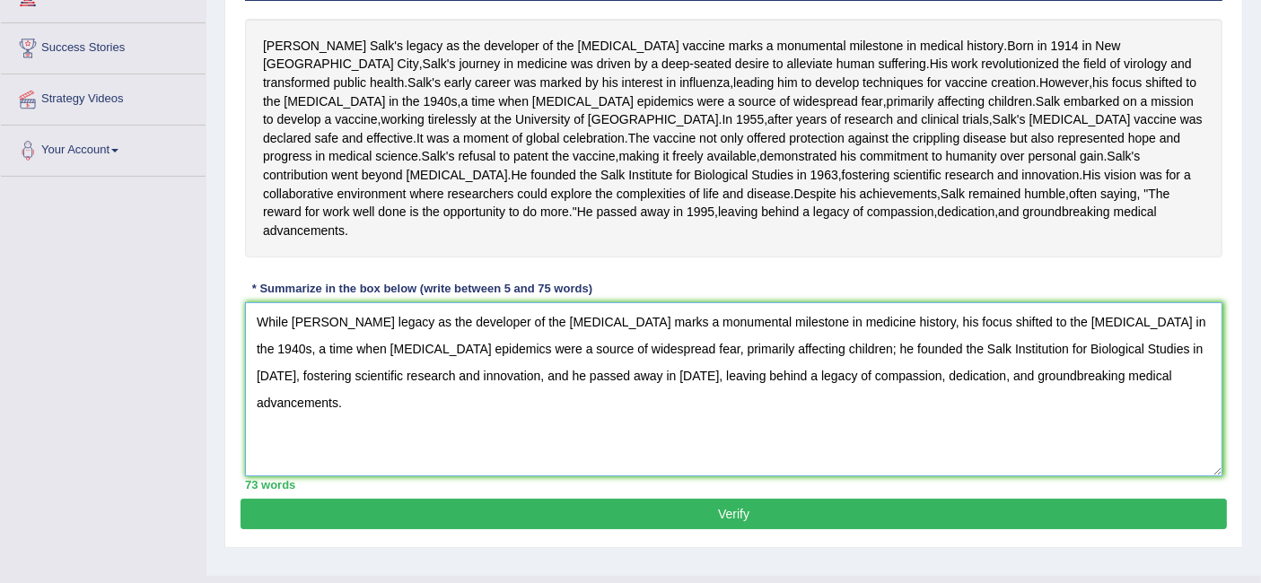
type textarea "While Jonas Salk's legacy as the developer of the polio vaccine marks a monumen…"
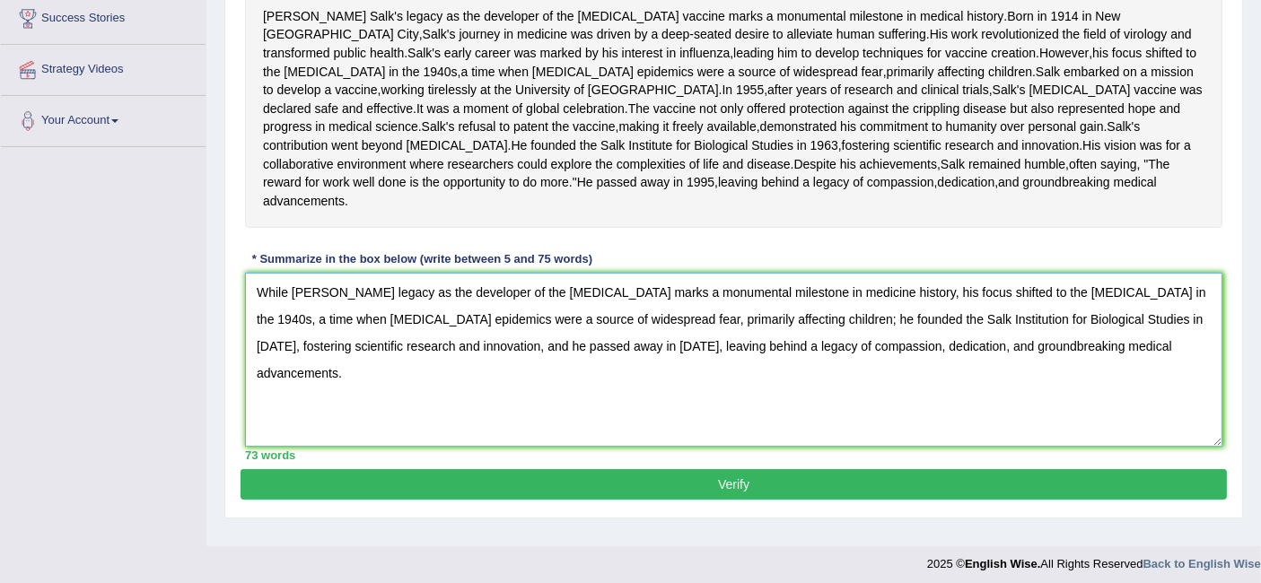
scroll to position [380, 0]
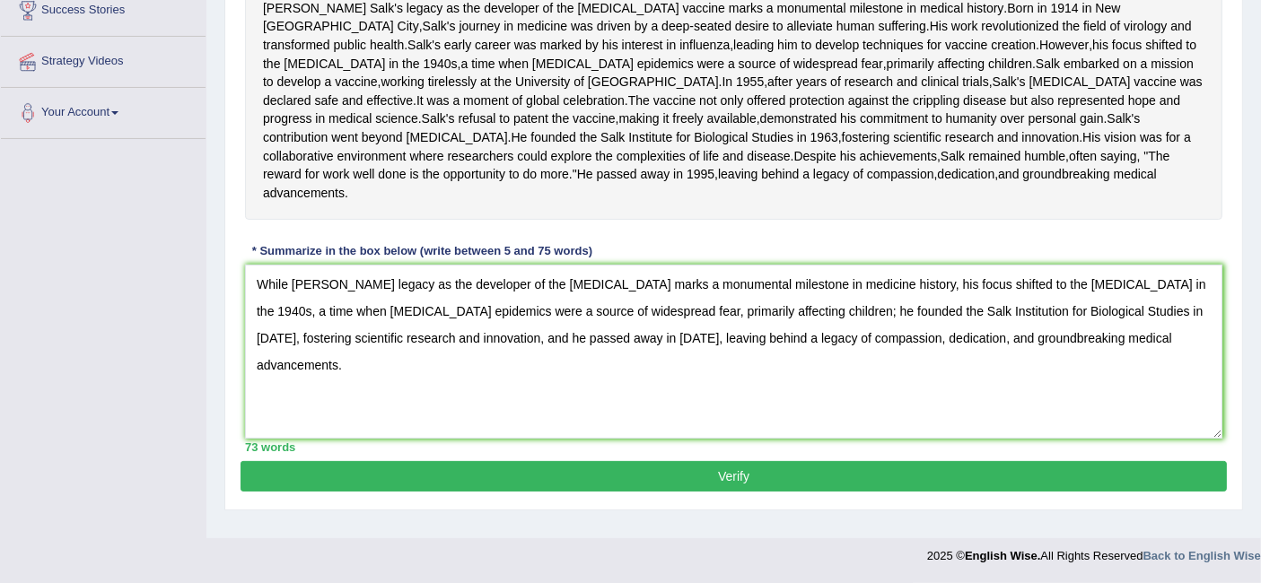
click at [814, 492] on button "Verify" at bounding box center [734, 476] width 986 height 31
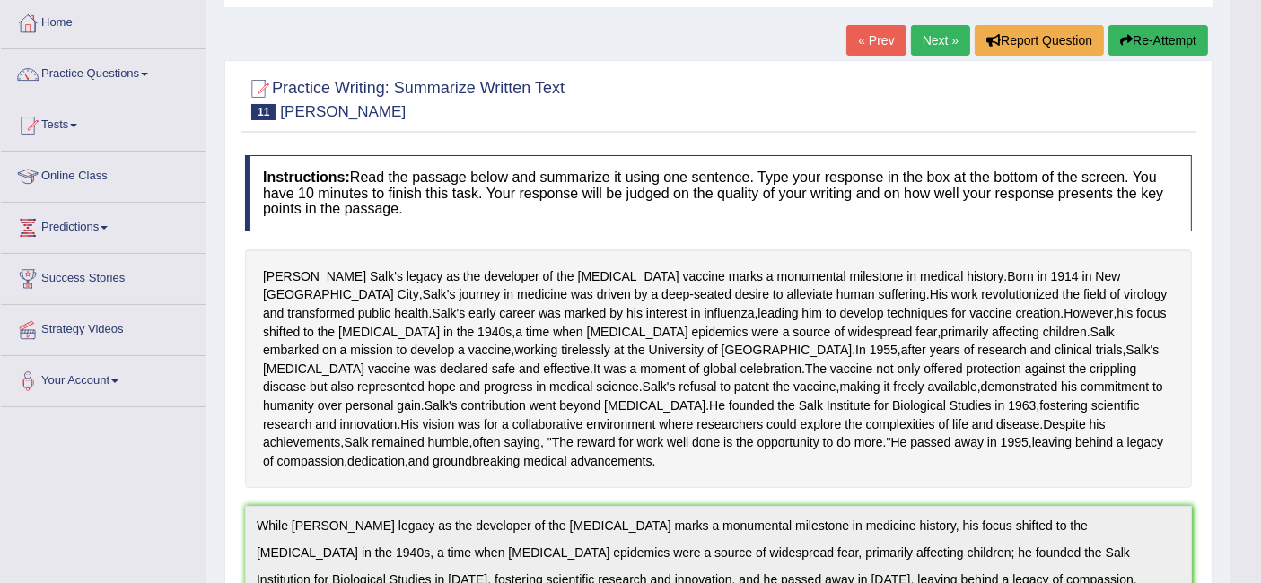
scroll to position [0, 0]
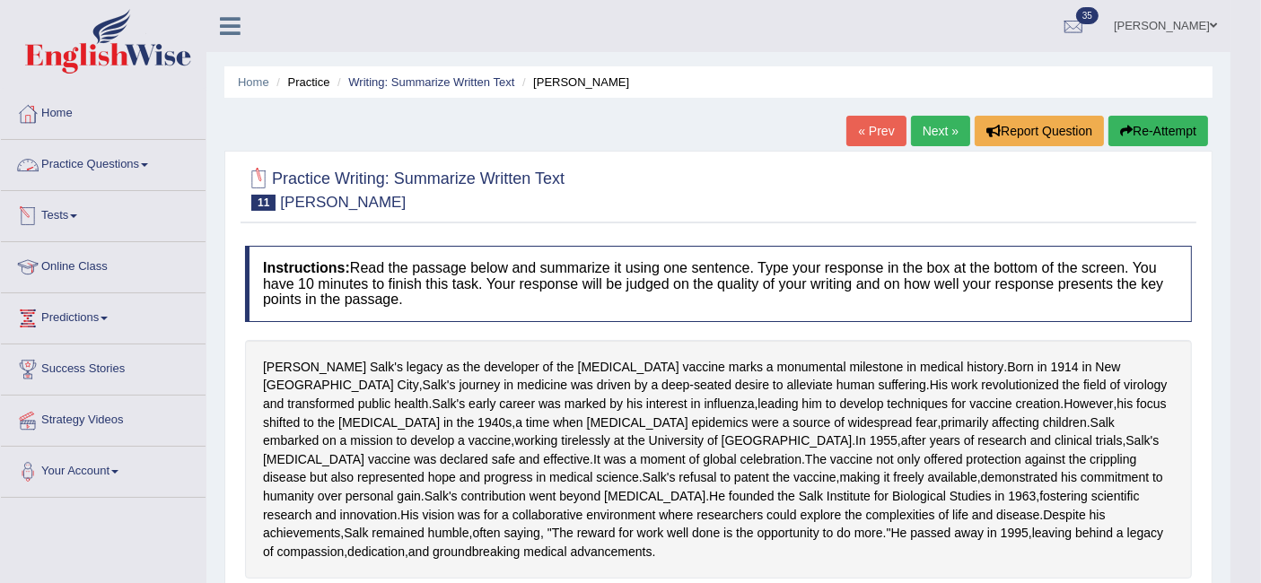
click at [92, 168] on link "Practice Questions" at bounding box center [103, 162] width 205 height 45
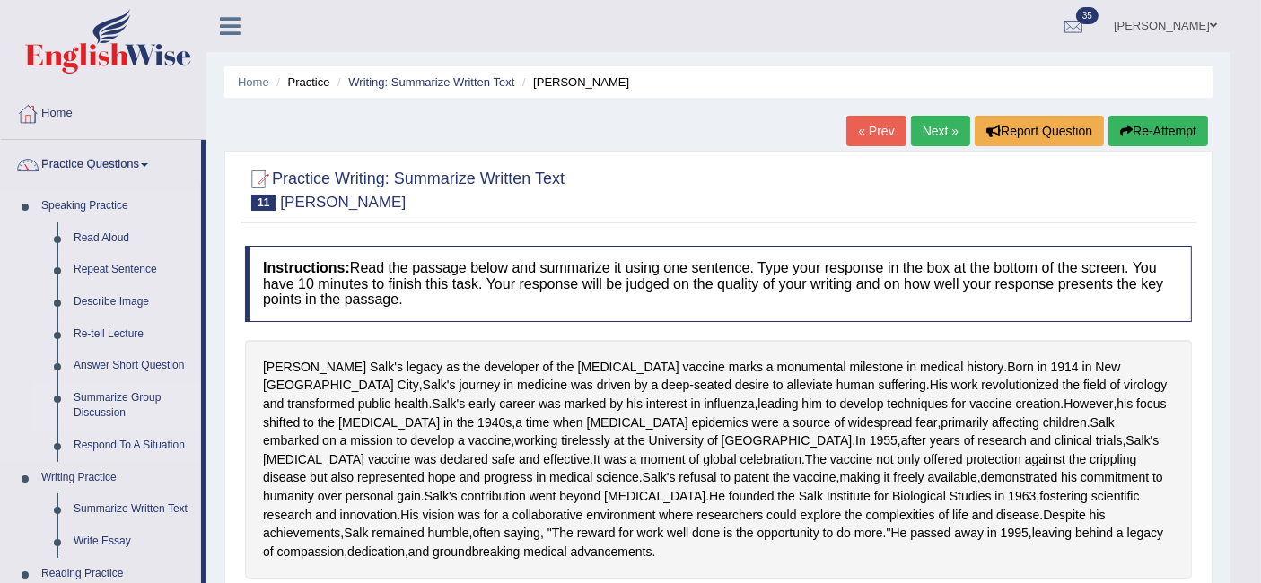
scroll to position [250, 0]
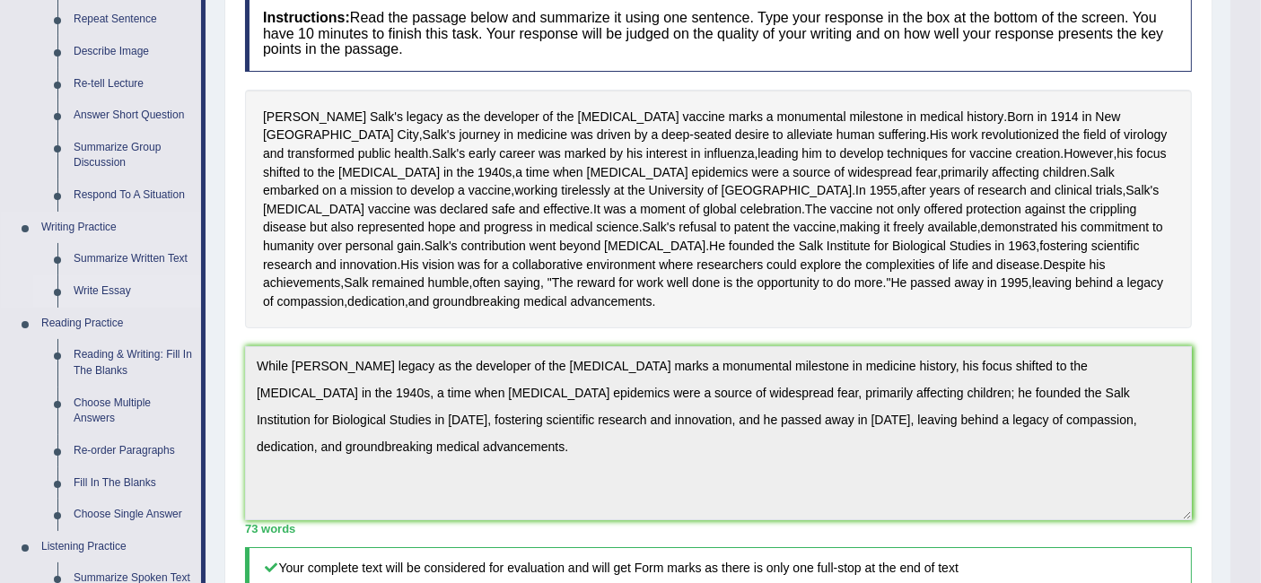
click at [108, 287] on link "Write Essay" at bounding box center [134, 292] width 136 height 32
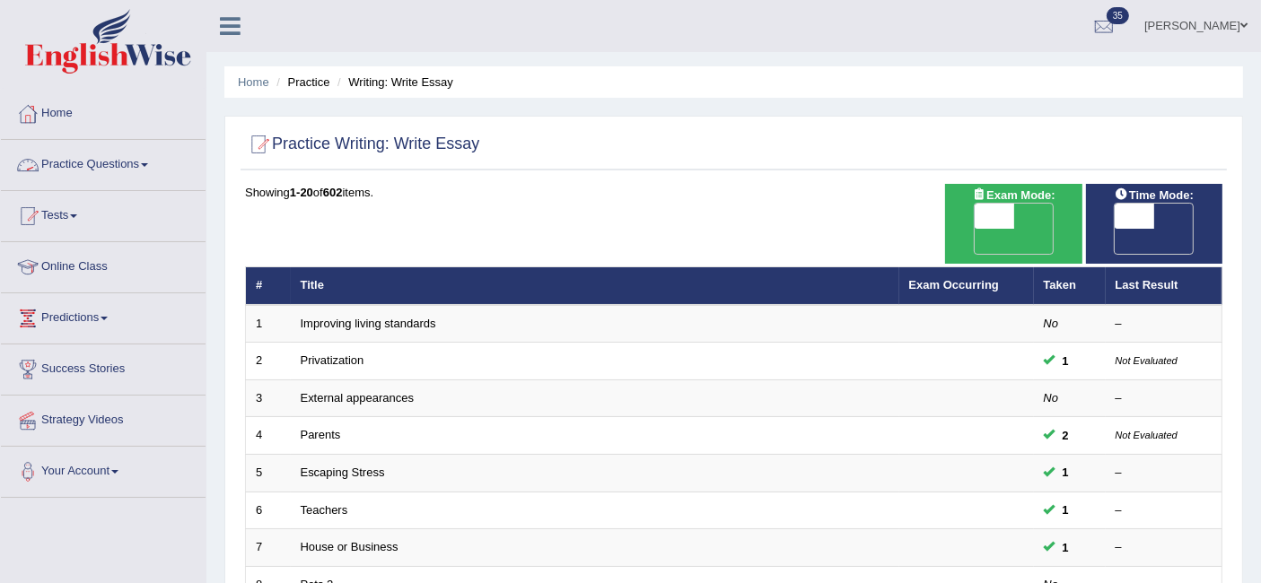
click at [106, 168] on link "Practice Questions" at bounding box center [103, 162] width 205 height 45
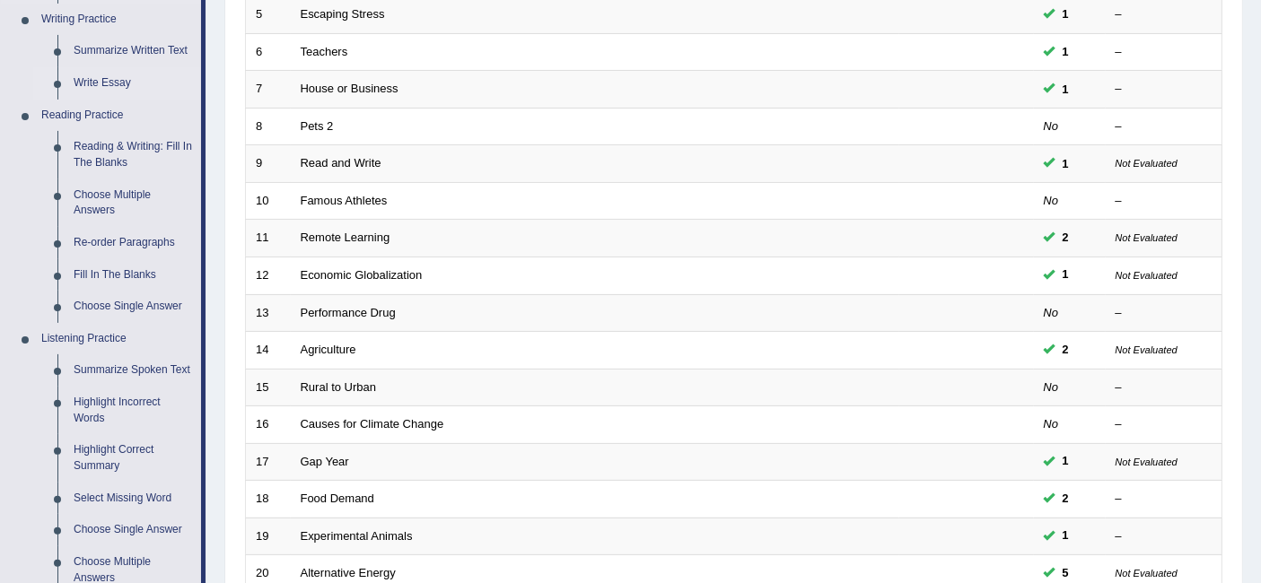
scroll to position [458, 0]
click at [100, 419] on link "Highlight Incorrect Words" at bounding box center [134, 412] width 136 height 48
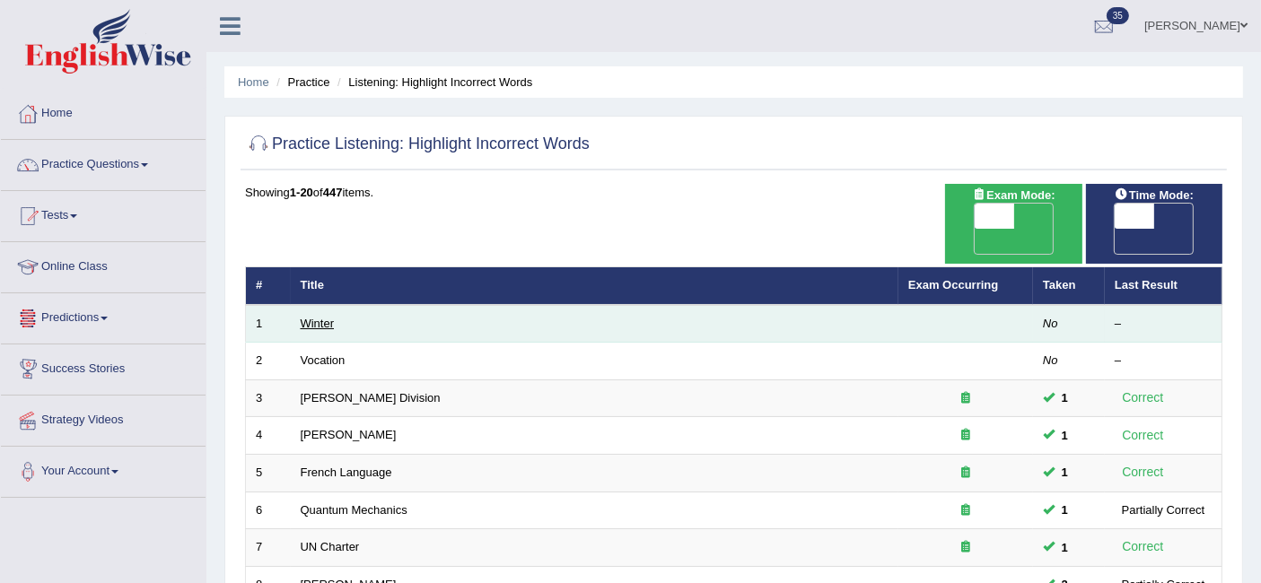
click at [311, 317] on link "Winter" at bounding box center [318, 323] width 34 height 13
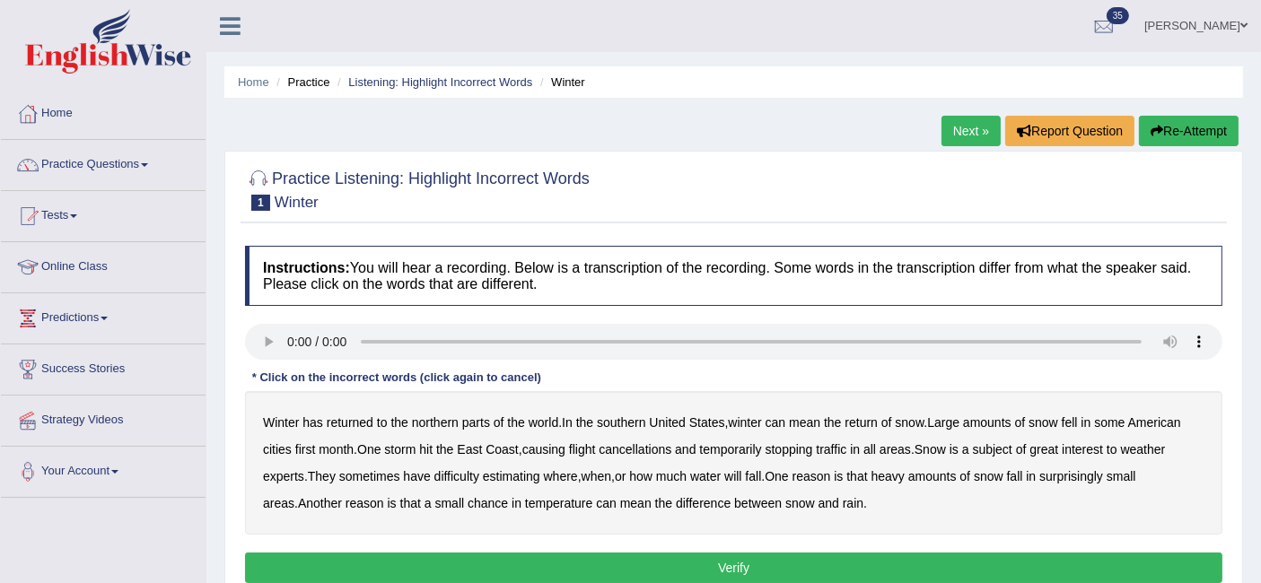
scroll to position [56, 0]
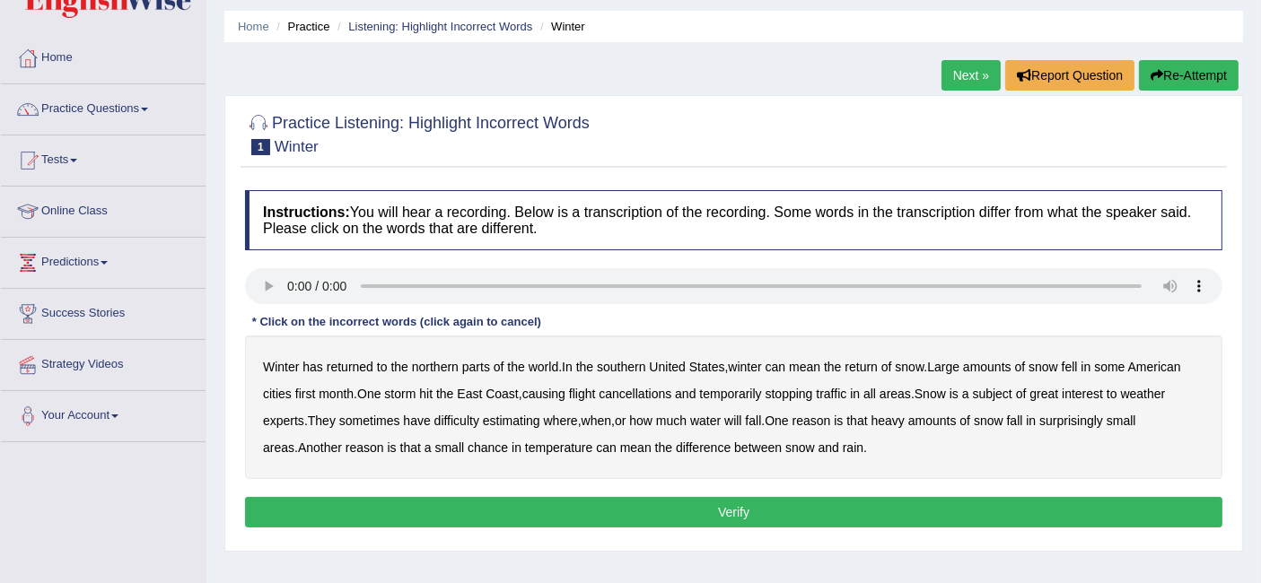
click at [628, 365] on b "southern" at bounding box center [621, 367] width 48 height 14
click at [307, 390] on b "first" at bounding box center [305, 394] width 21 height 14
click at [876, 390] on b "all" at bounding box center [870, 394] width 13 height 14
click at [720, 420] on b "water" at bounding box center [705, 421] width 31 height 14
click at [468, 442] on b "chance" at bounding box center [488, 448] width 40 height 14
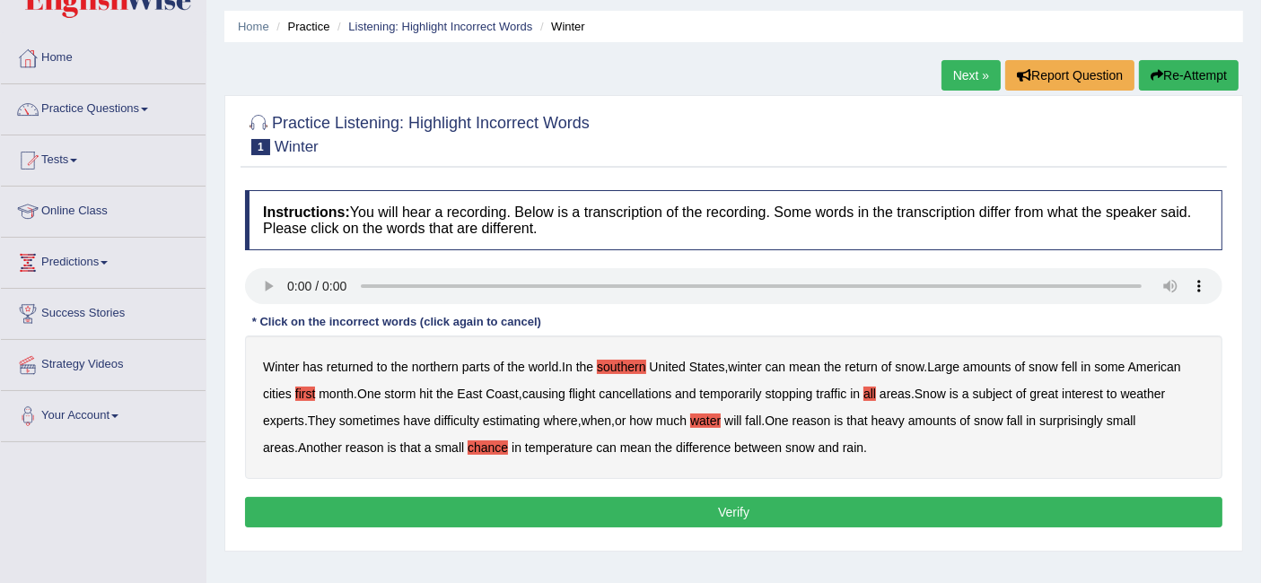
click at [654, 504] on button "Verify" at bounding box center [734, 512] width 978 height 31
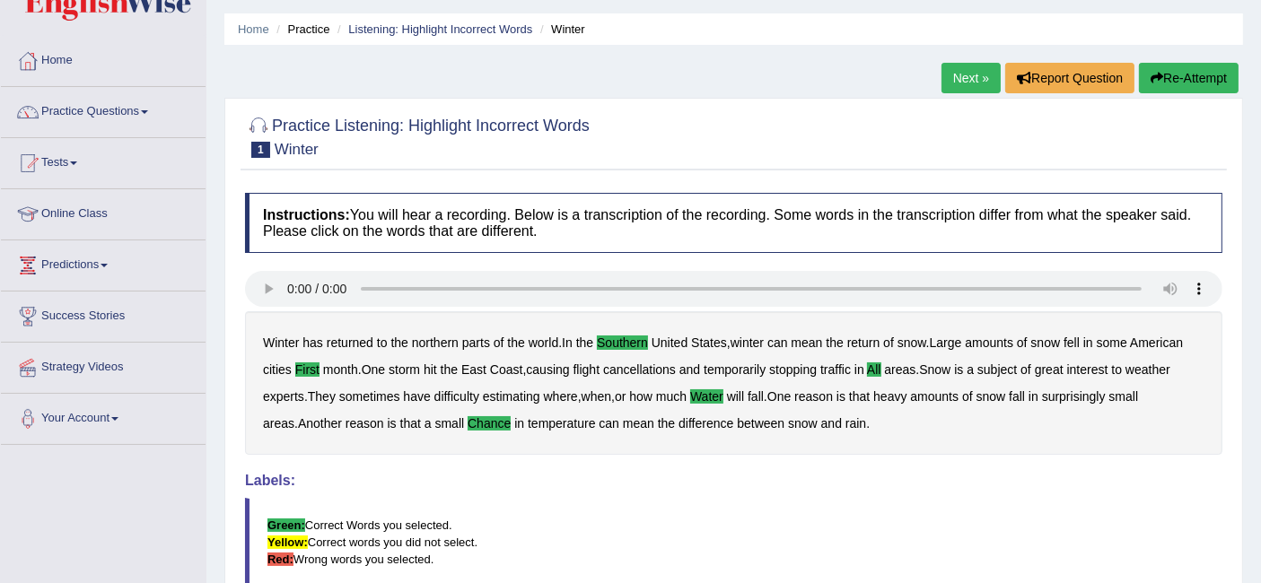
scroll to position [0, 0]
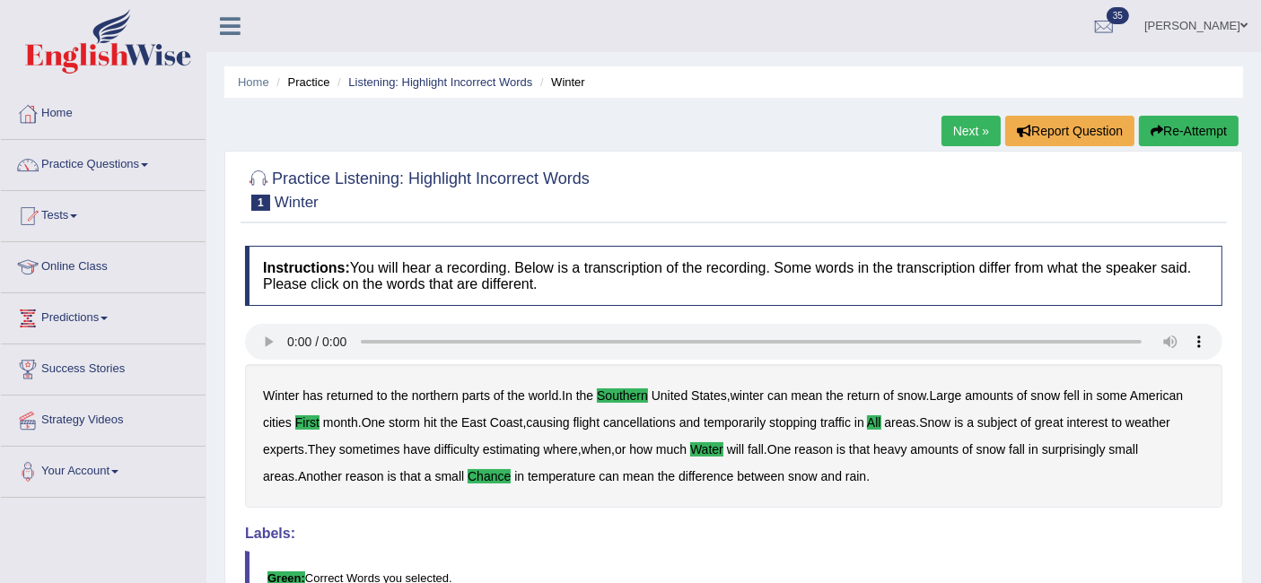
click at [969, 123] on link "Next »" at bounding box center [971, 131] width 59 height 31
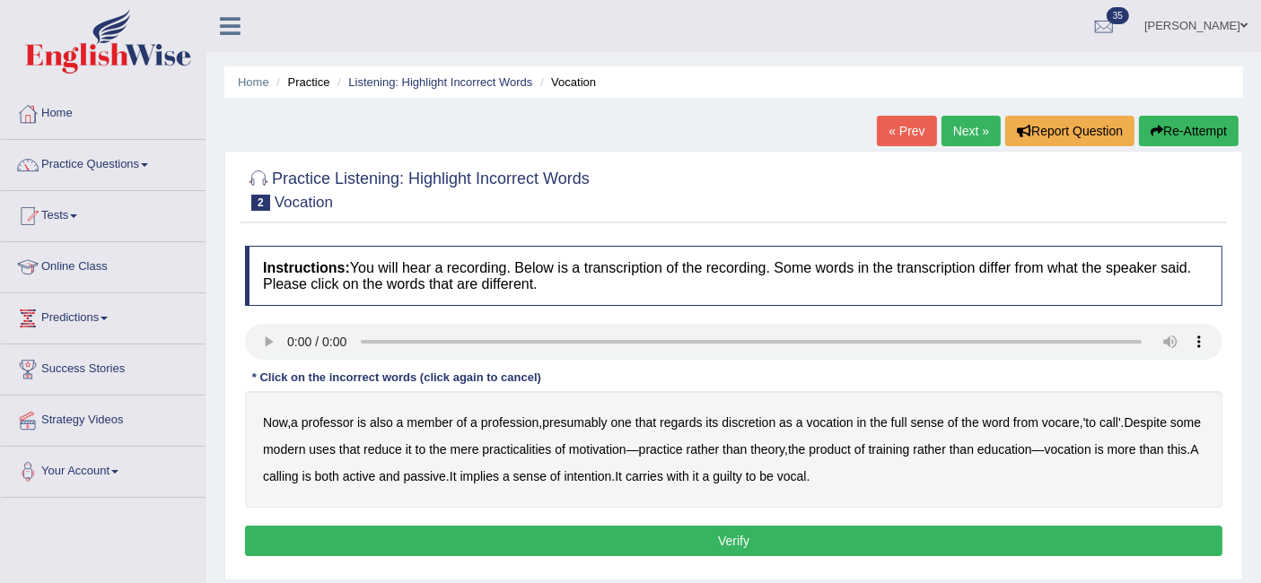
click at [757, 419] on b "discretion" at bounding box center [749, 423] width 54 height 14
click at [907, 424] on b "full" at bounding box center [899, 423] width 16 height 14
click at [627, 450] on b "motivation" at bounding box center [597, 450] width 57 height 14
click at [611, 478] on b "intention" at bounding box center [588, 476] width 48 height 14
click at [743, 542] on button "Verify" at bounding box center [734, 541] width 978 height 31
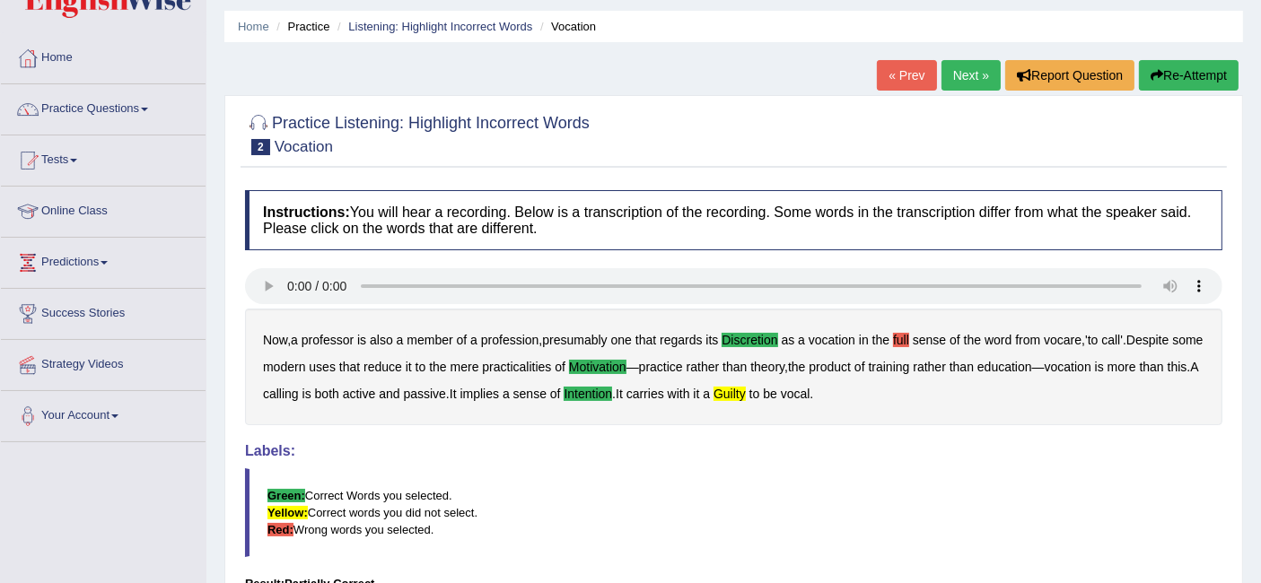
scroll to position [55, 0]
click at [962, 68] on link "Next »" at bounding box center [971, 76] width 59 height 31
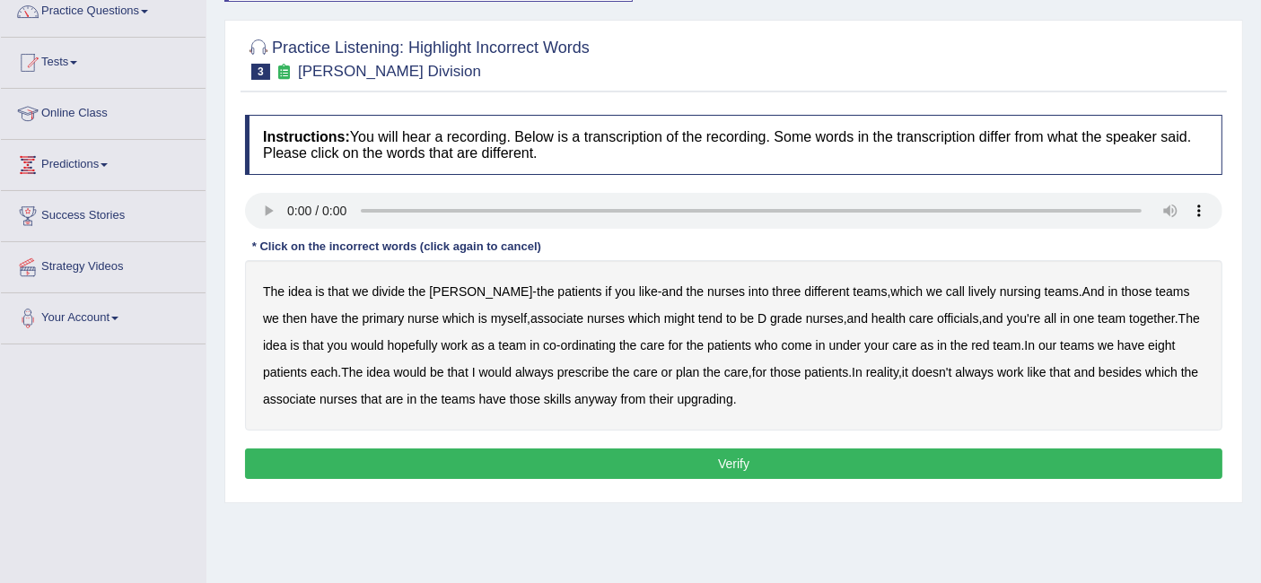
click at [969, 290] on b "lively" at bounding box center [983, 292] width 28 height 14
click at [664, 318] on b "might" at bounding box center [679, 318] width 31 height 14
click at [707, 395] on b "upgrading" at bounding box center [706, 399] width 56 height 14
click at [694, 456] on button "Verify" at bounding box center [734, 464] width 978 height 31
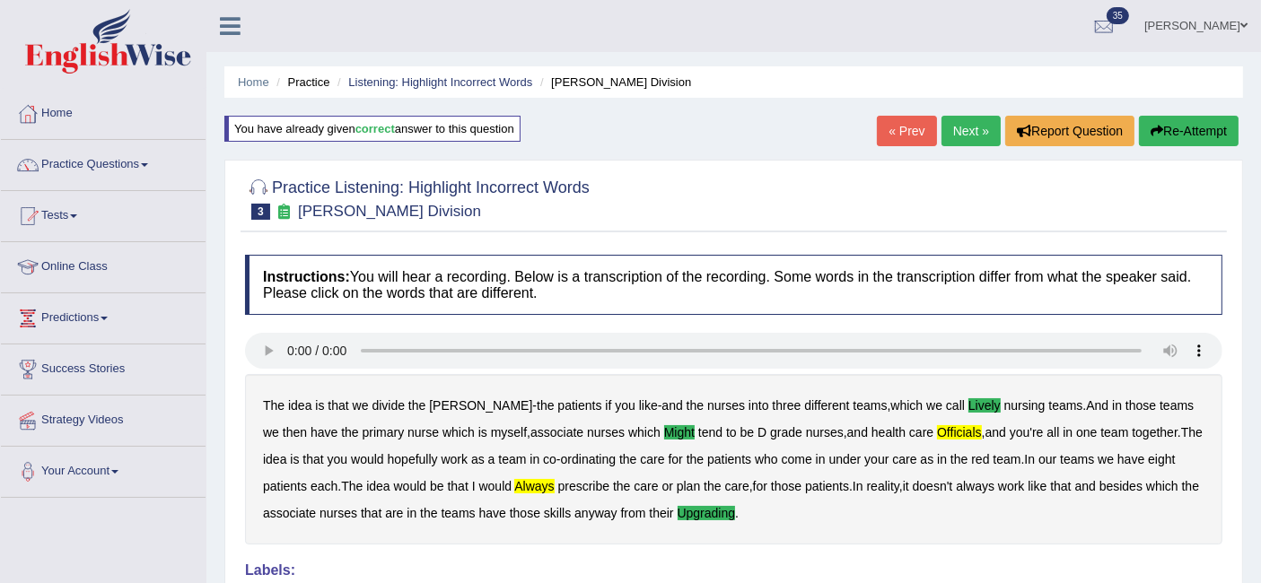
click at [958, 132] on link "Next »" at bounding box center [971, 131] width 59 height 31
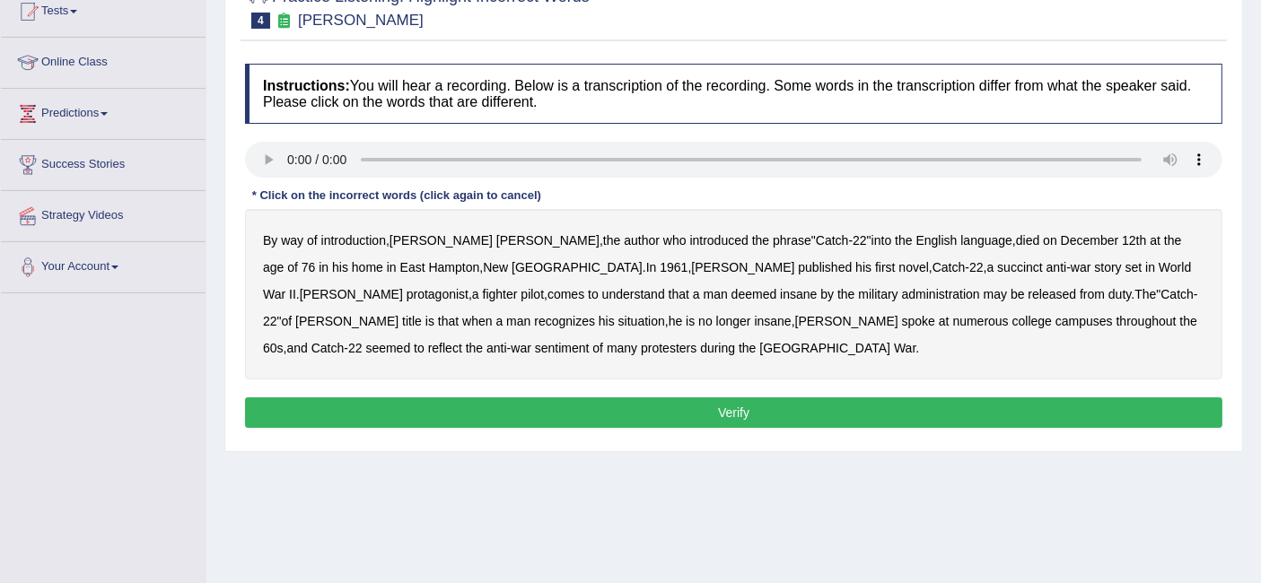
click at [997, 266] on b "succinct" at bounding box center [1020, 267] width 46 height 14
click at [902, 287] on b "administration" at bounding box center [941, 294] width 78 height 14
click at [618, 316] on b "situation" at bounding box center [641, 321] width 47 height 14
click at [462, 341] on b "reflect" at bounding box center [445, 348] width 34 height 14
click at [435, 398] on button "Verify" at bounding box center [734, 413] width 978 height 31
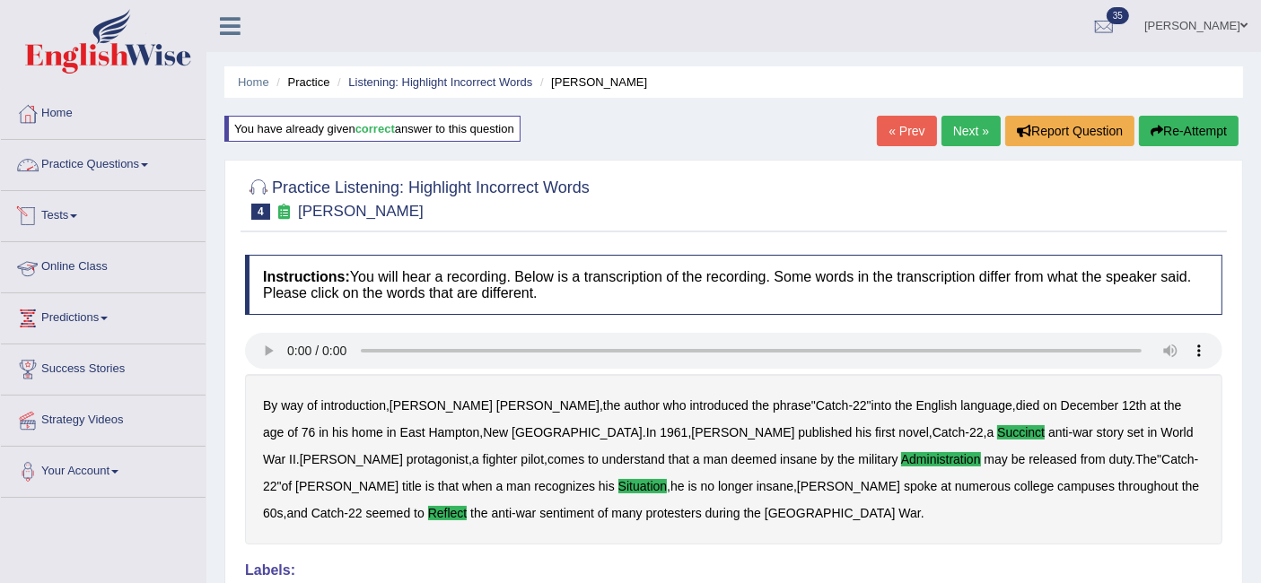
click at [42, 148] on link "Practice Questions" at bounding box center [103, 162] width 205 height 45
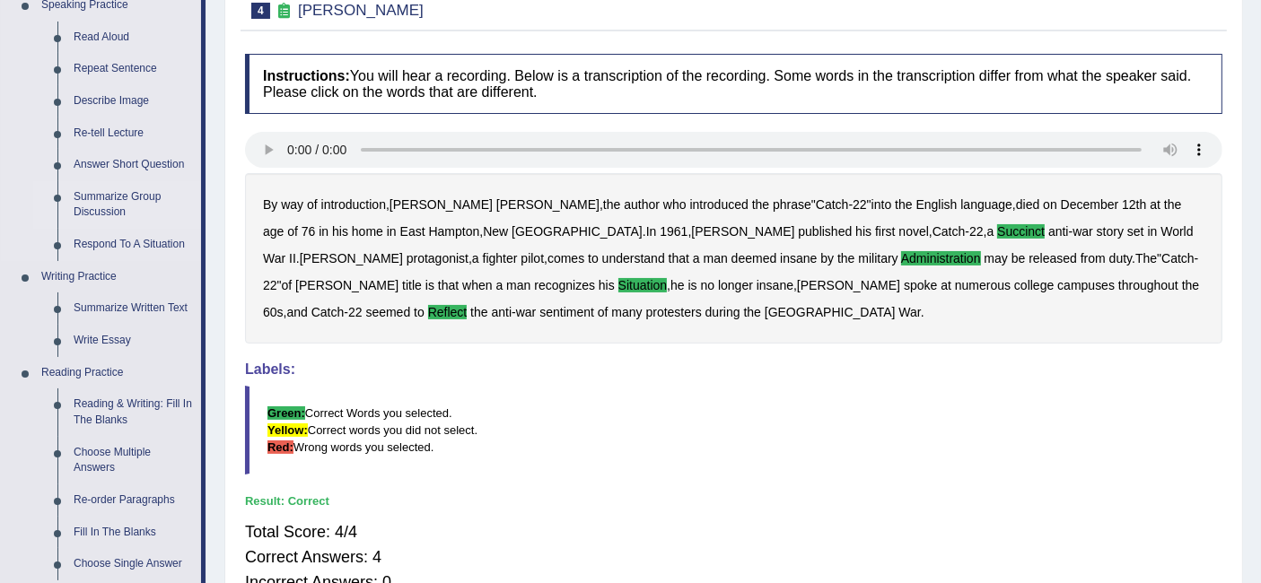
scroll to position [296, 0]
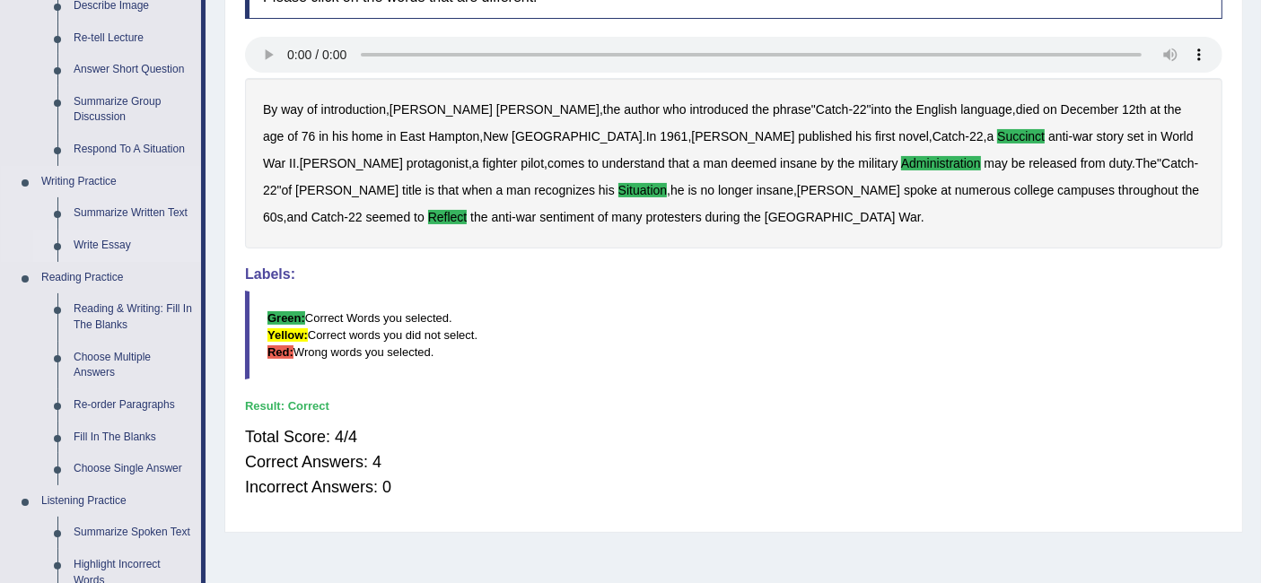
click at [98, 239] on link "Write Essay" at bounding box center [134, 246] width 136 height 32
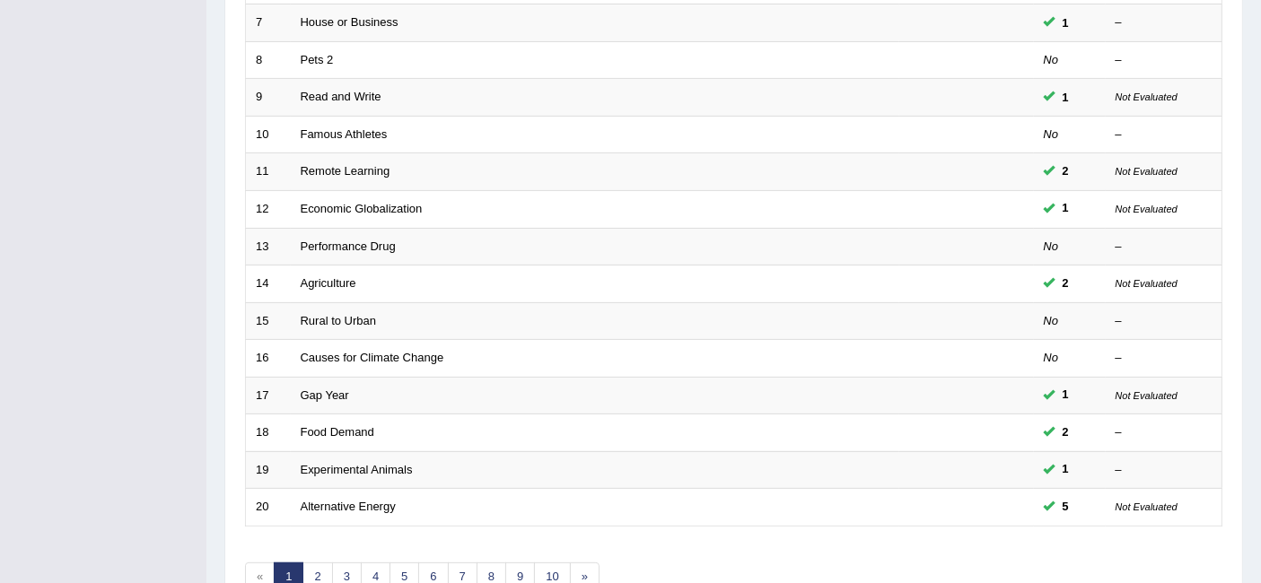
scroll to position [528, 0]
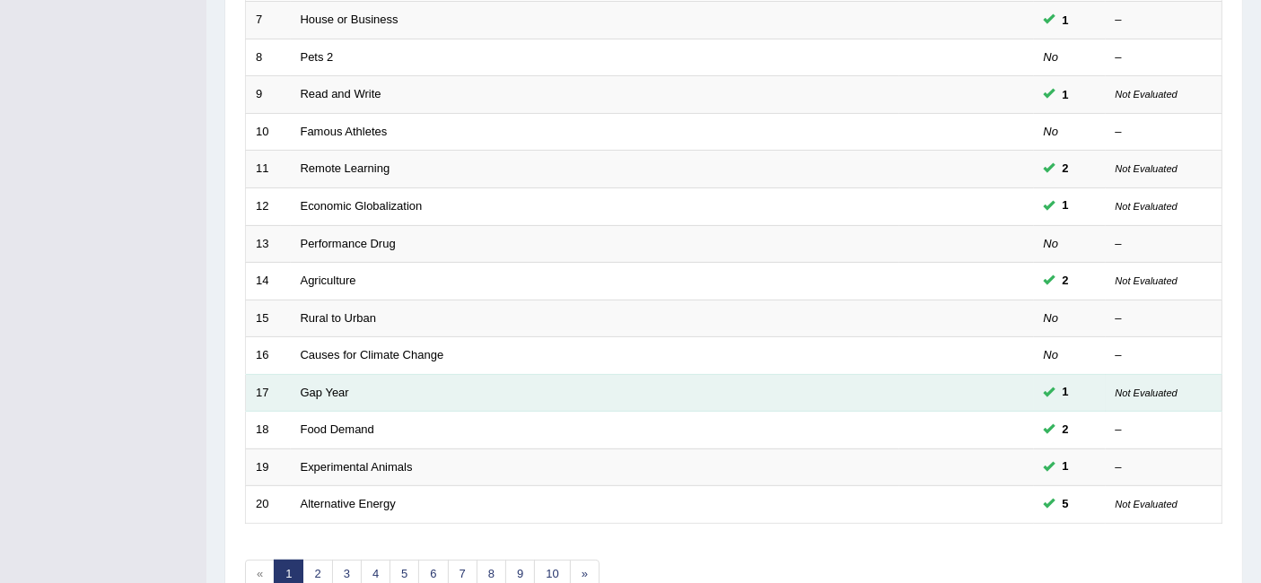
click at [335, 386] on link "Gap Year" at bounding box center [325, 392] width 48 height 13
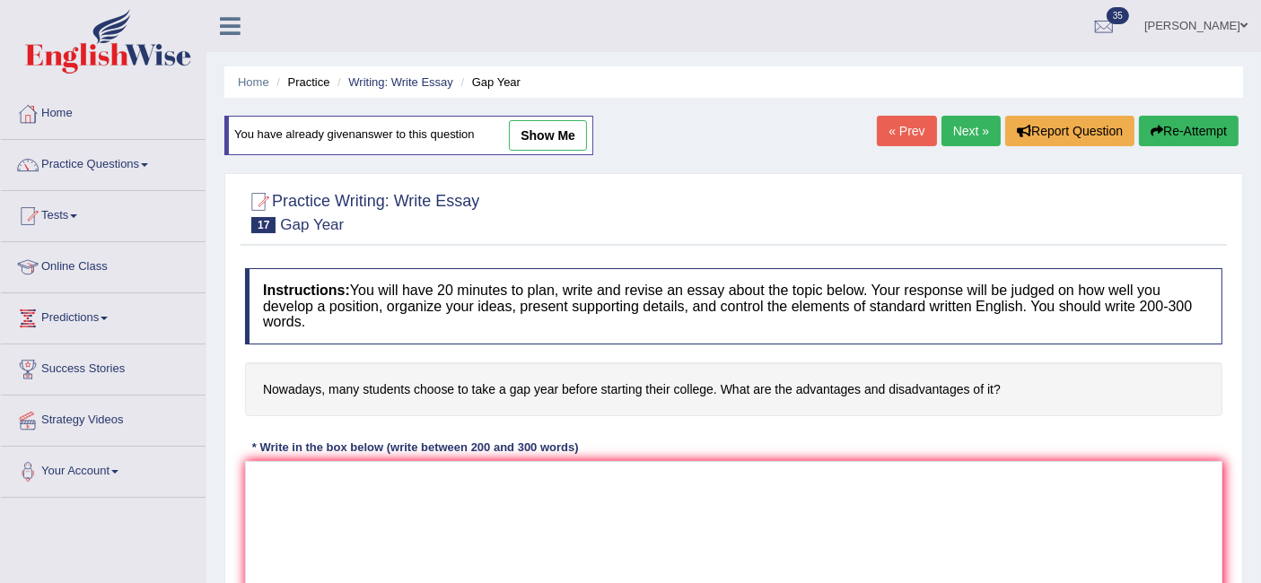
click at [547, 120] on link "show me" at bounding box center [548, 135] width 78 height 31
type textarea "The increasing influence of students taking a gap on year on our lives has igni…"
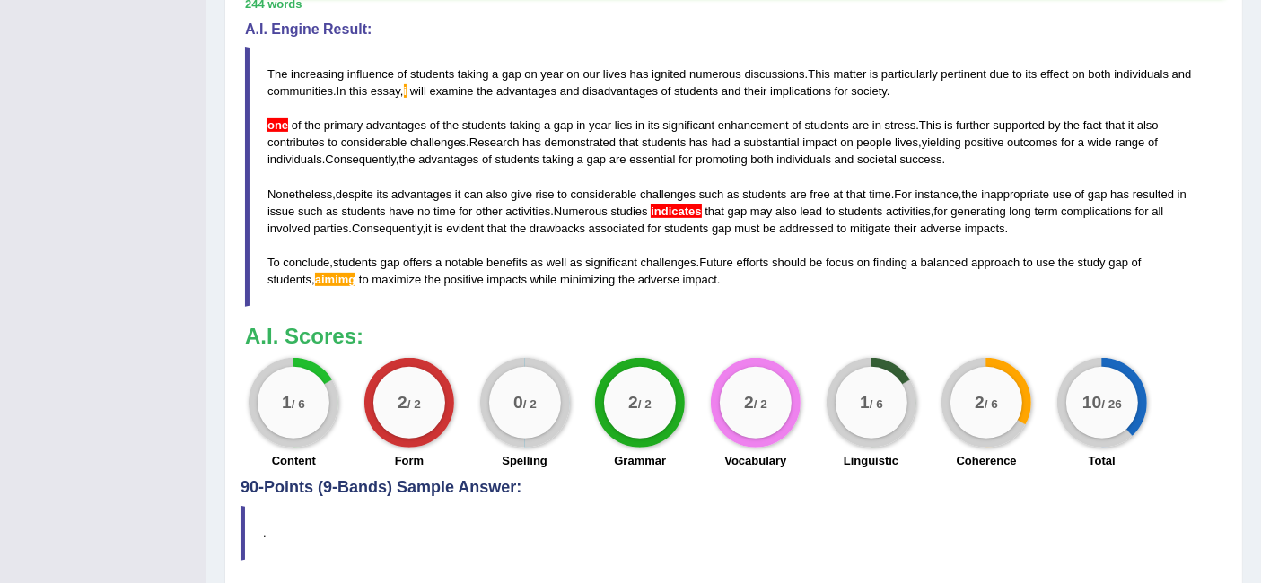
scroll to position [615, 0]
